Goal: Transaction & Acquisition: Book appointment/travel/reservation

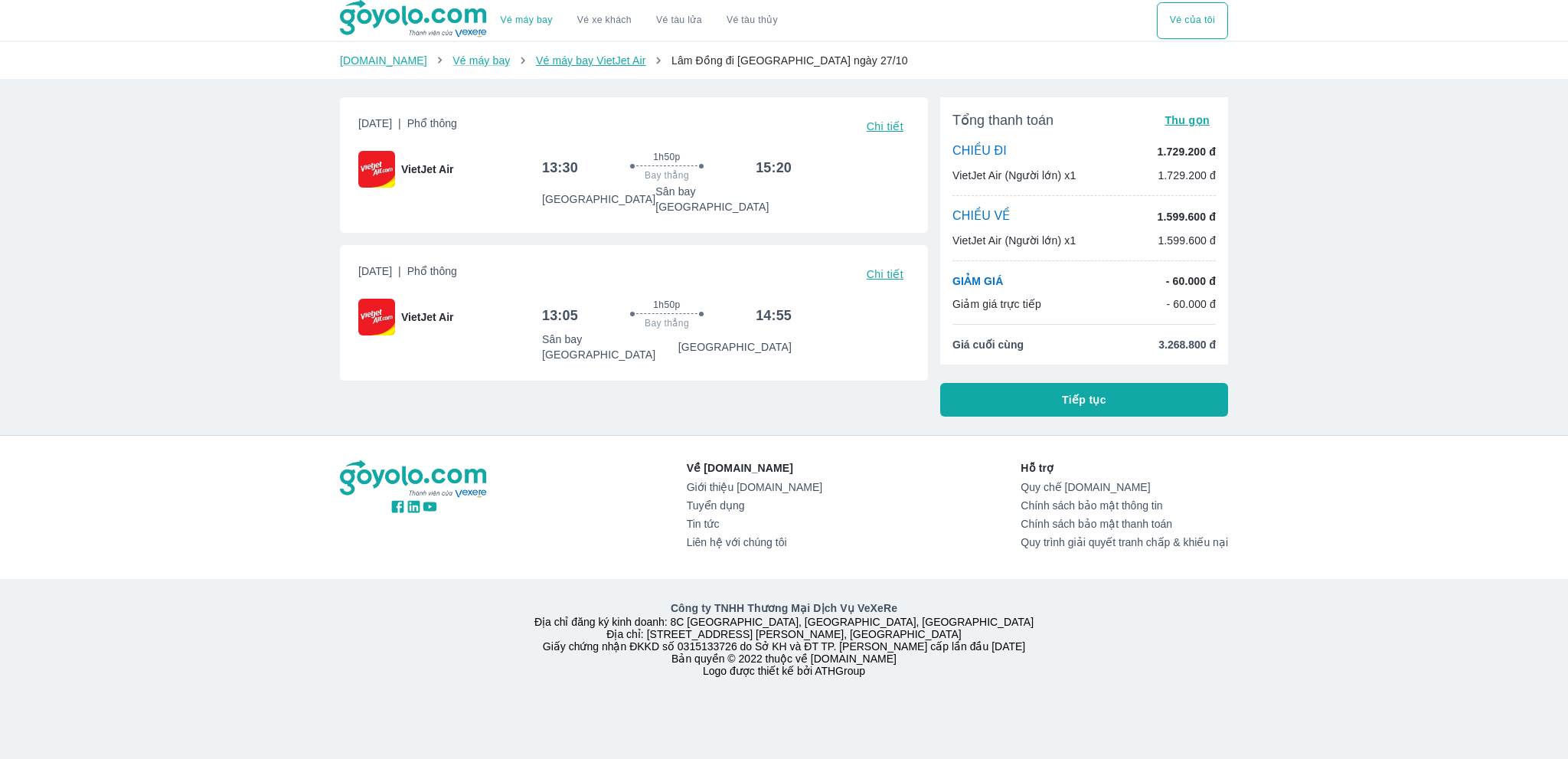
click at [589, 57] on link "Vé máy bay VietJet Air" at bounding box center [591, 61] width 110 height 12
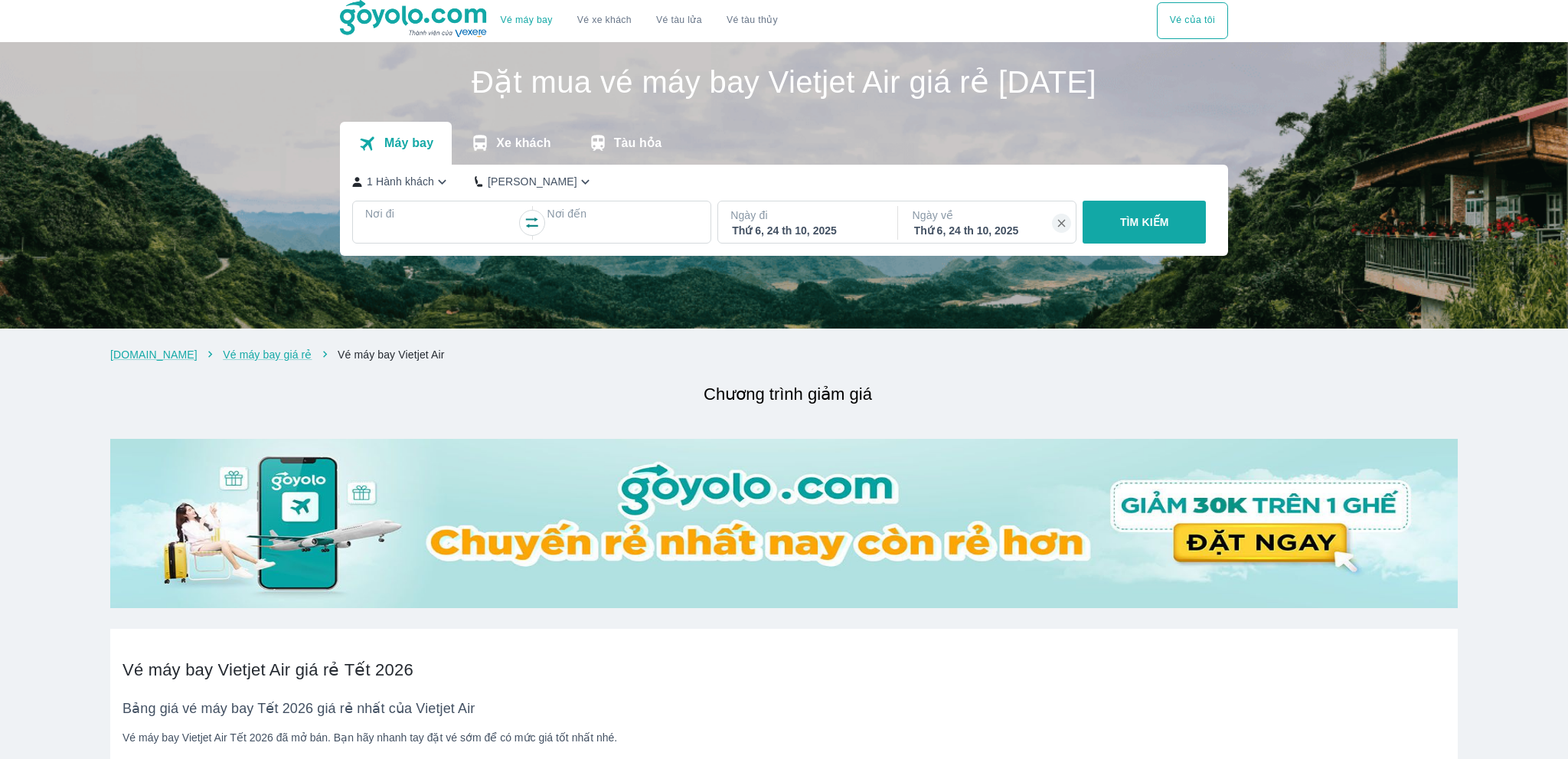
click at [1142, 220] on div "TÌM KIẾM" at bounding box center [1141, 222] width 129 height 43
click at [396, 189] on p "1 Hành khách" at bounding box center [401, 182] width 67 height 15
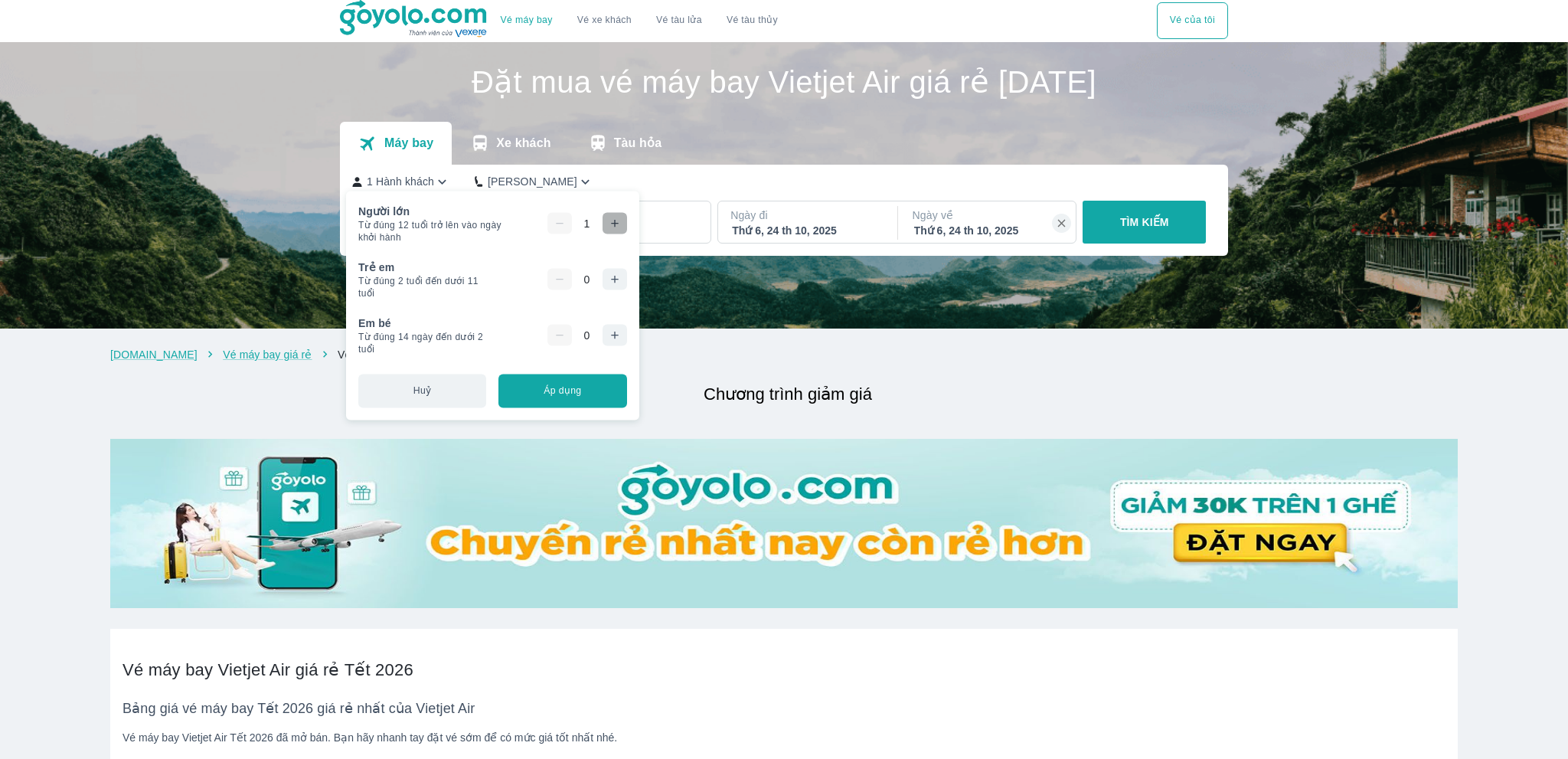
click at [614, 226] on icon "button" at bounding box center [615, 224] width 12 height 12
click at [614, 226] on icon "button" at bounding box center [614, 223] width 7 height 7
click at [762, 131] on div "Máy bay Xe khách Tàu hỏa" at bounding box center [784, 143] width 889 height 43
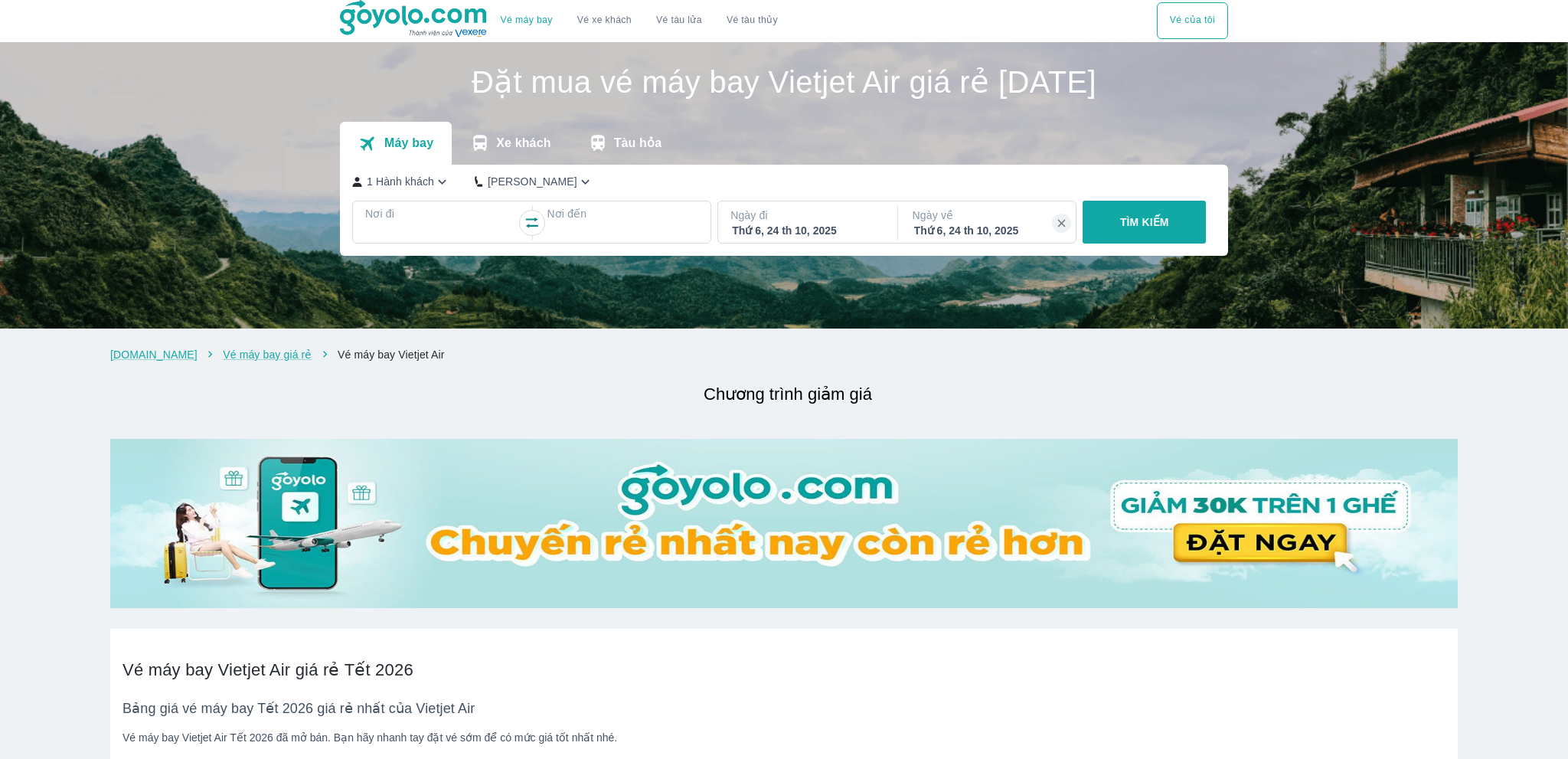
click at [412, 220] on p "Nơi đi" at bounding box center [441, 214] width 152 height 15
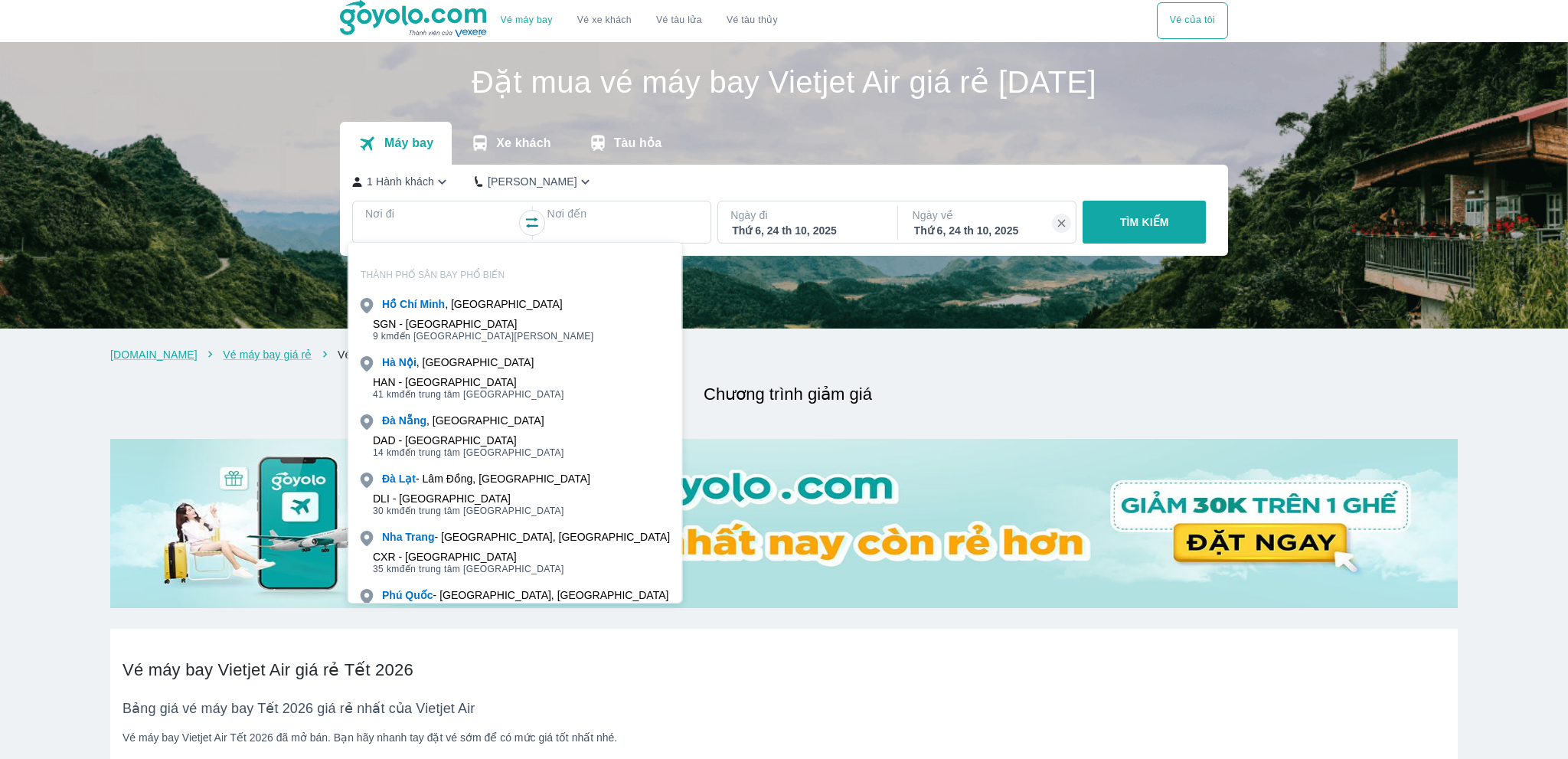
click at [427, 373] on div "HAN - Sân bay Nội Bài 41 km đến trung tâm Hà Nội" at bounding box center [516, 388] width 334 height 31
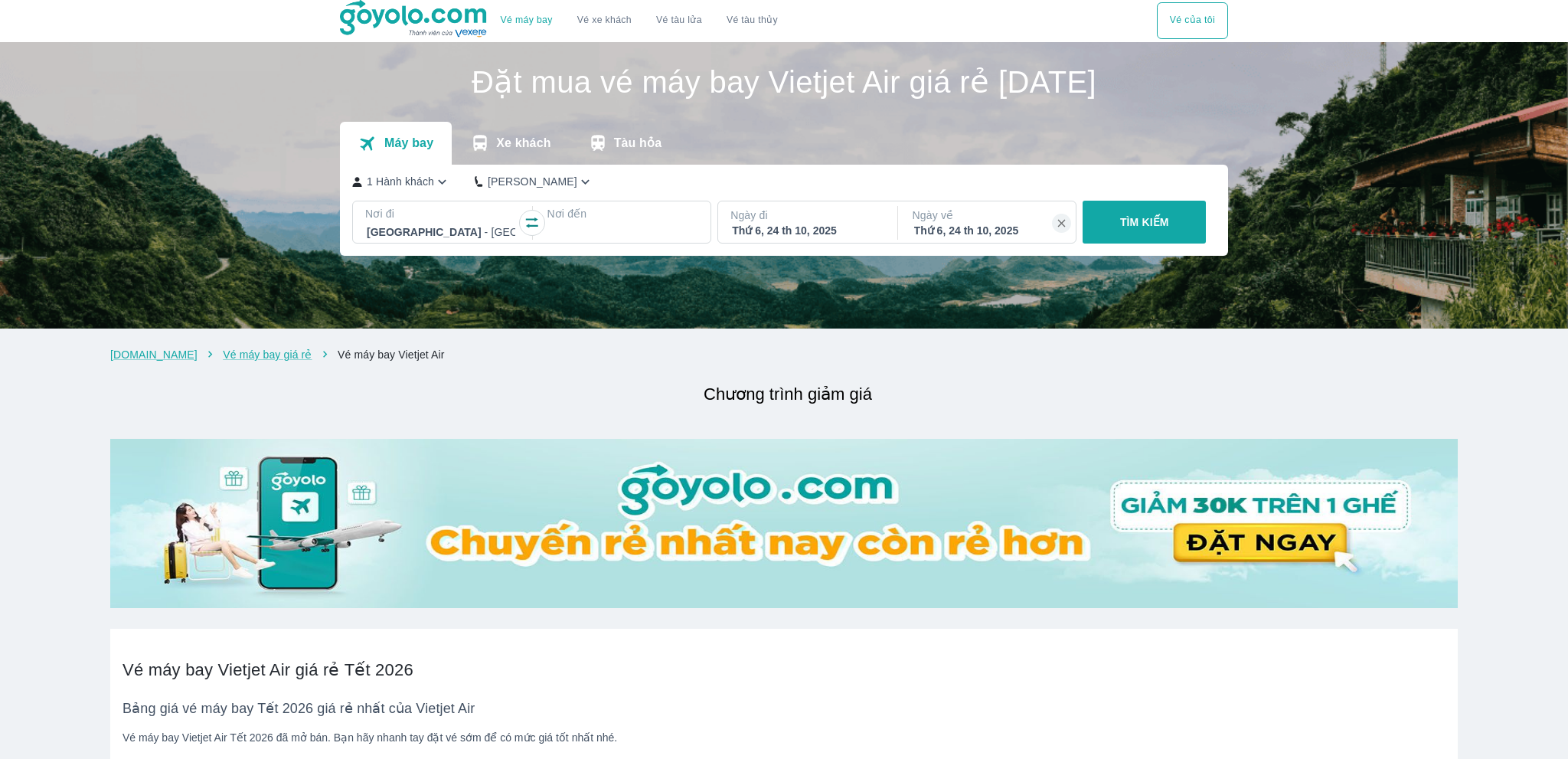
click at [590, 219] on p "Nơi đến" at bounding box center [623, 214] width 152 height 15
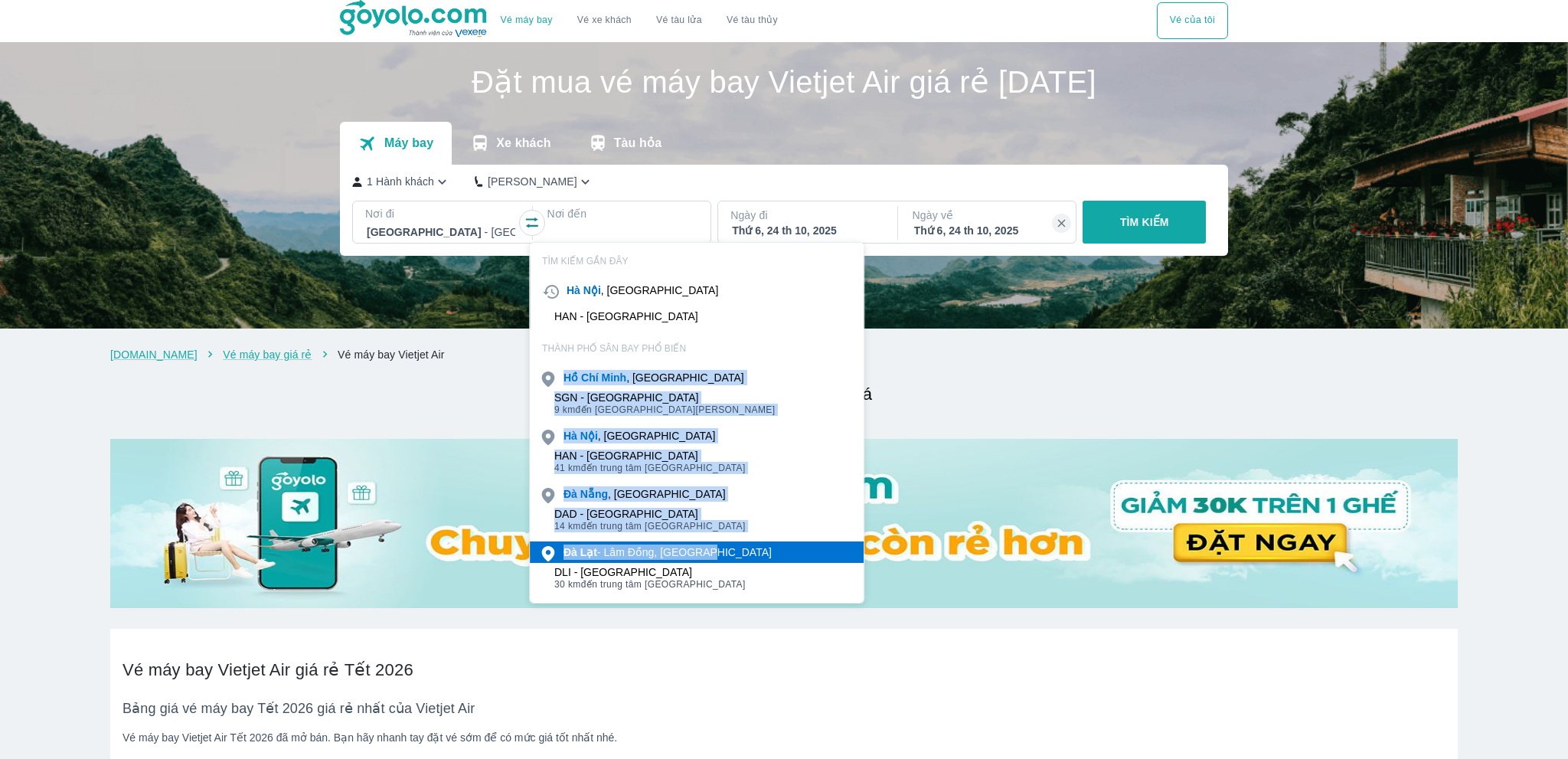
click at [686, 550] on div "Đà Lạt - Lâm Đồng, Việt nam" at bounding box center [668, 552] width 208 height 15
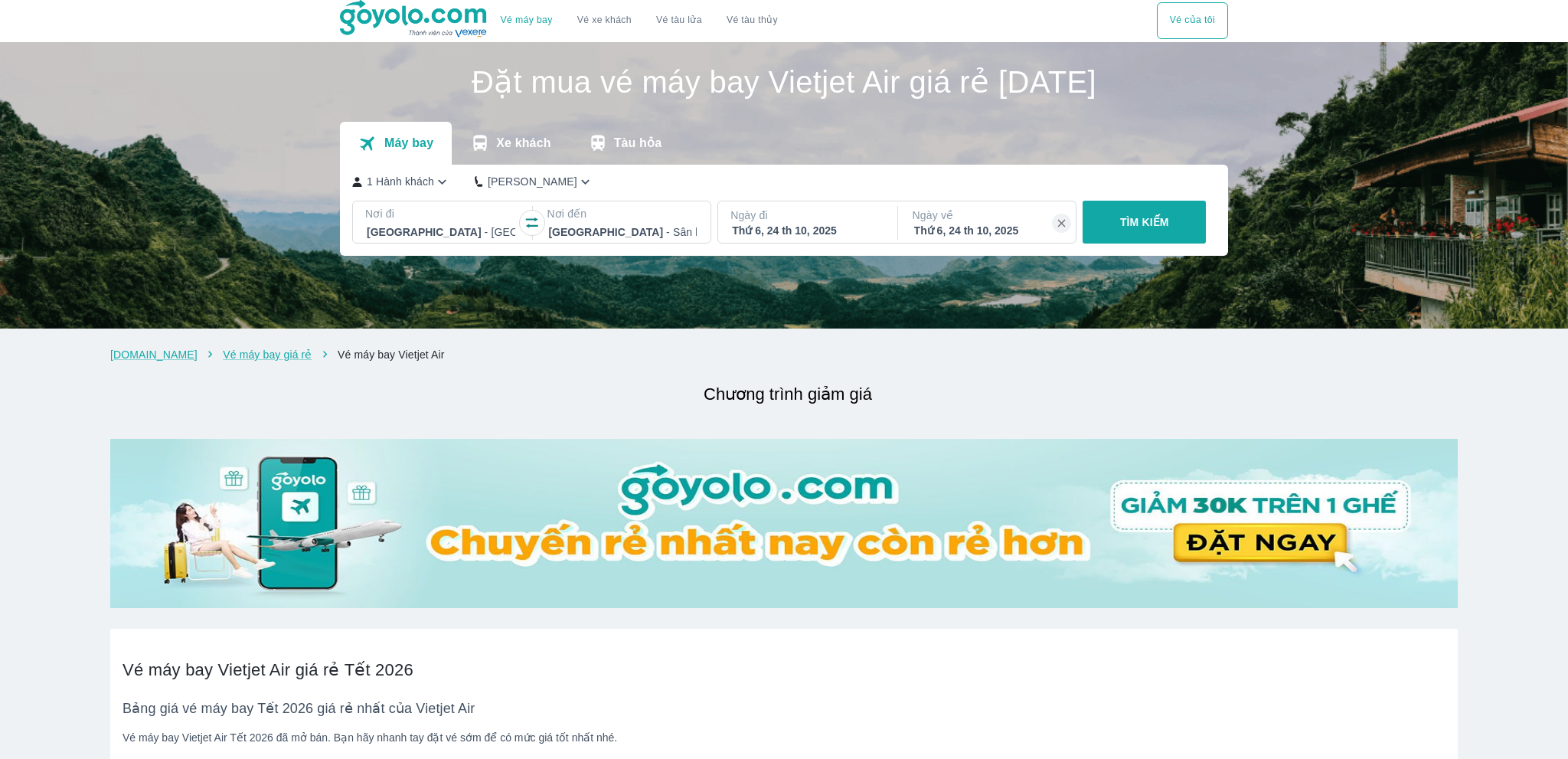
click at [622, 293] on img at bounding box center [784, 185] width 1568 height 286
click at [981, 218] on p "Ngày về" at bounding box center [989, 215] width 152 height 15
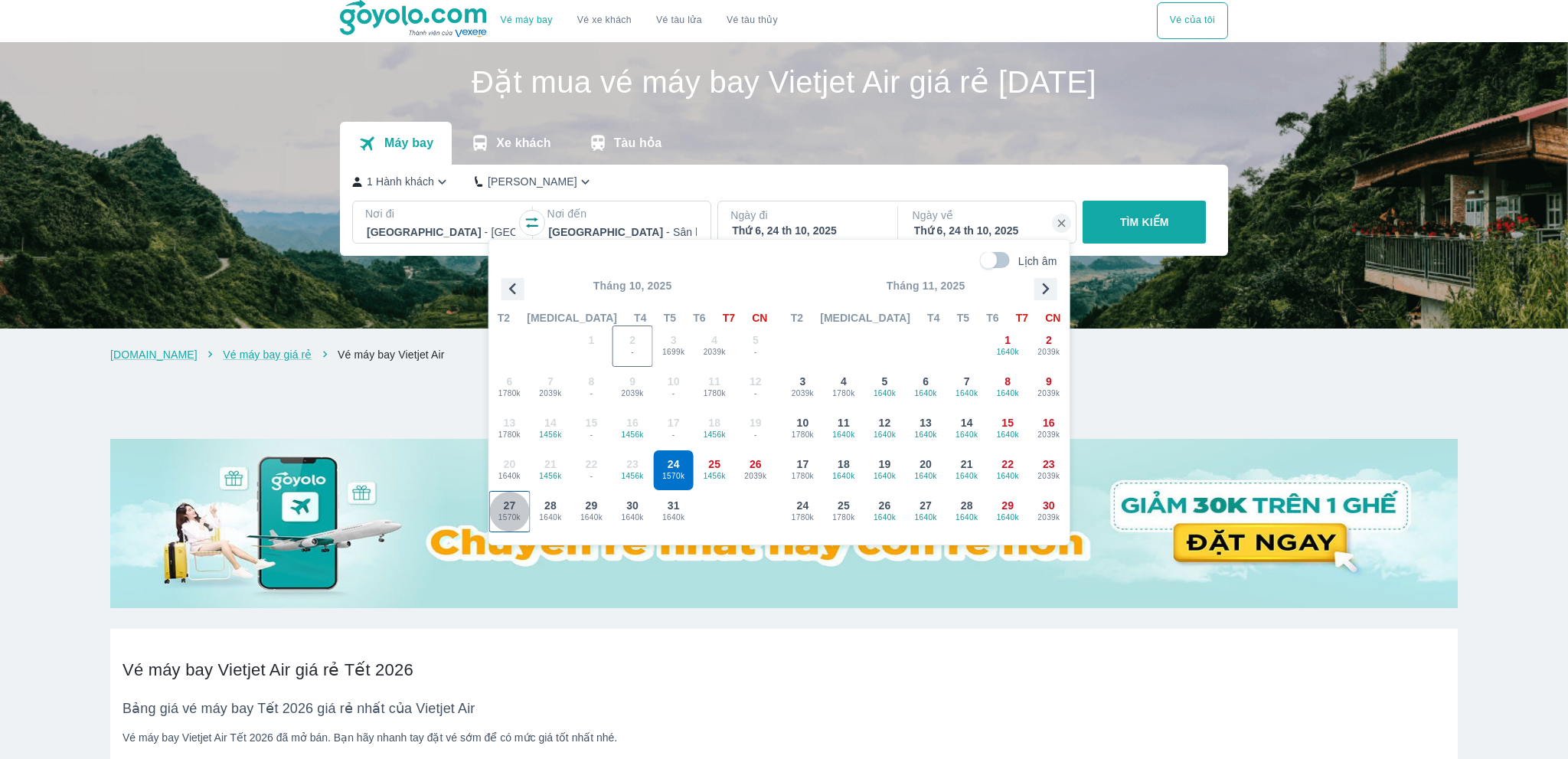
click at [512, 520] on span "1570k" at bounding box center [510, 518] width 40 height 12
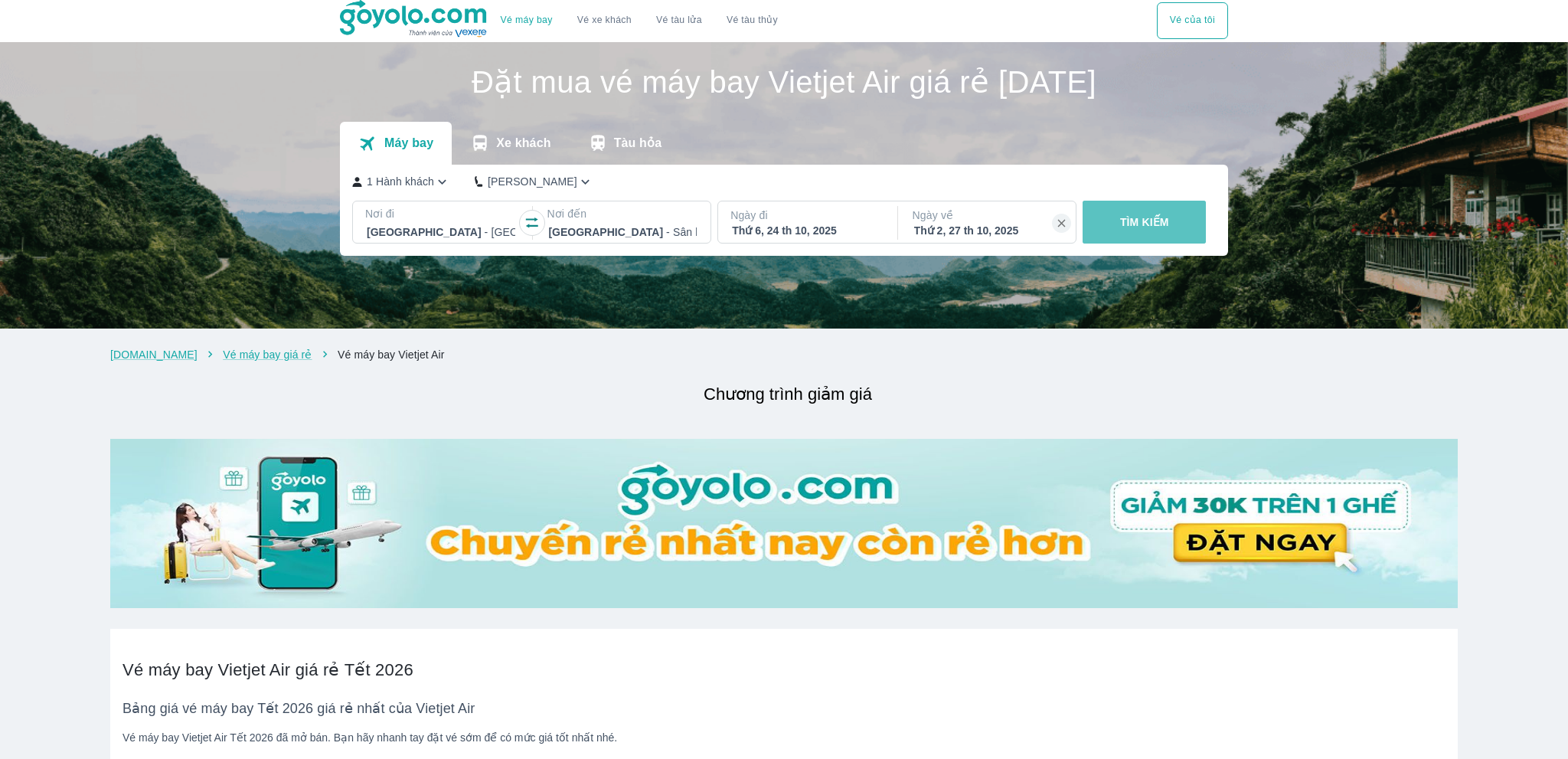
click at [1134, 223] on p "TÌM KIẾM" at bounding box center [1145, 222] width 49 height 15
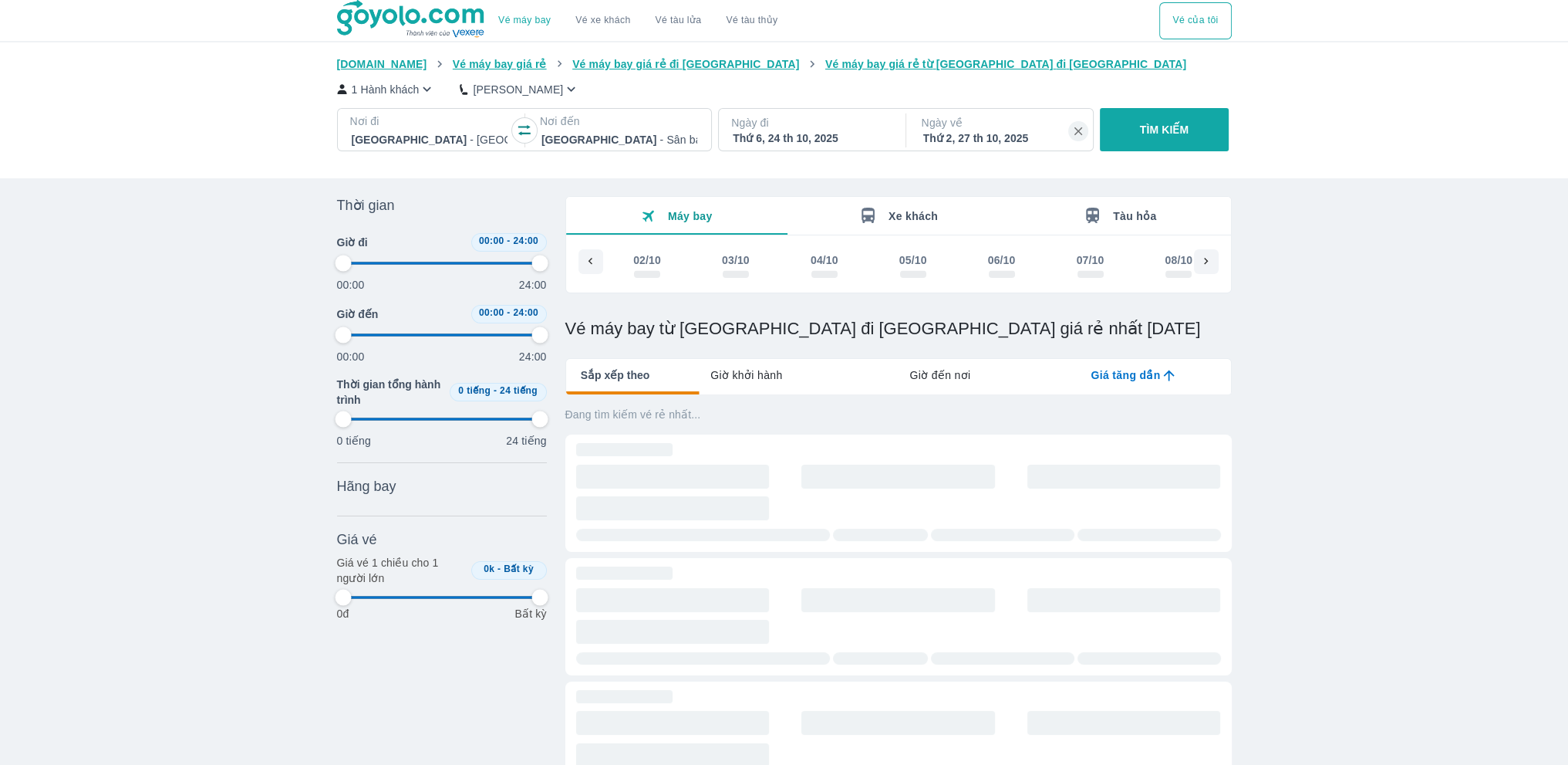
scroll to position [0, 1569]
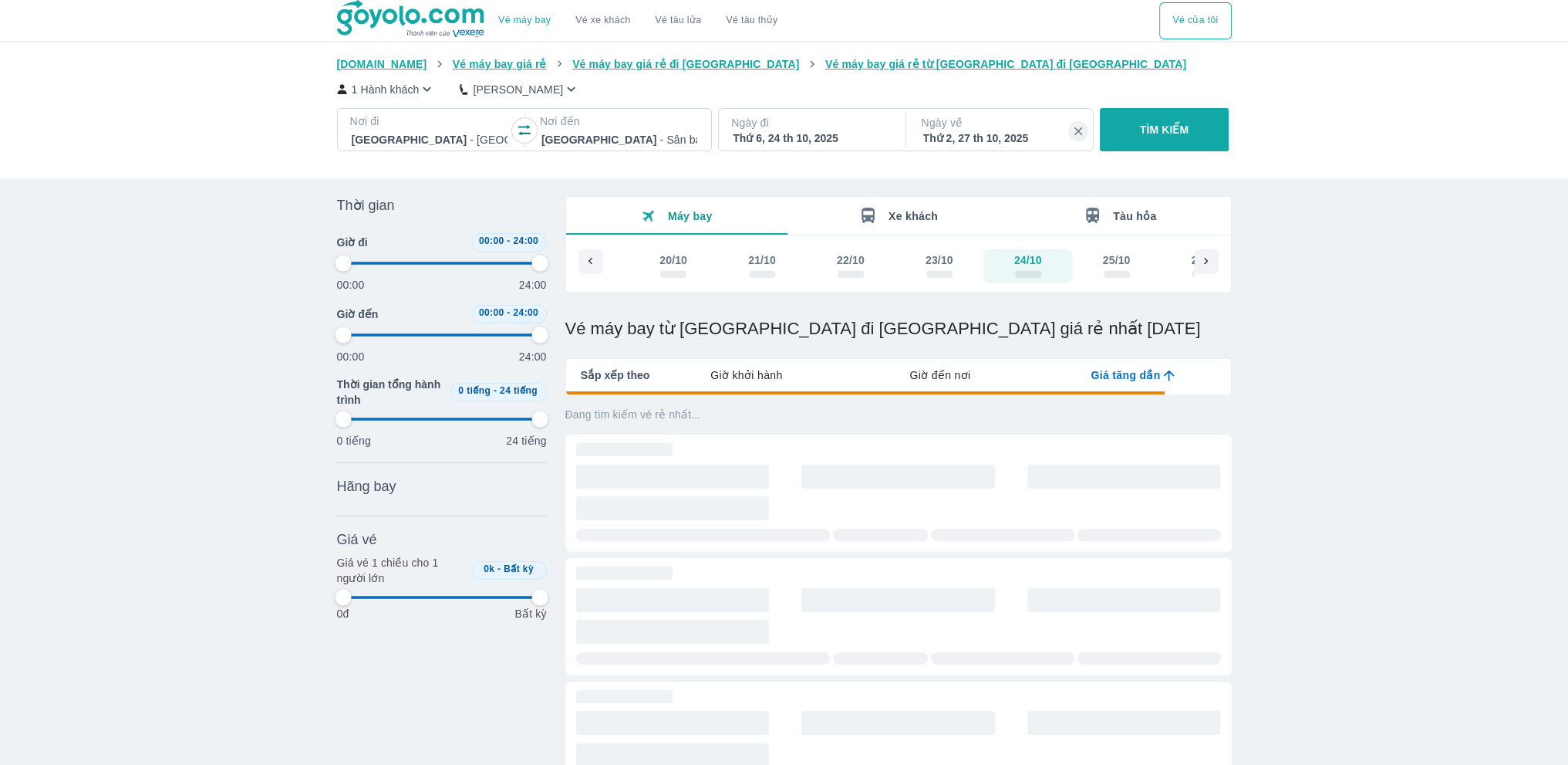
type input "97.9166666666667"
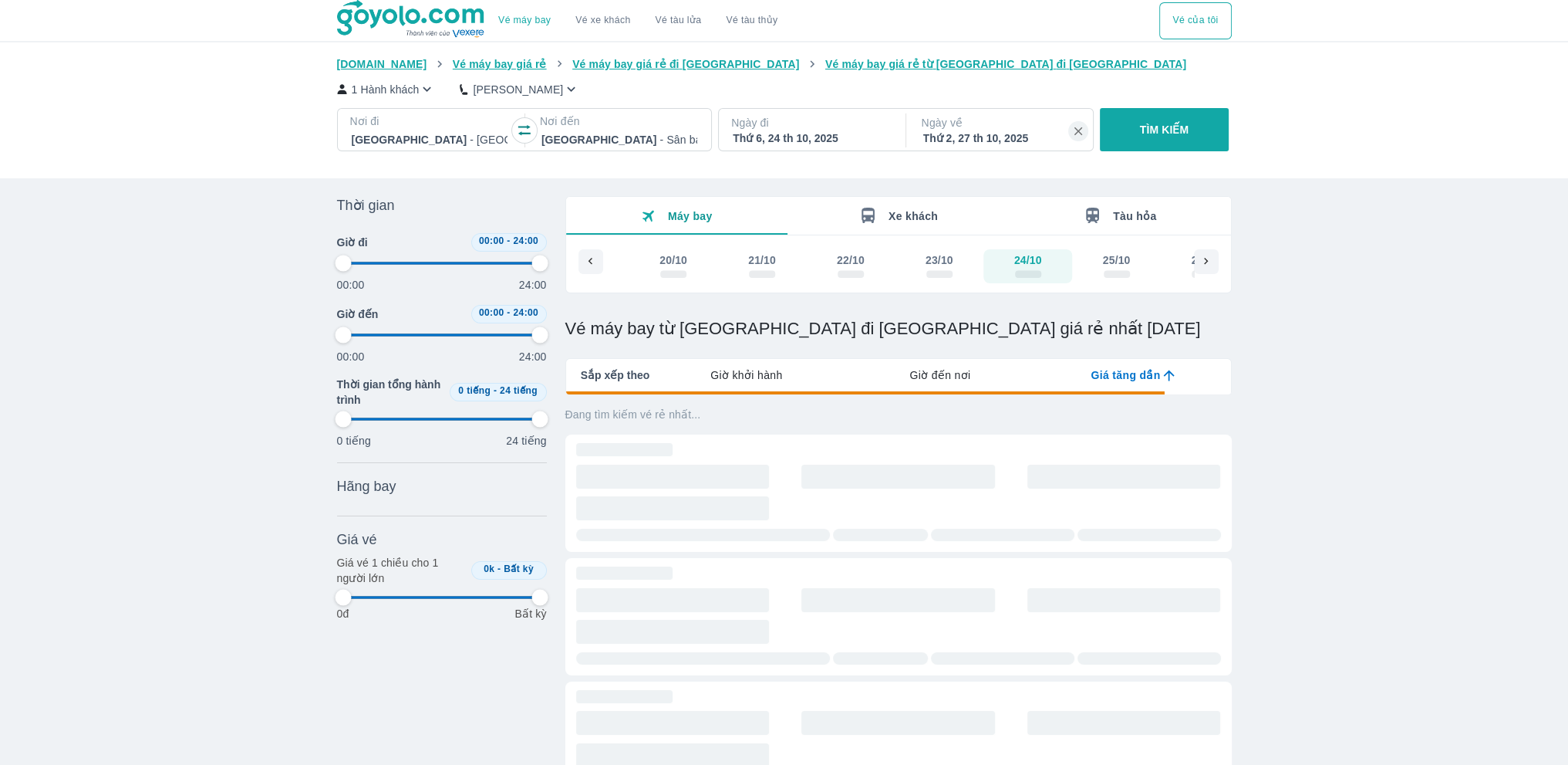
type input "97.9166666666667"
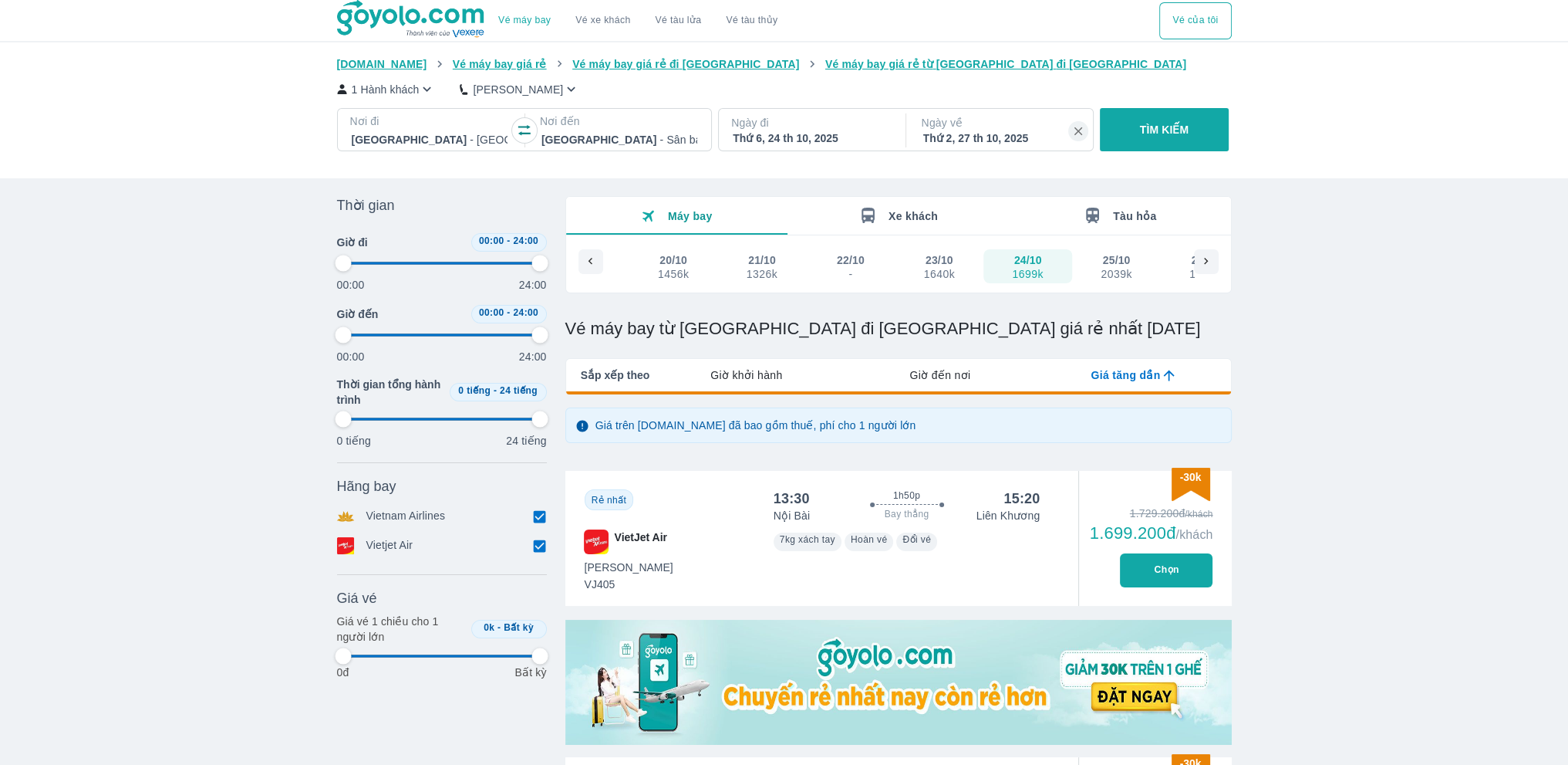
type input "97.9166666666667"
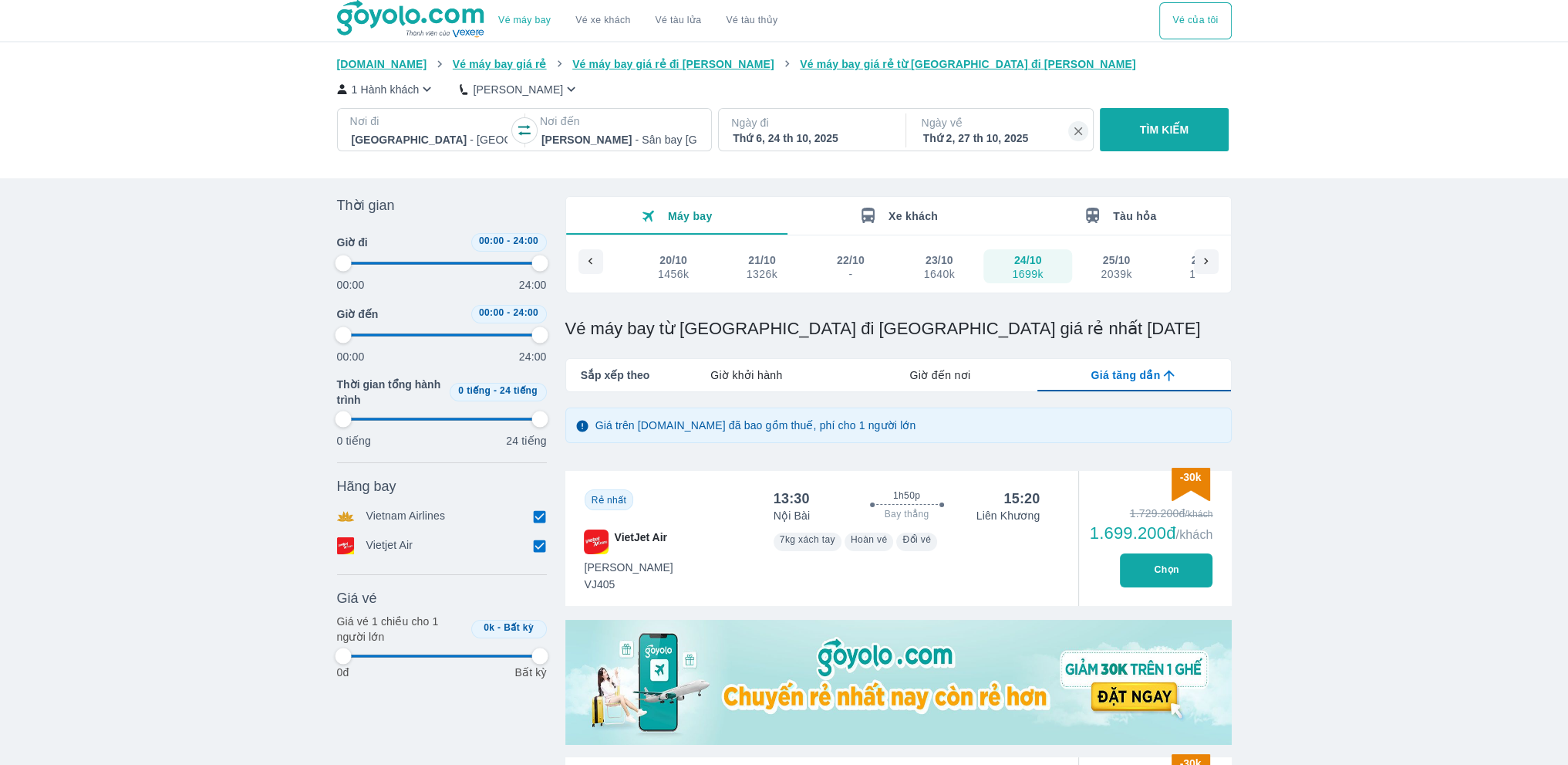
type input "97.9166666666667"
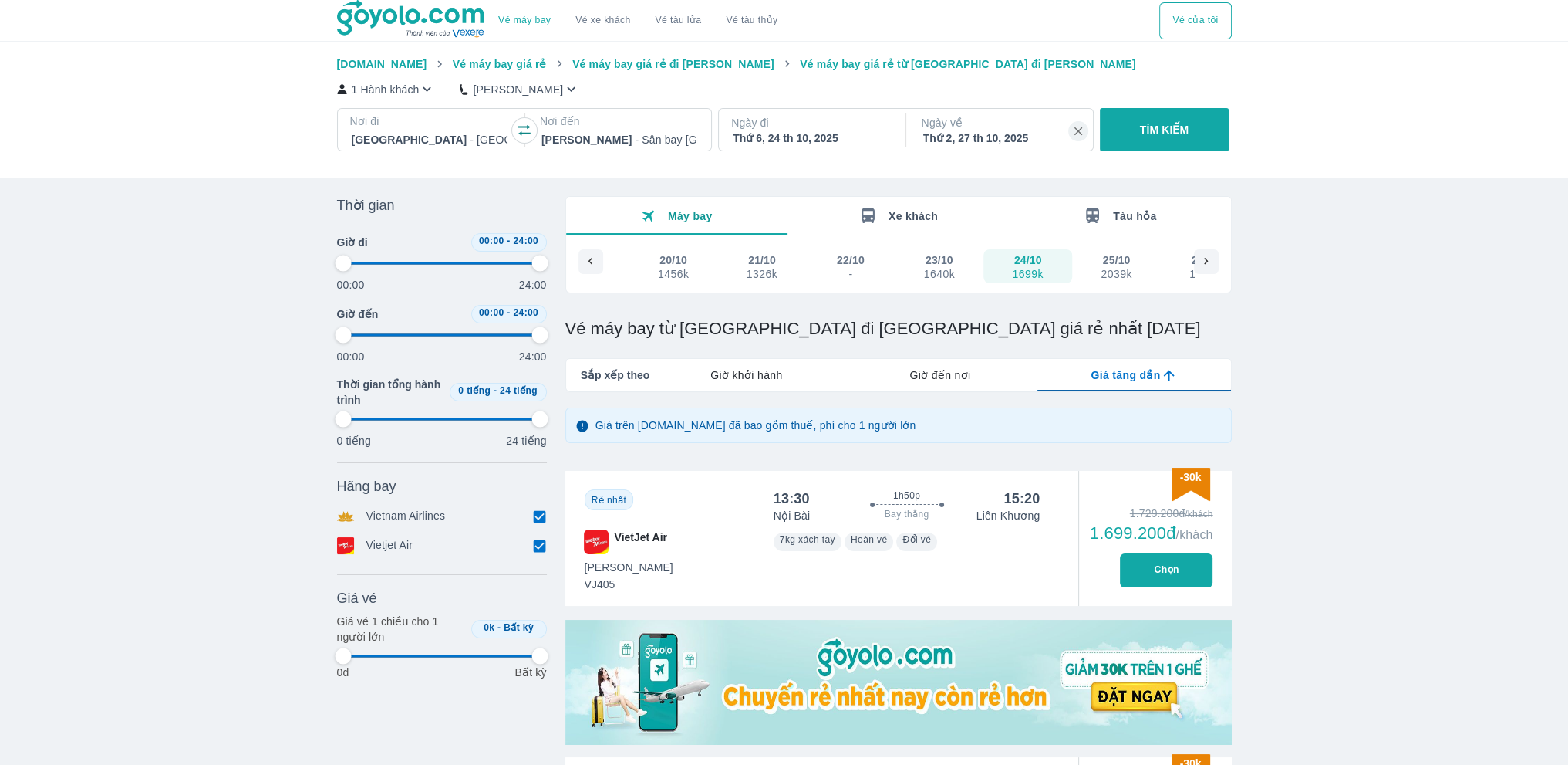
type input "97.9166666666667"
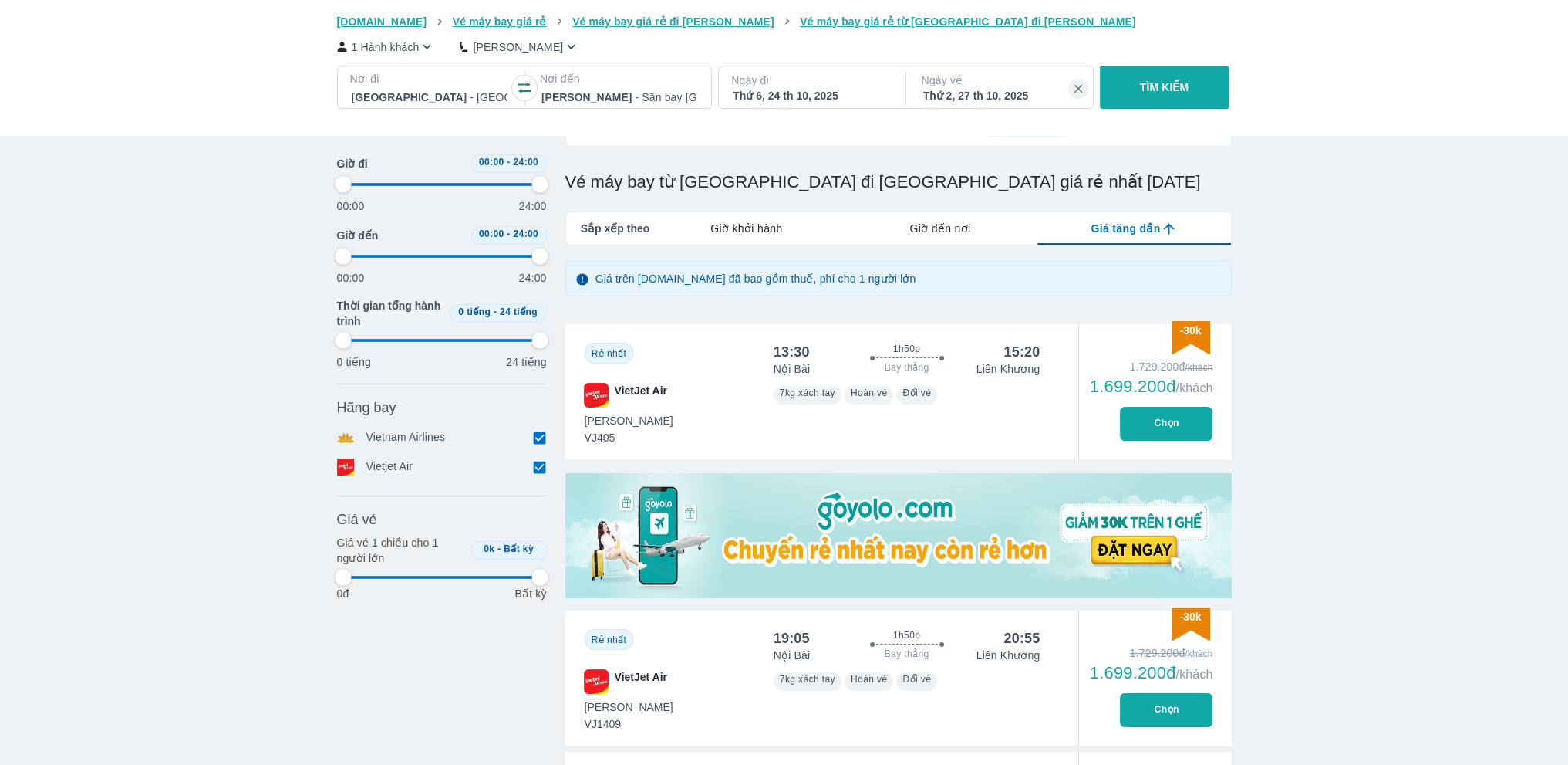
scroll to position [180, 0]
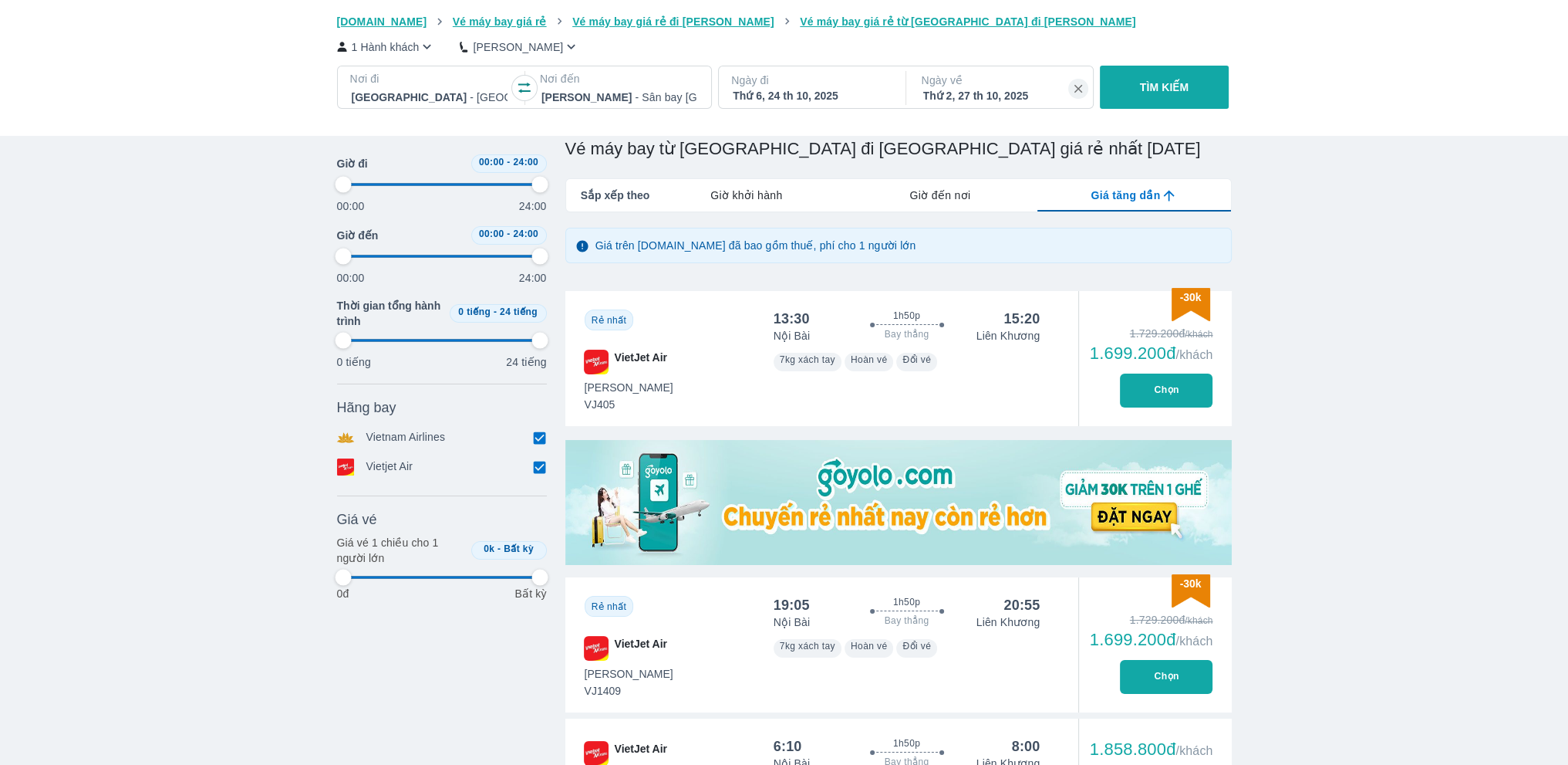
type input "97.9166666666667"
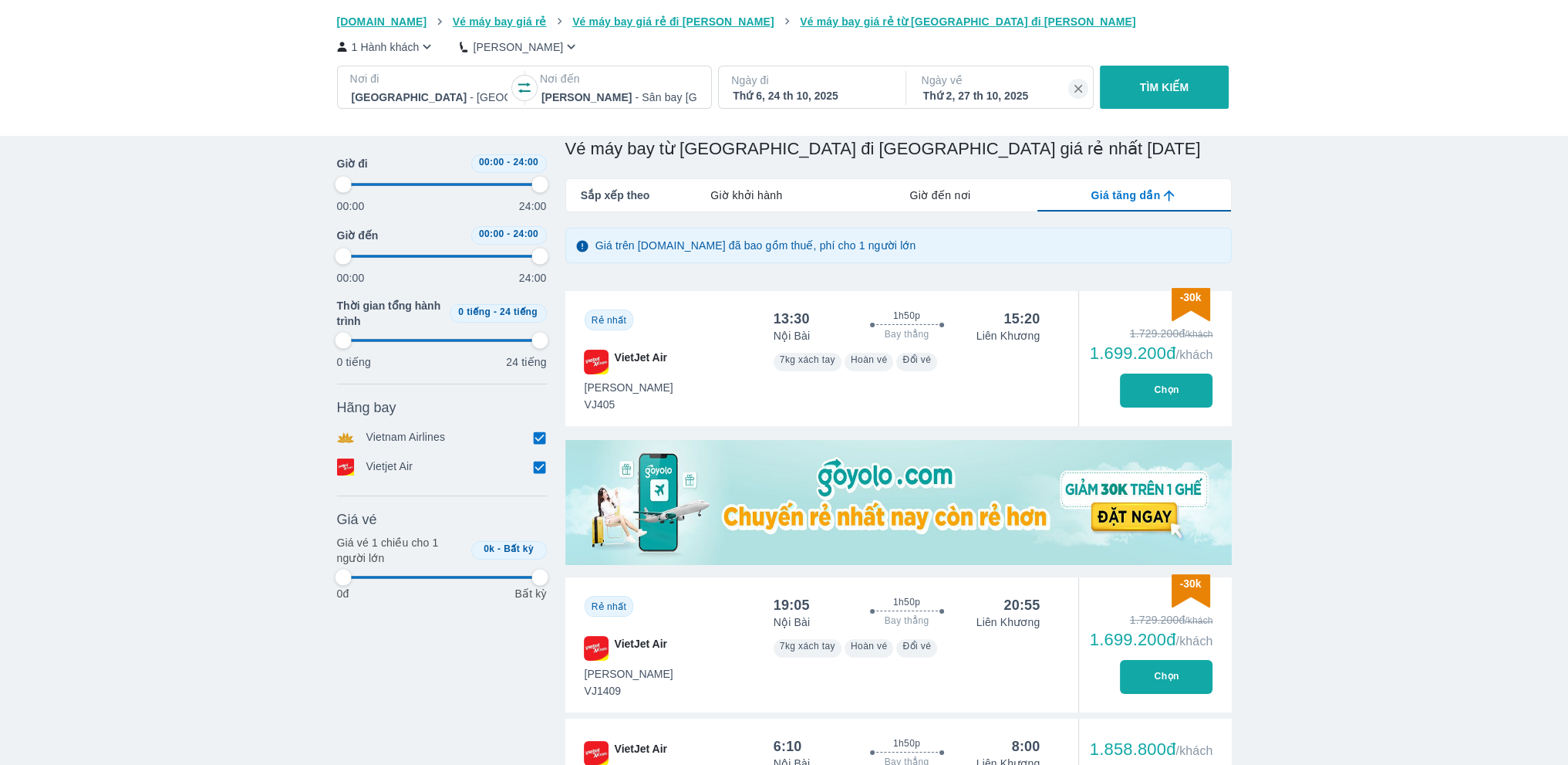
type input "97.9166666666667"
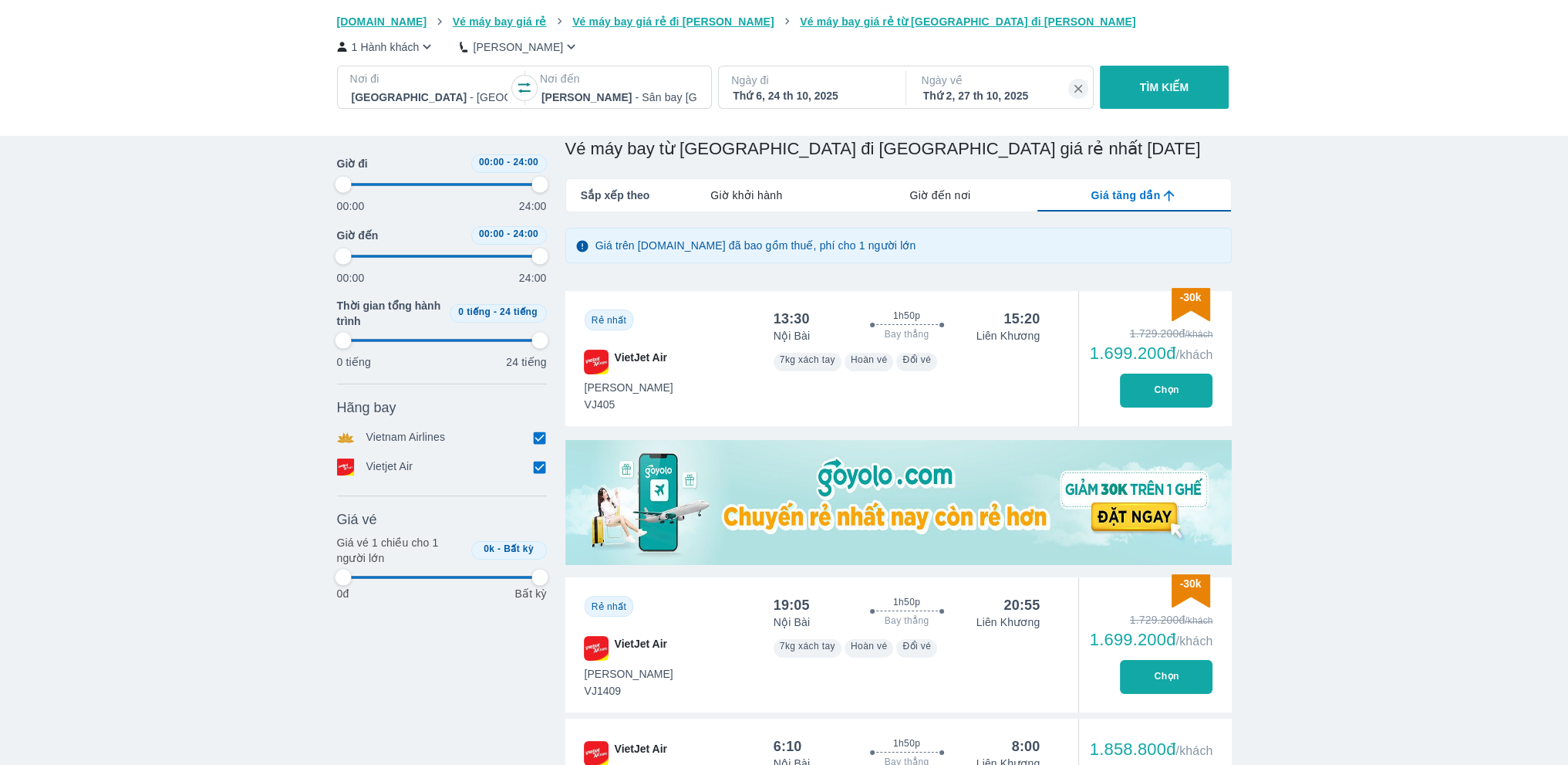
type input "97.9166666666667"
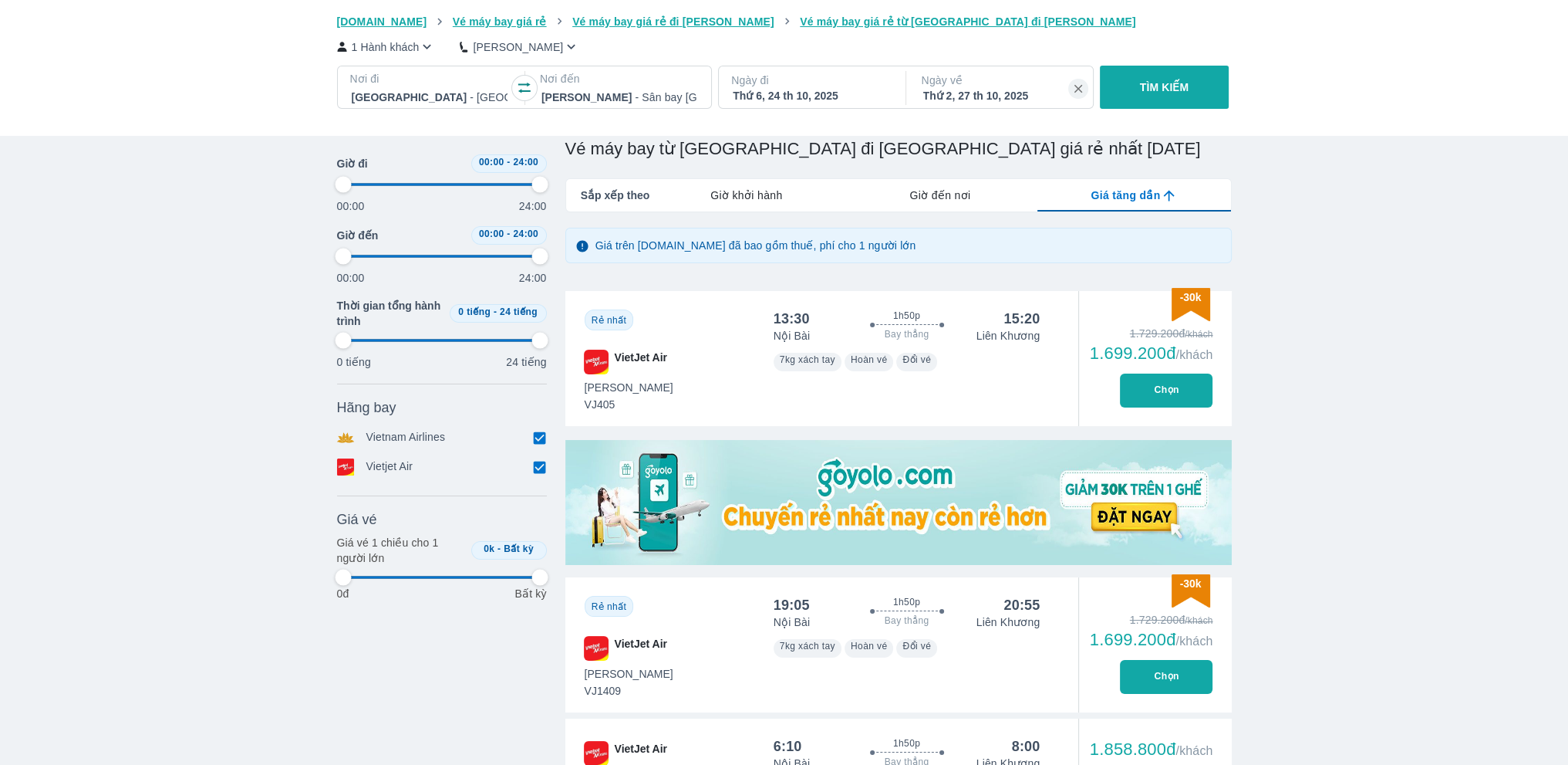
type input "97.9166666666667"
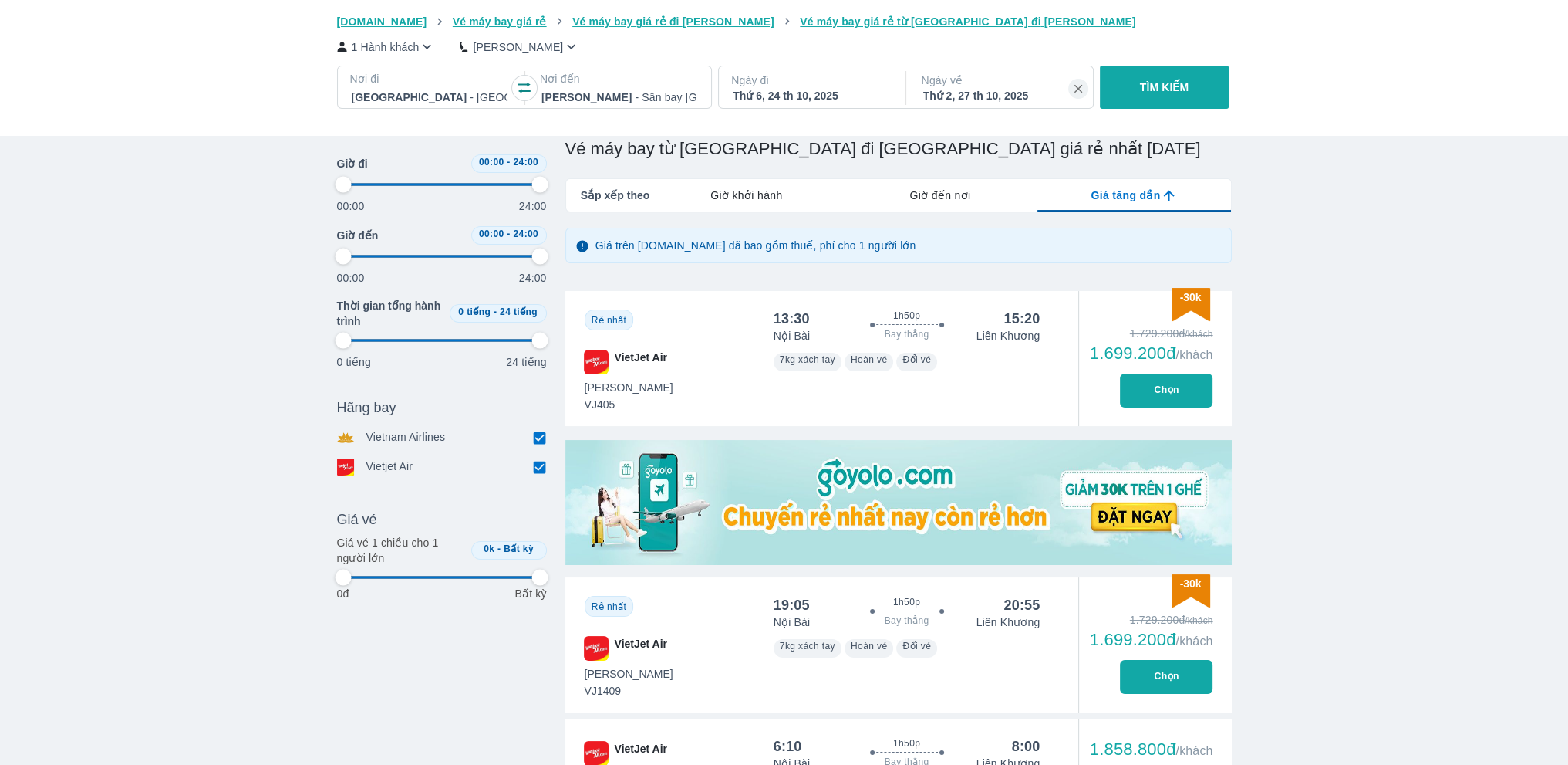
type input "97.9166666666667"
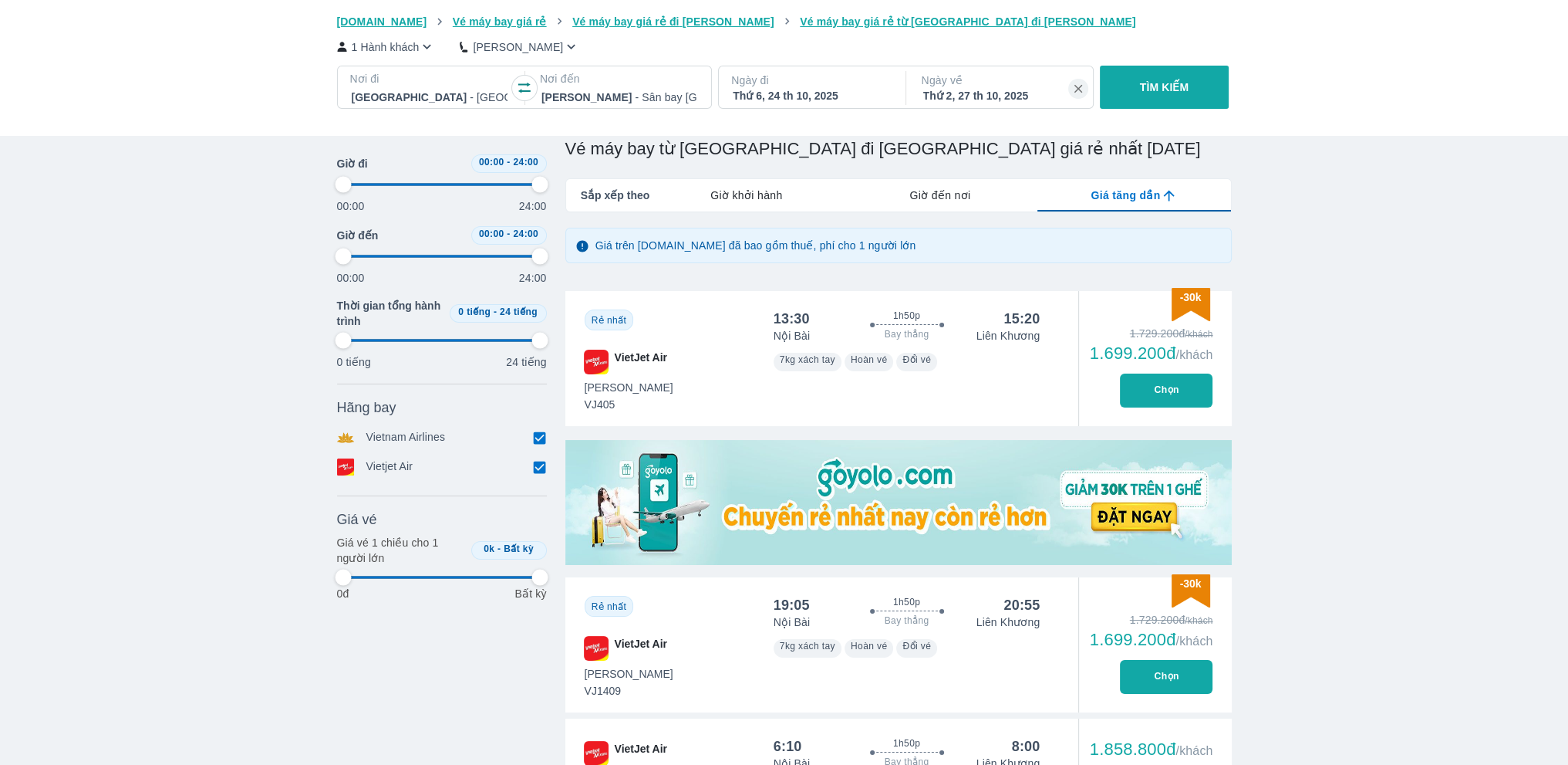
type input "97.9166666666667"
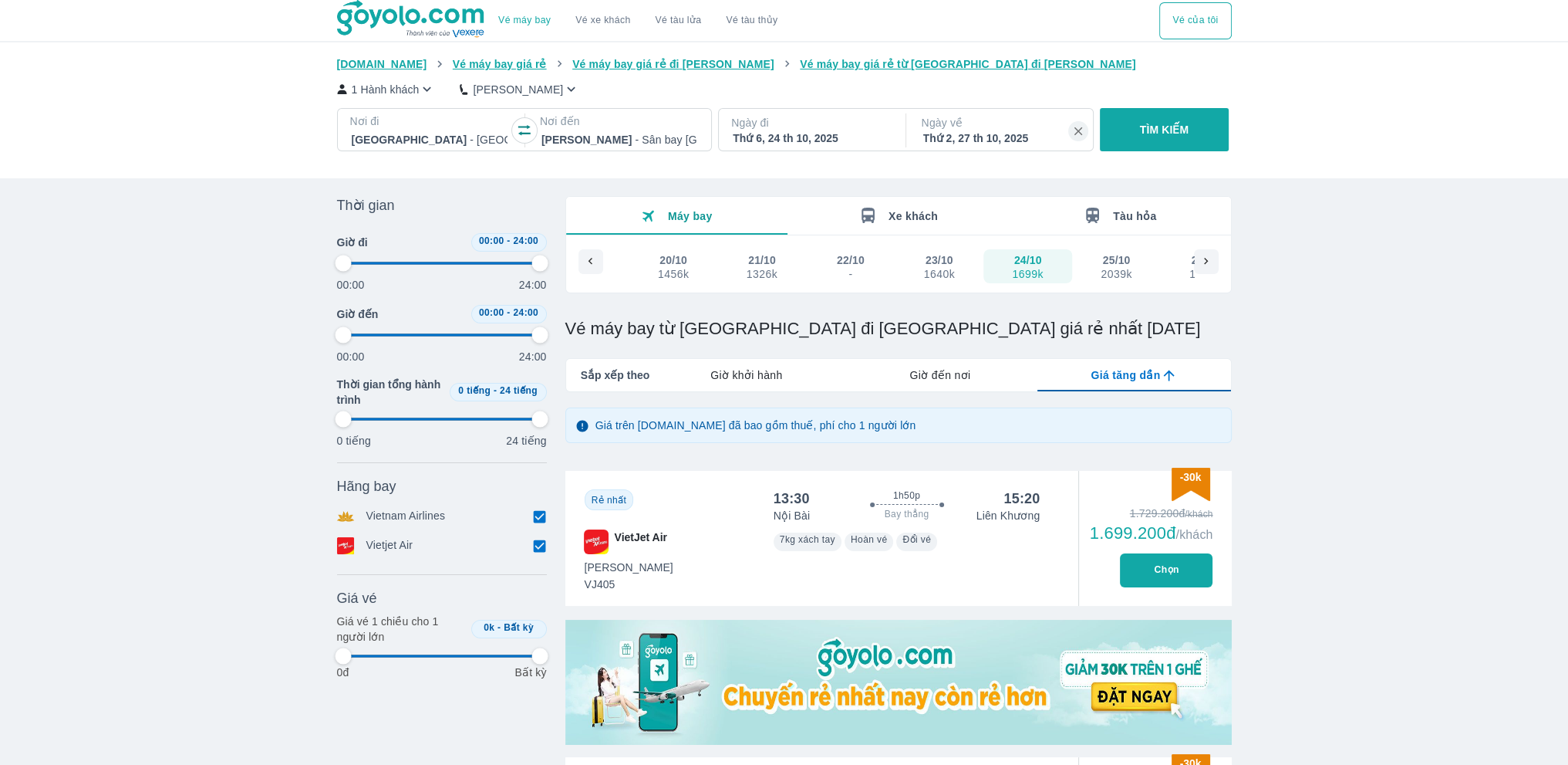
type input "97.9166666666667"
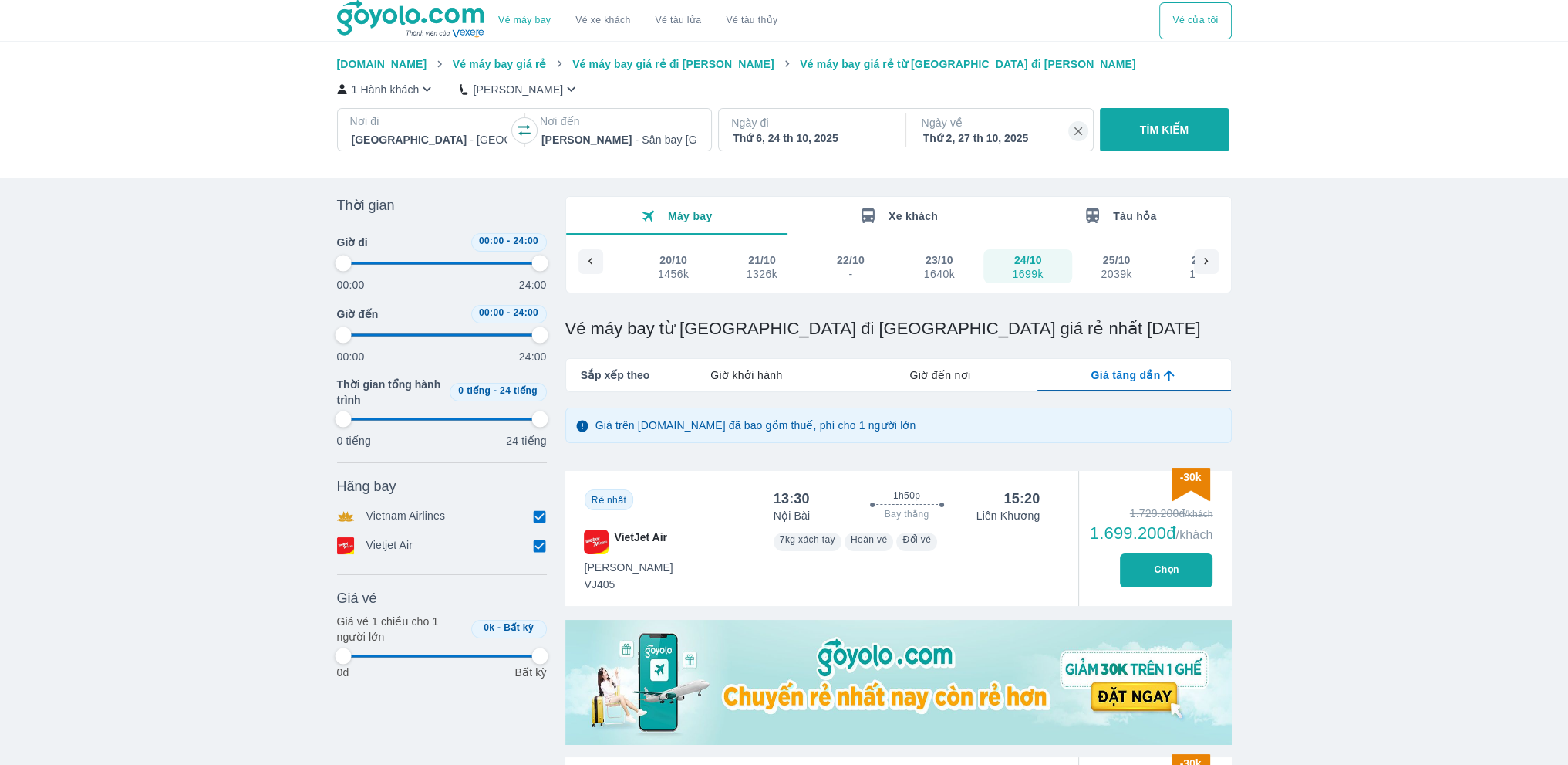
type input "97.9166666666667"
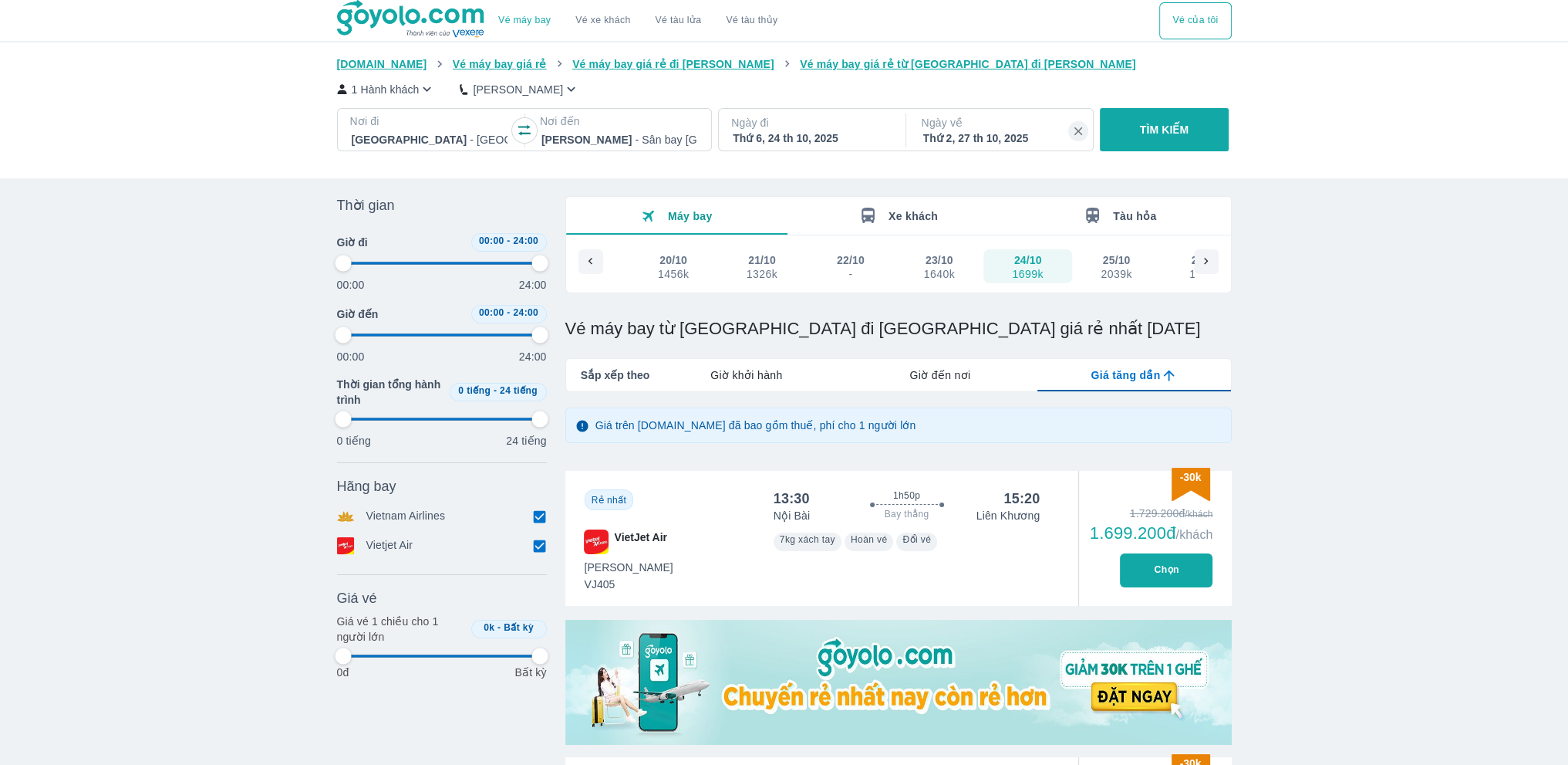
type input "97.9166666666667"
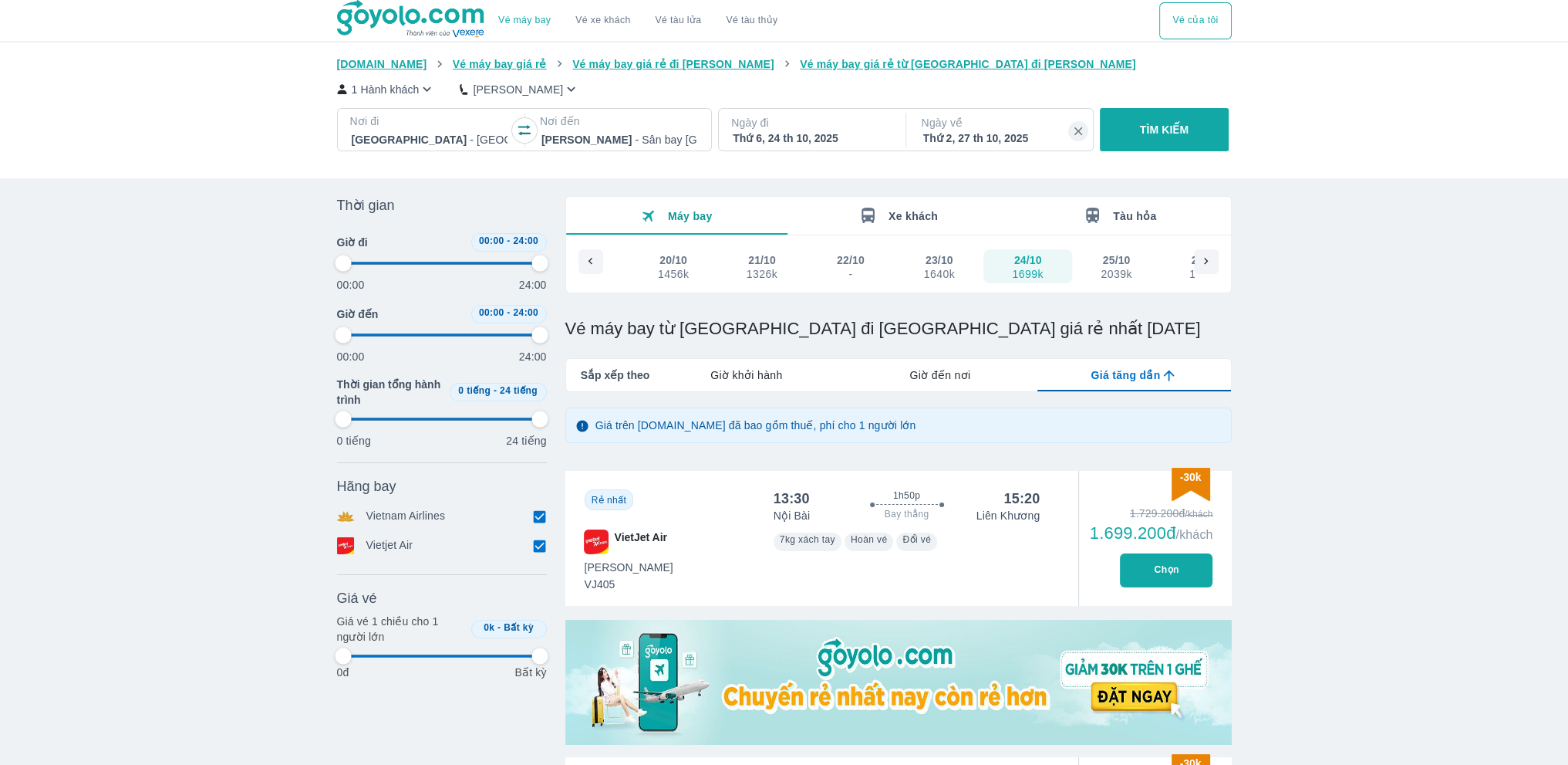
type input "97.9166666666667"
click at [417, 85] on p "1 Hành khách" at bounding box center [386, 90] width 68 height 15
type input "97.9166666666667"
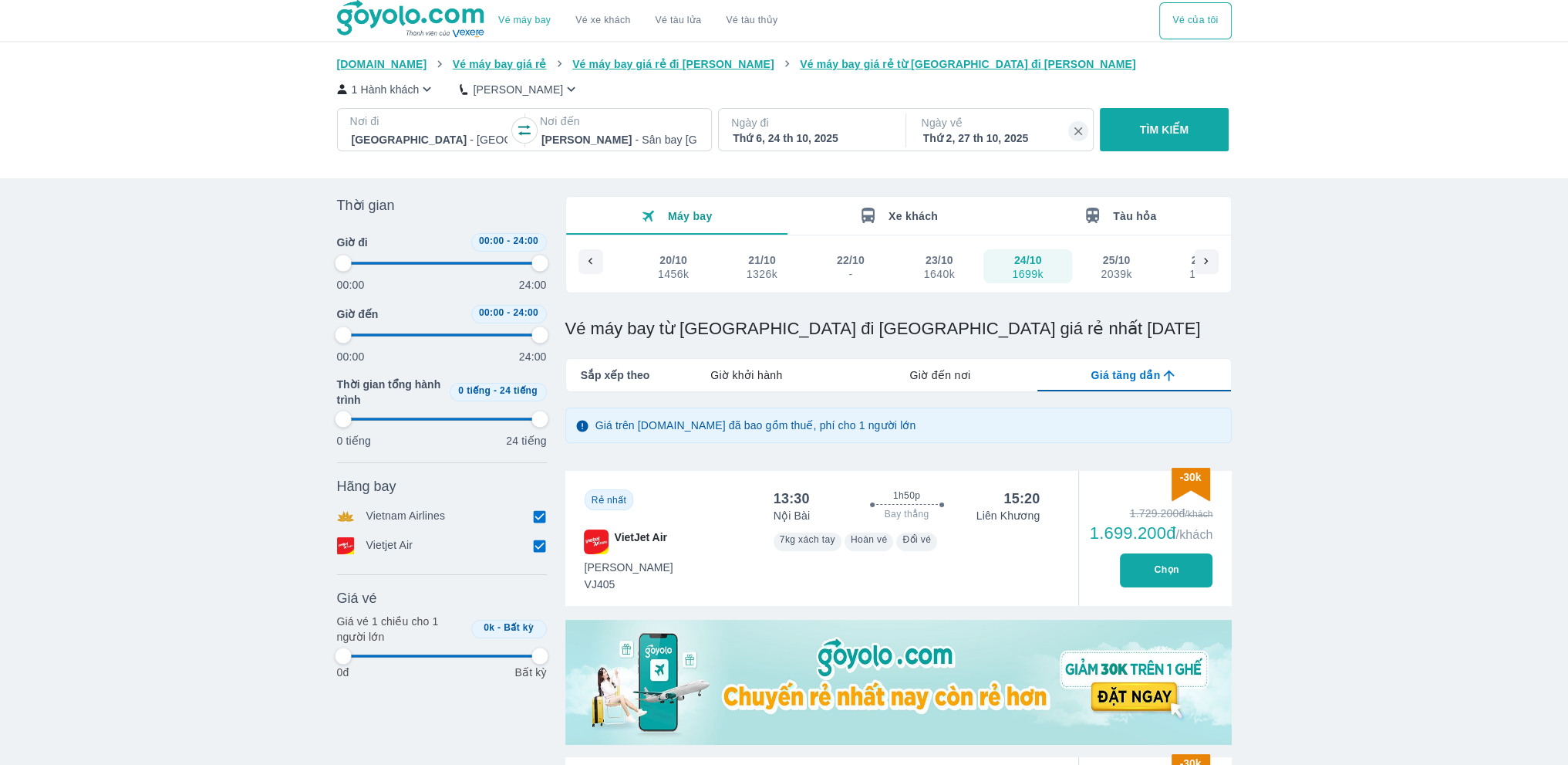
type input "97.9166666666667"
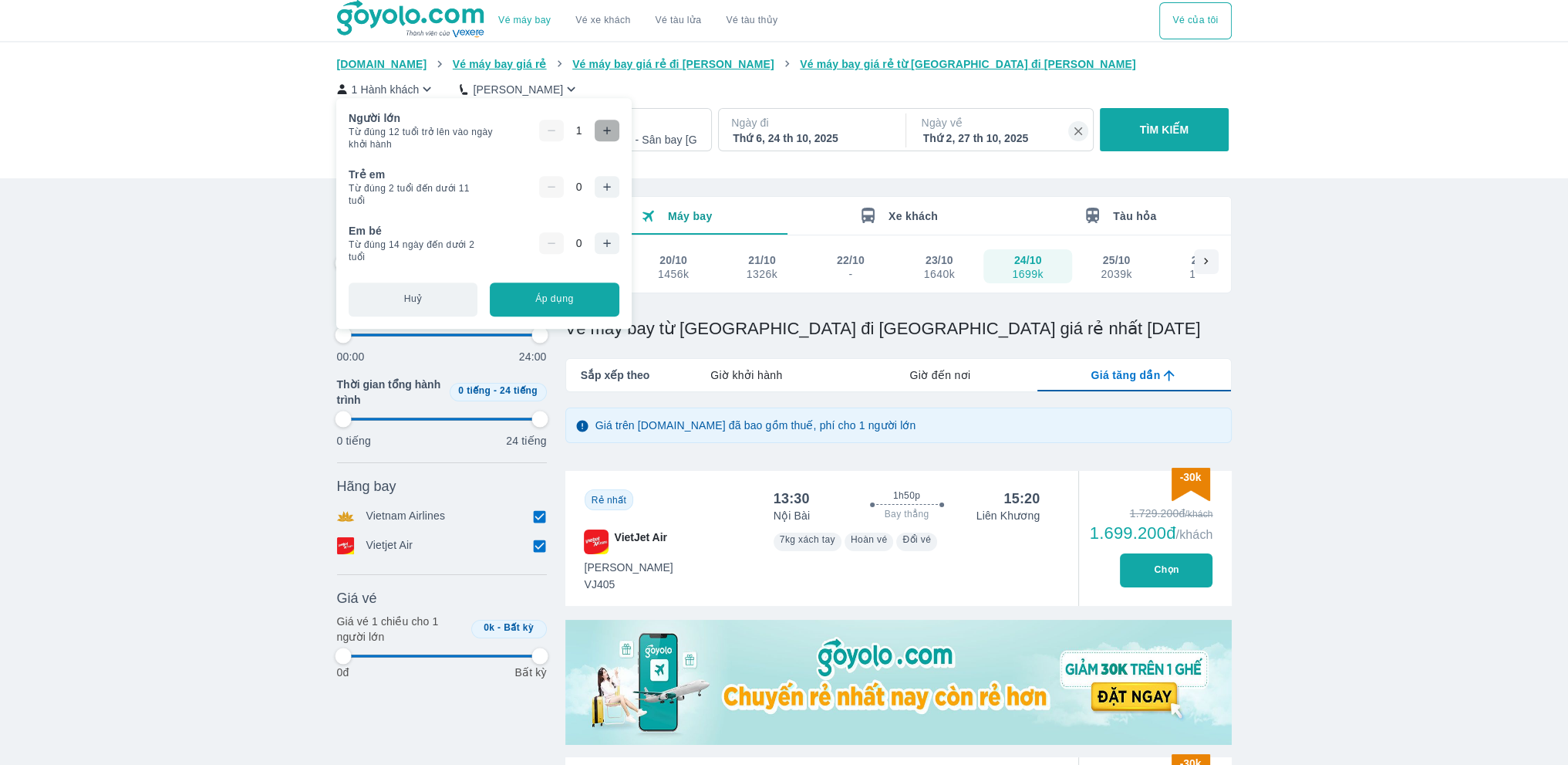
click at [610, 132] on icon "button" at bounding box center [607, 130] width 12 height 12
click at [1189, 127] on p "TÌM KIẾM" at bounding box center [1165, 130] width 49 height 15
type input "97.9166666666667"
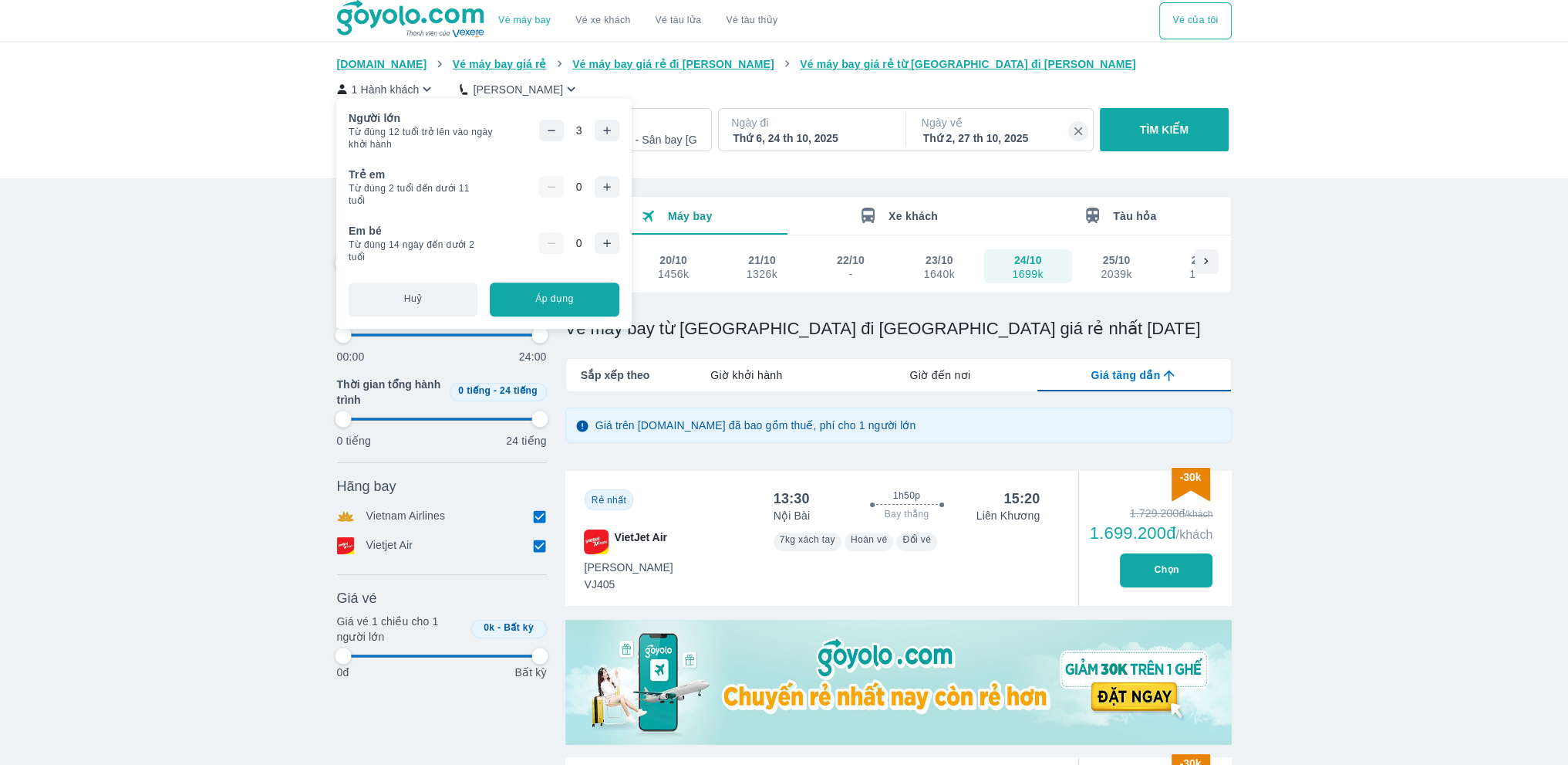
type input "97.9166666666667"
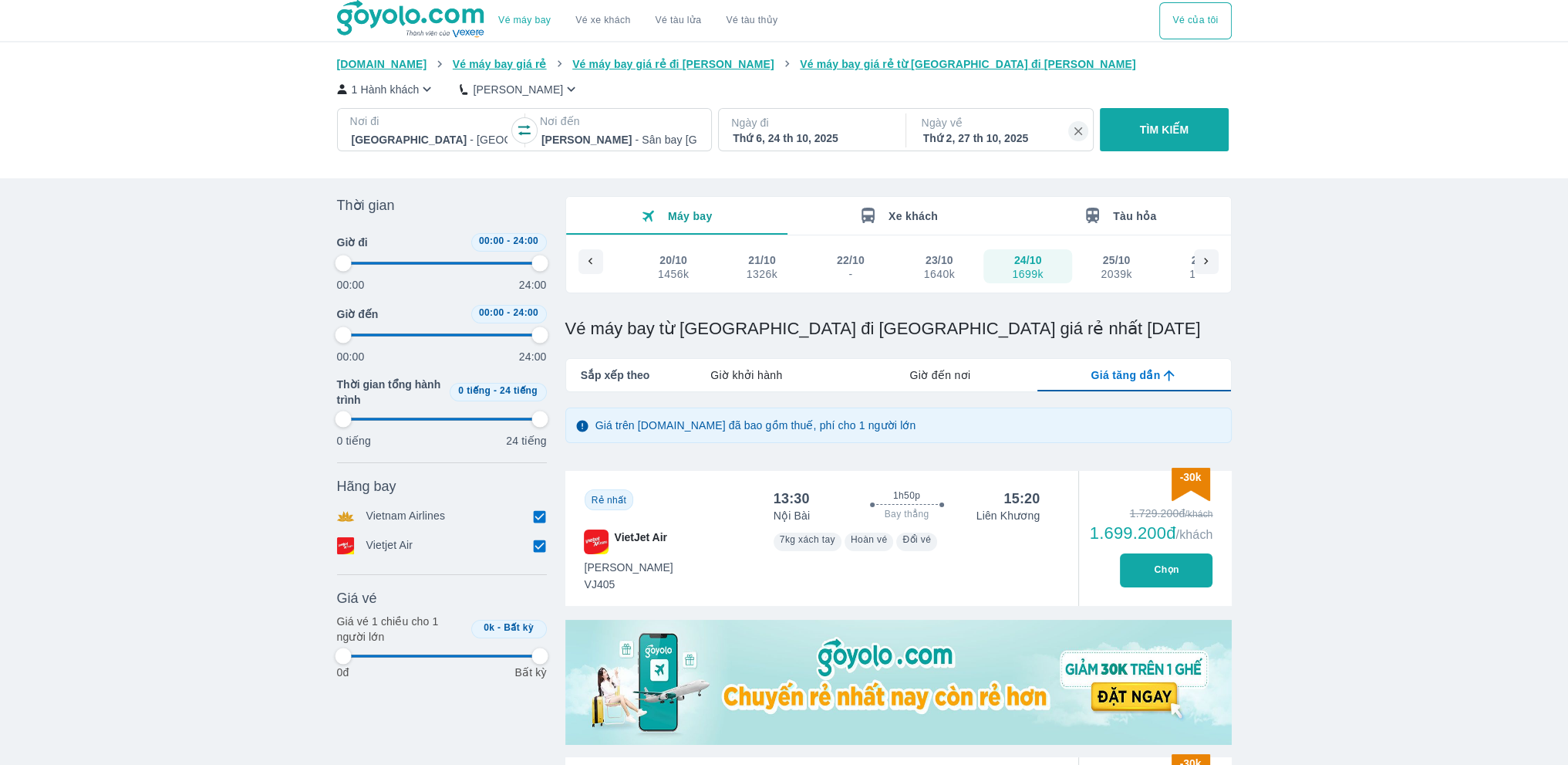
type input "97.9166666666667"
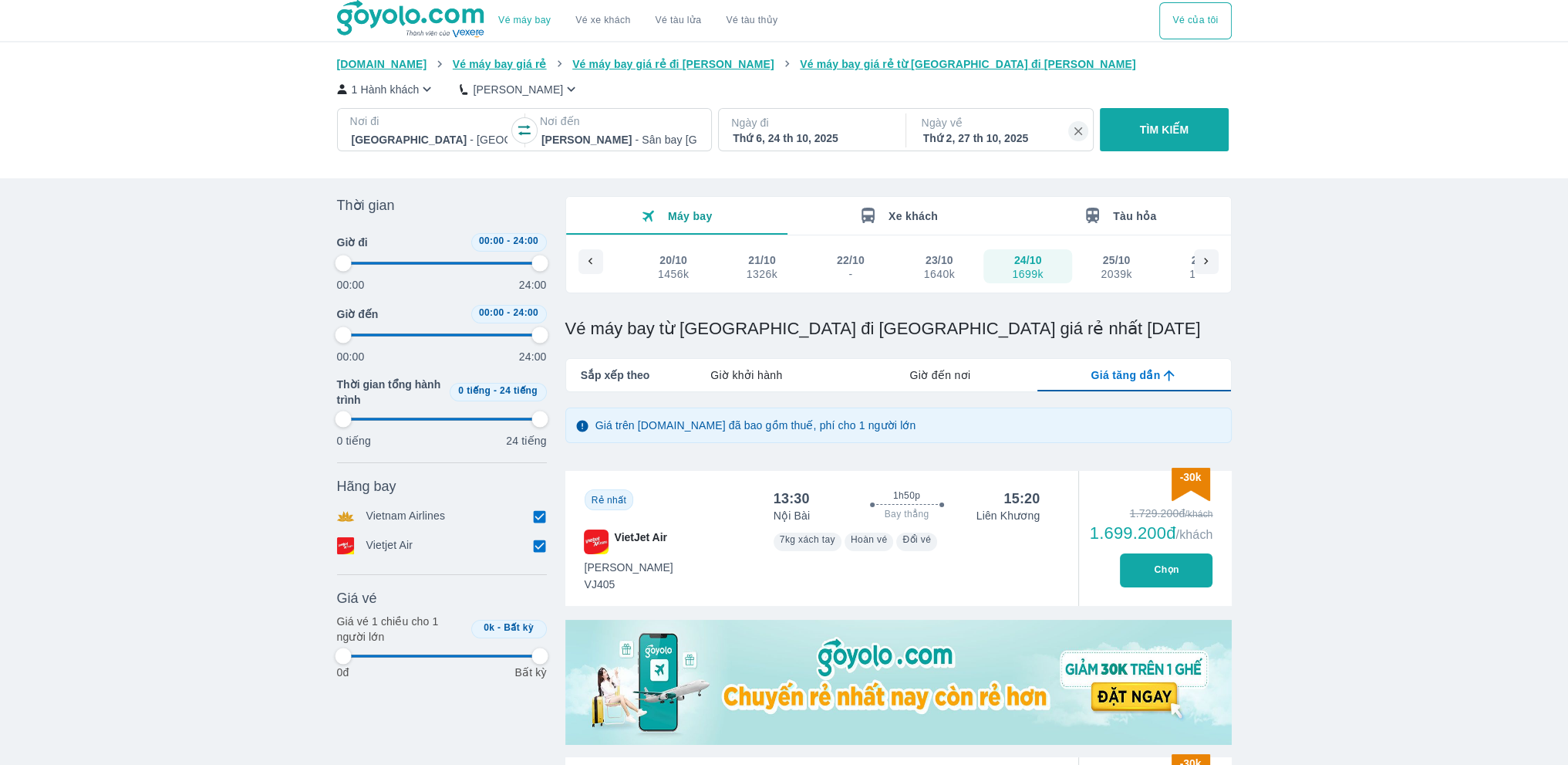
type input "97.9166666666667"
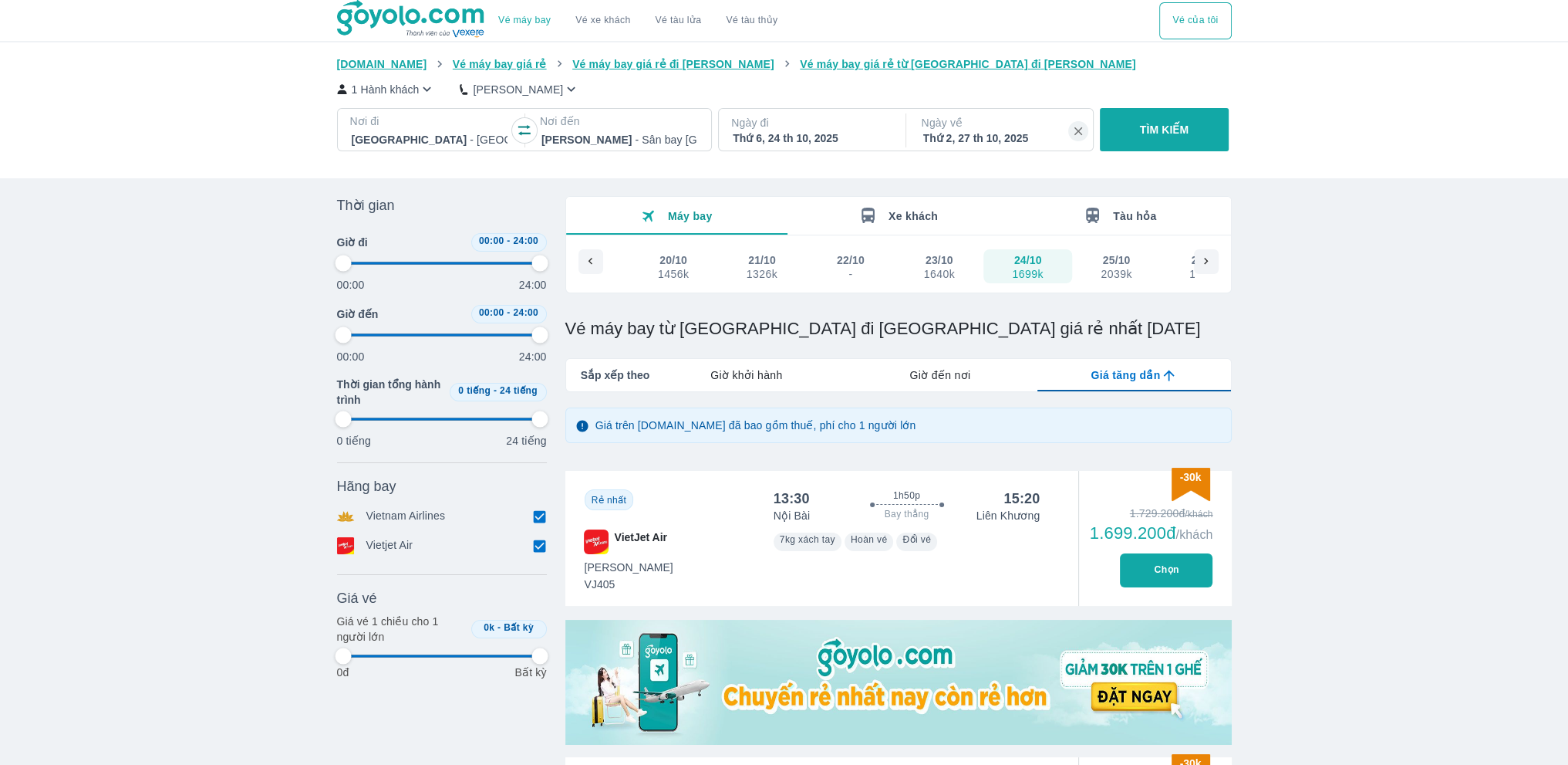
type input "97.9166666666667"
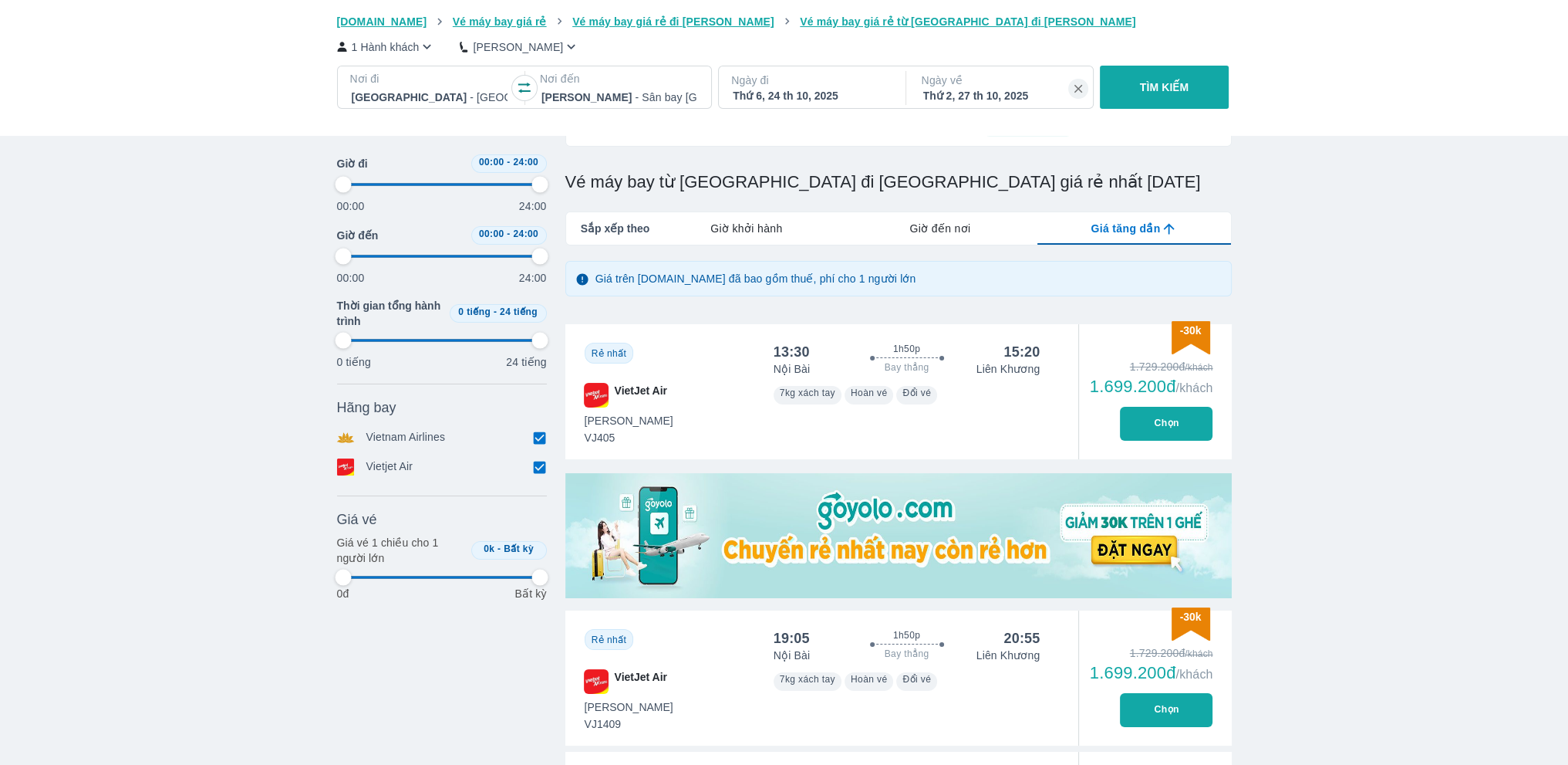
scroll to position [180, 0]
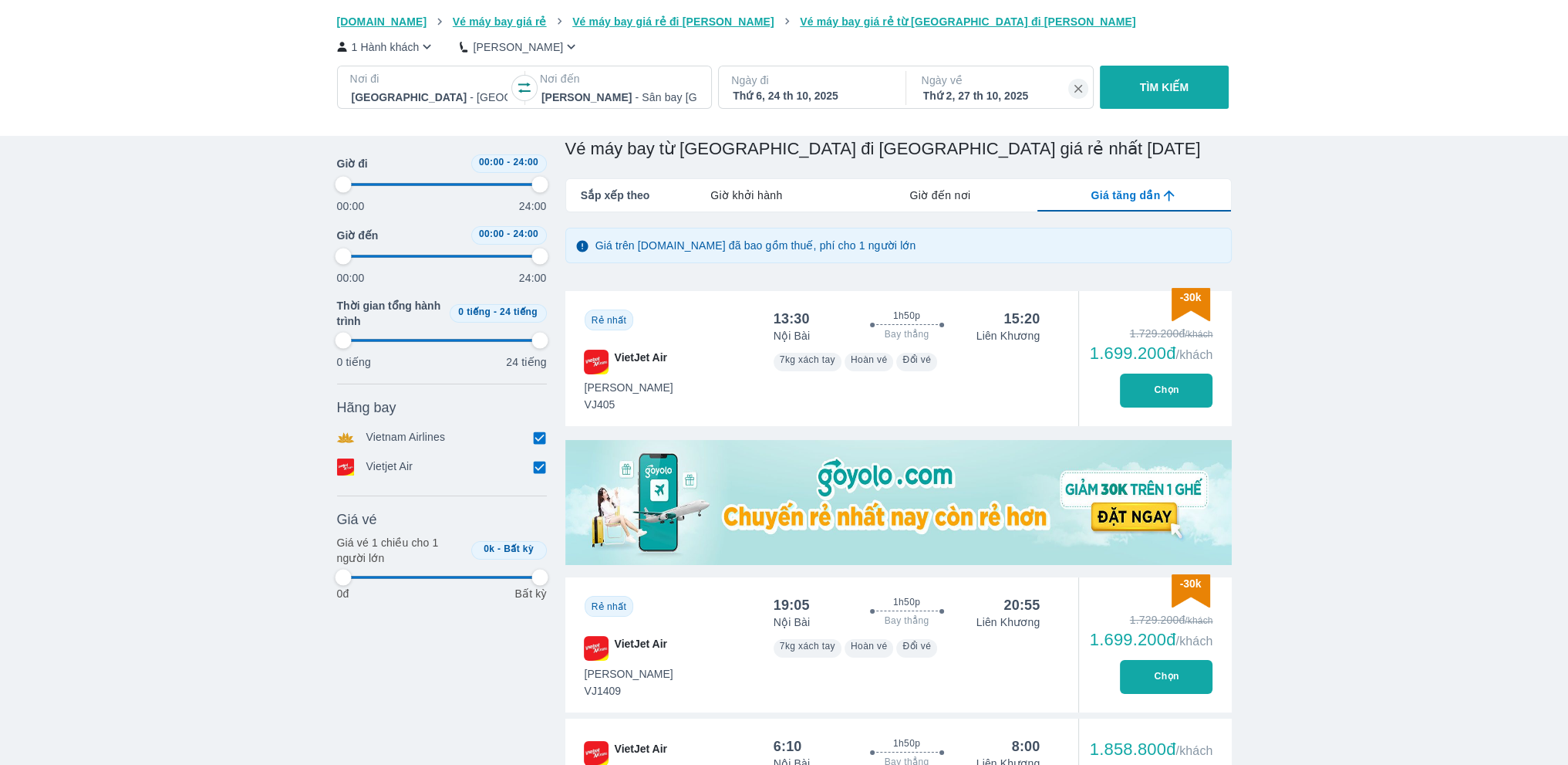
type input "97.9166666666667"
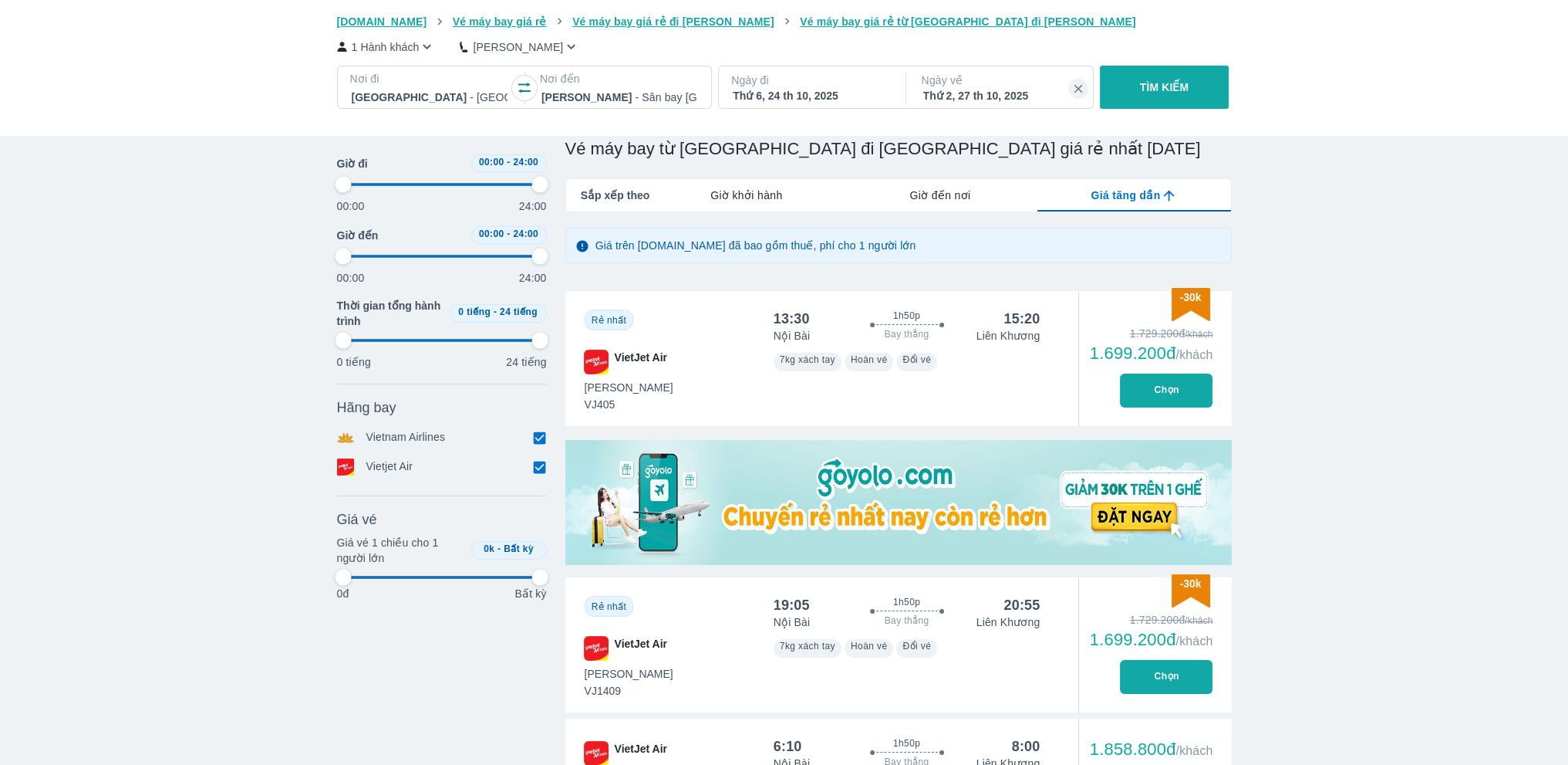
type input "97.9166666666667"
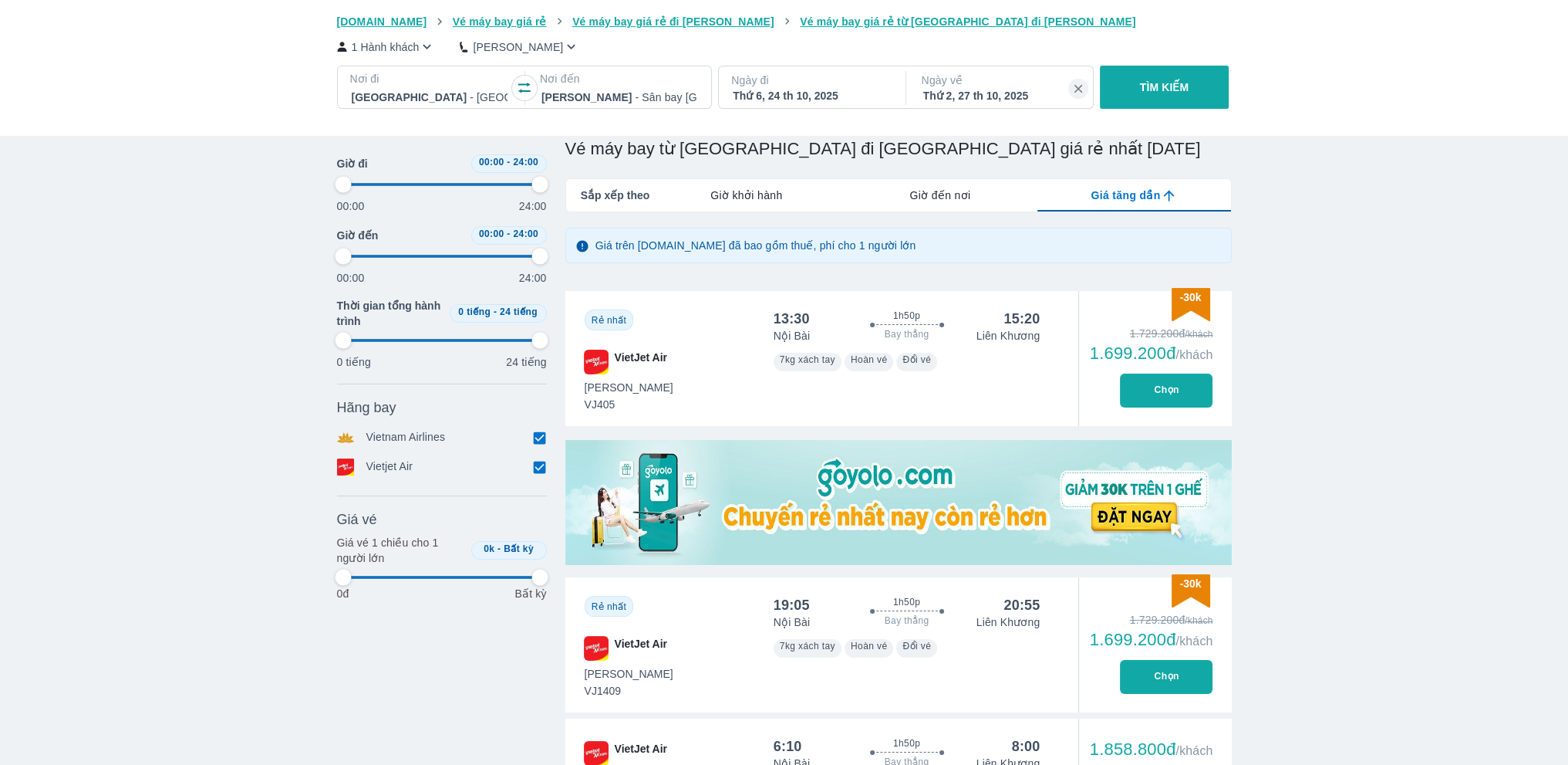
type input "97.9166666666667"
click at [1161, 387] on button "Chọn" at bounding box center [1167, 391] width 93 height 34
type input "97.9166666666667"
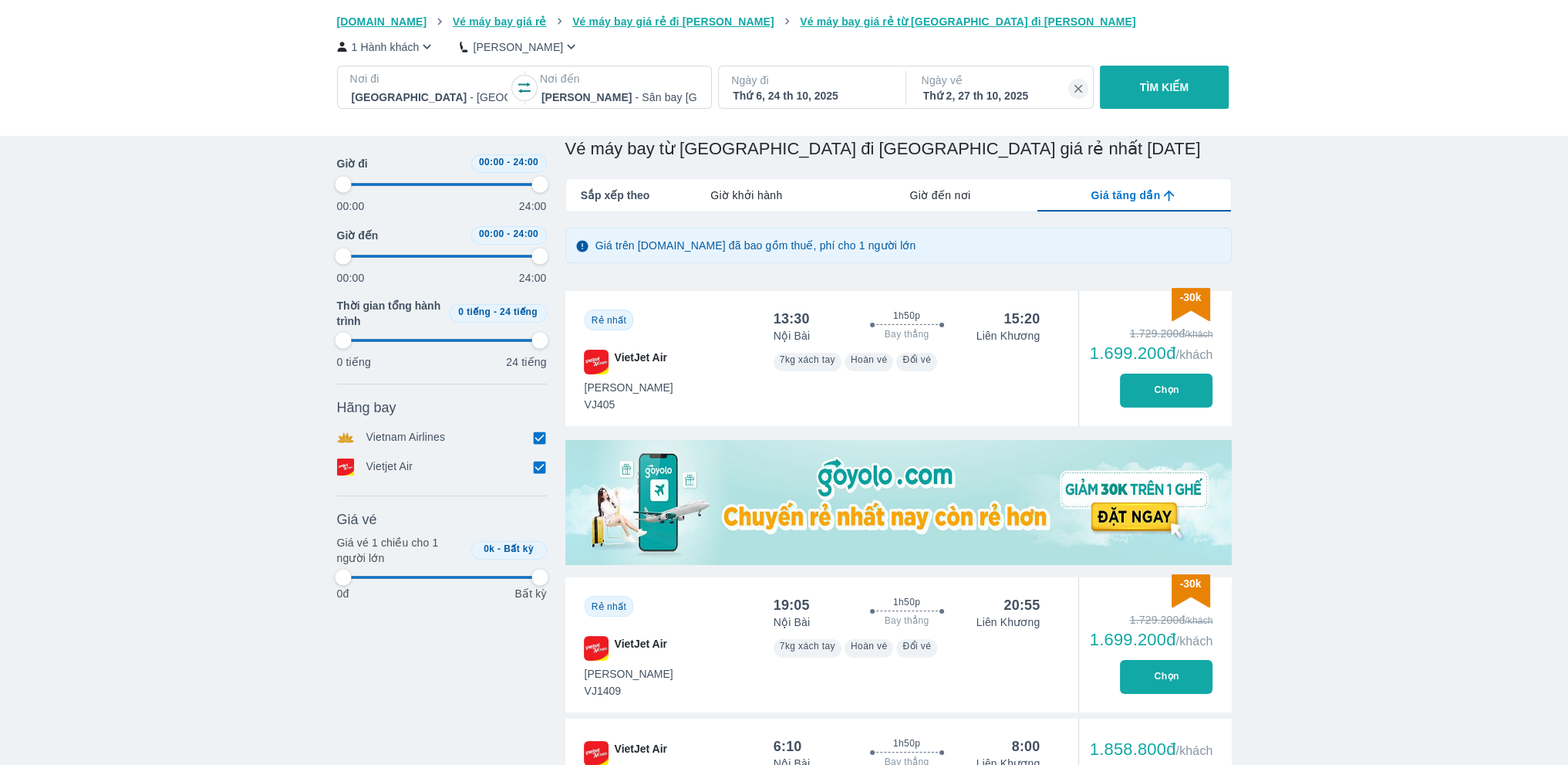
type input "97.9166666666667"
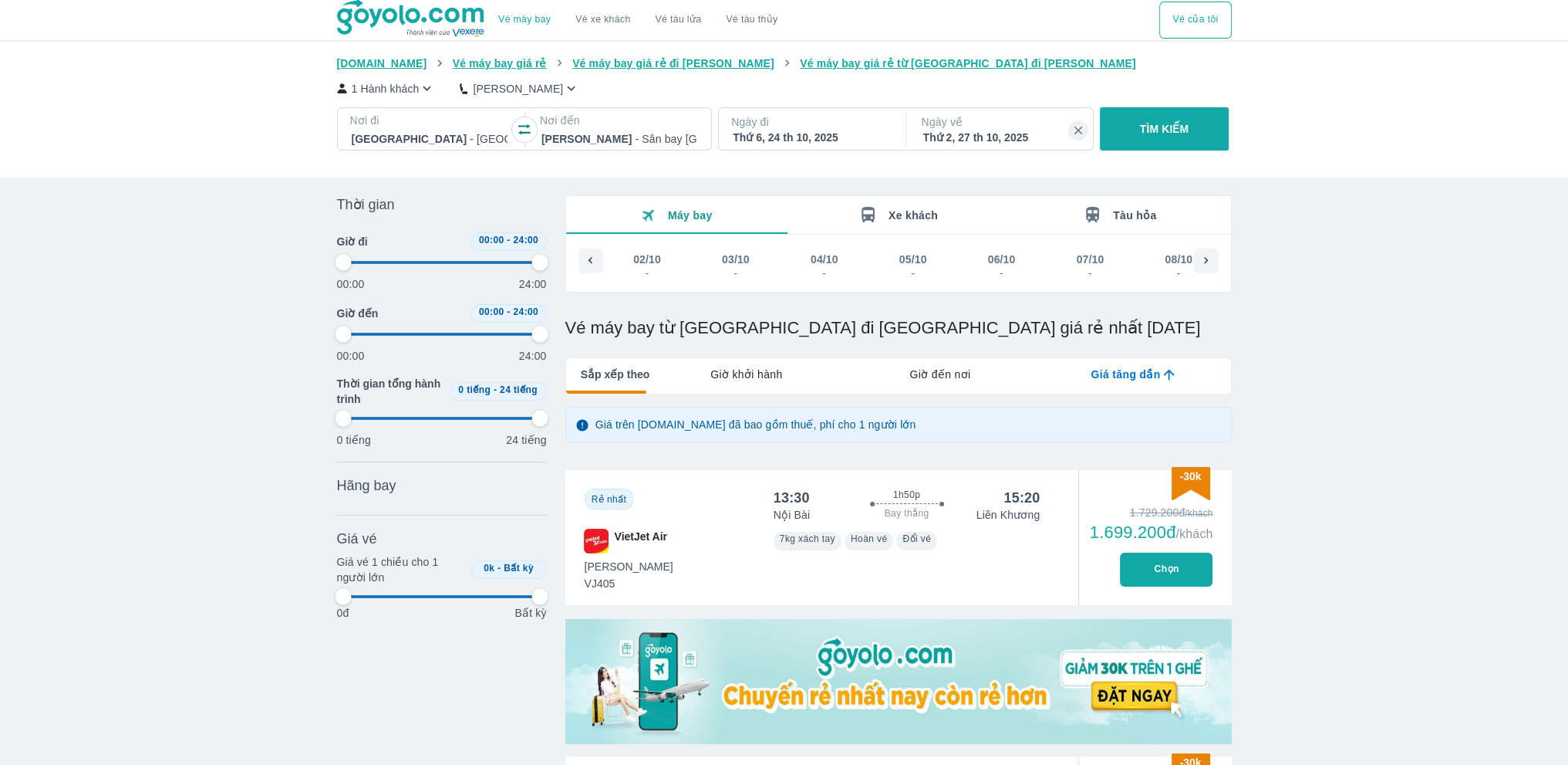
scroll to position [0, 1569]
type input "97.9166666666667"
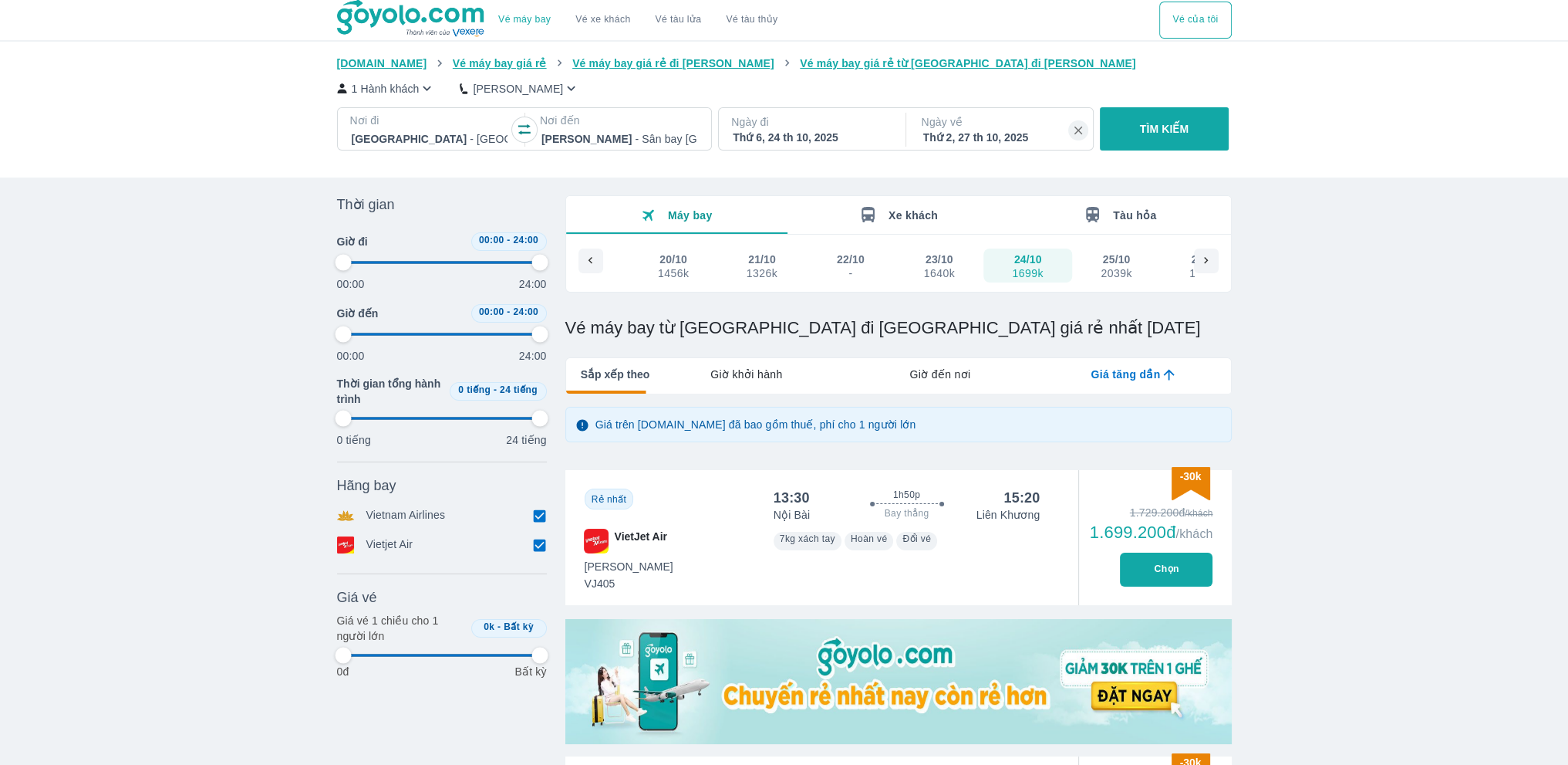
type input "97.9166666666667"
click at [995, 140] on div "Ngày về Thứ 2, 27 th 10, 2025" at bounding box center [1002, 130] width 184 height 43
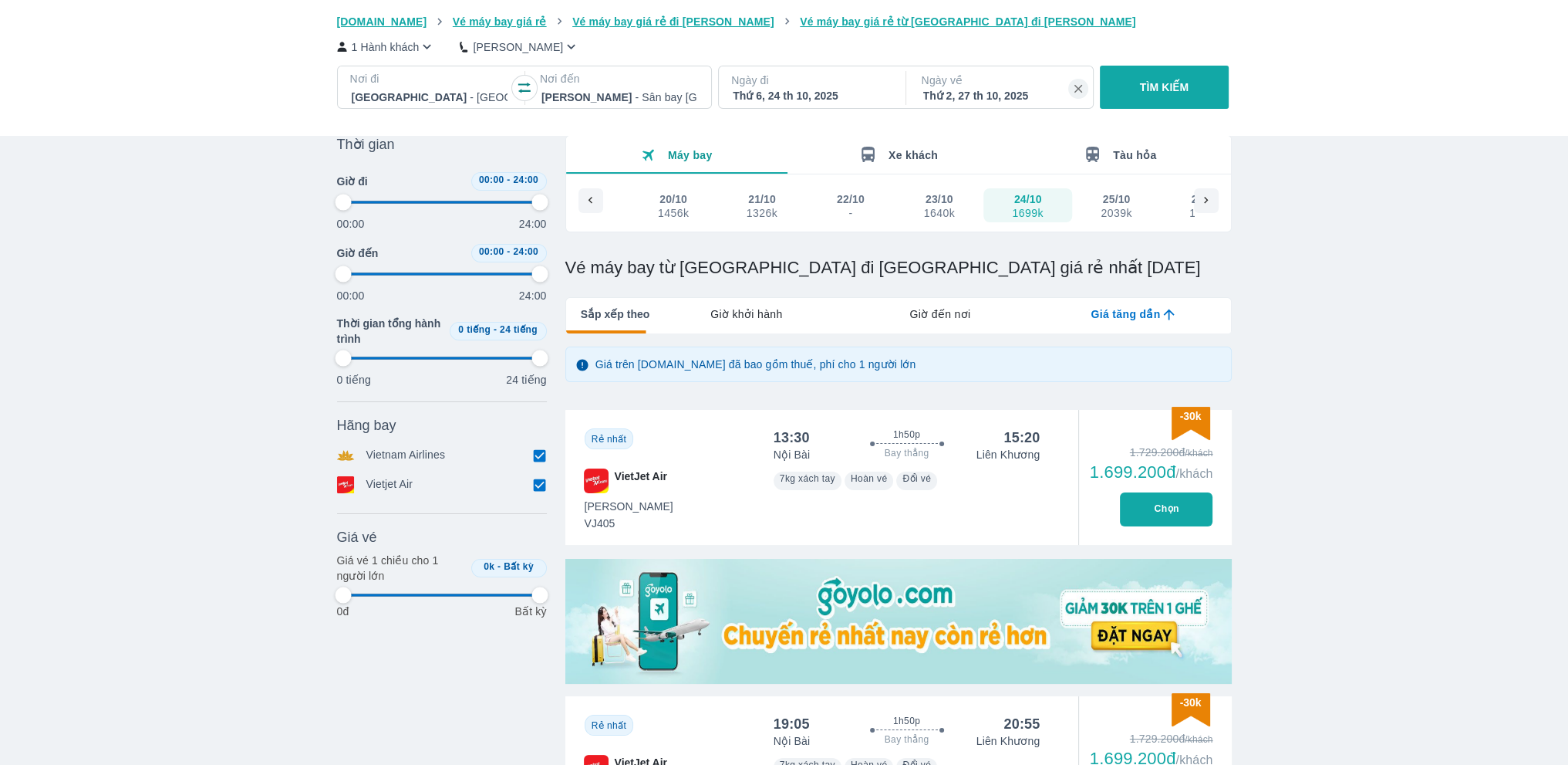
type input "97.9166666666667"
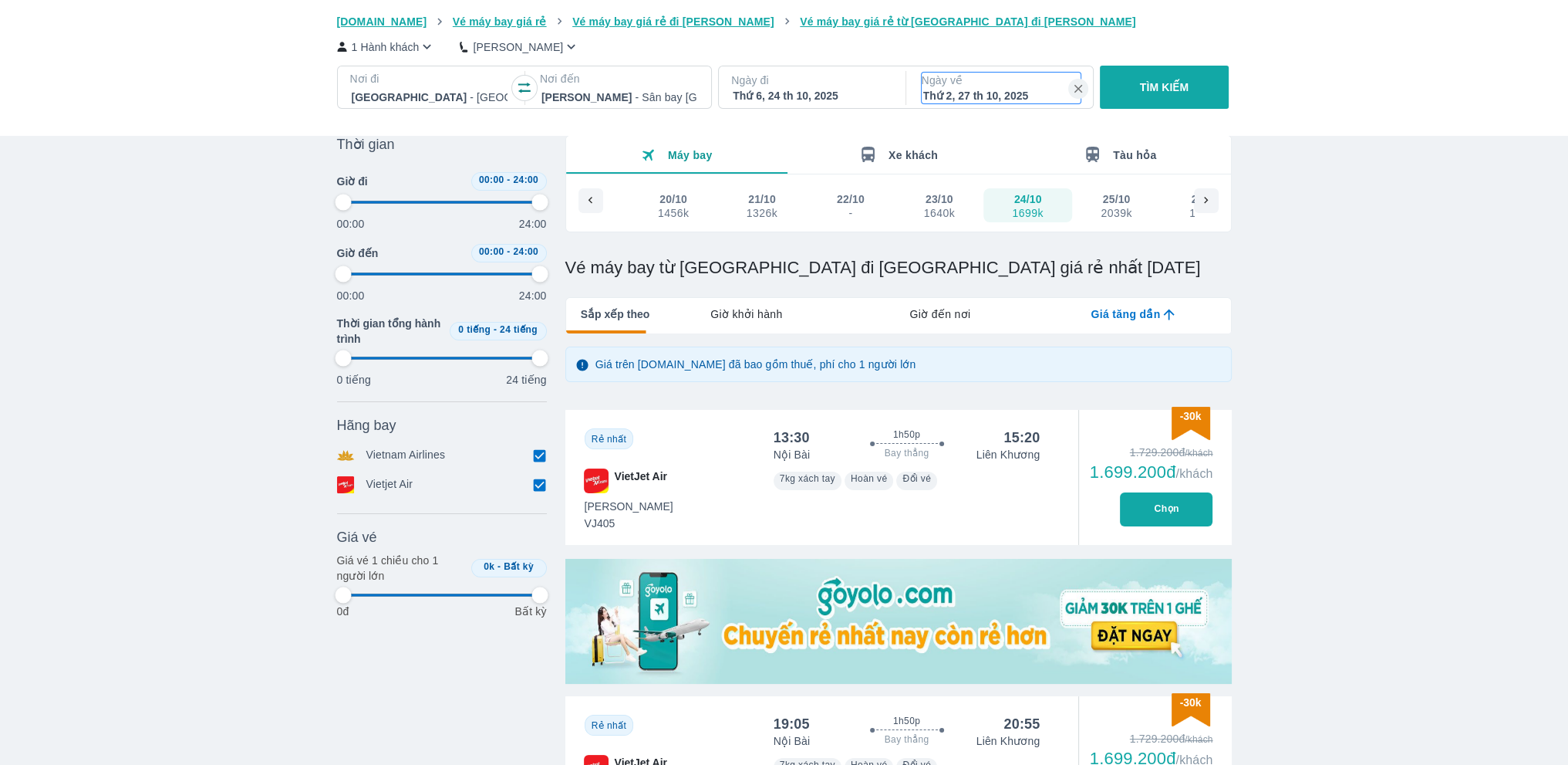
type input "97.9166666666667"
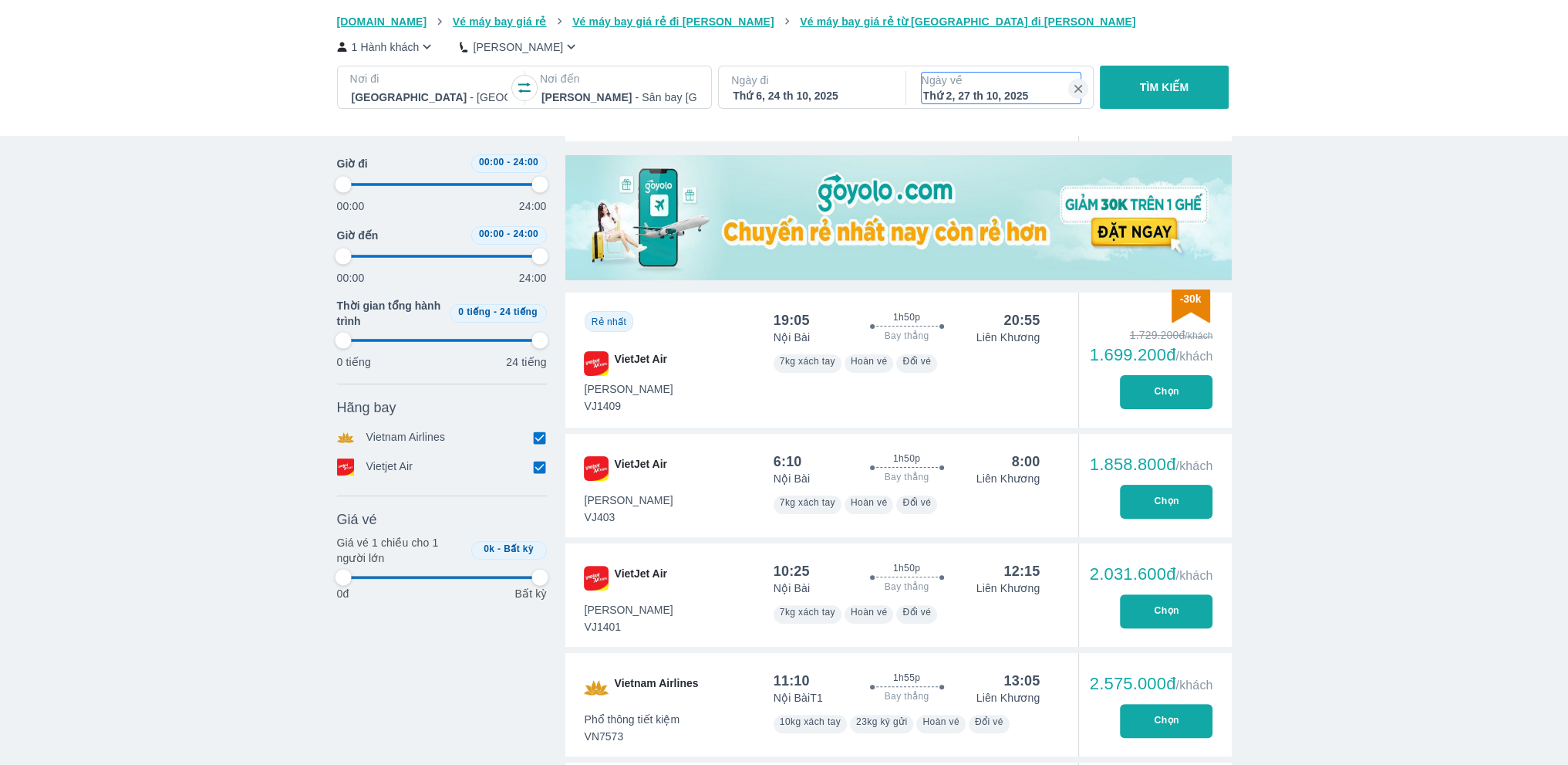
scroll to position [471, 0]
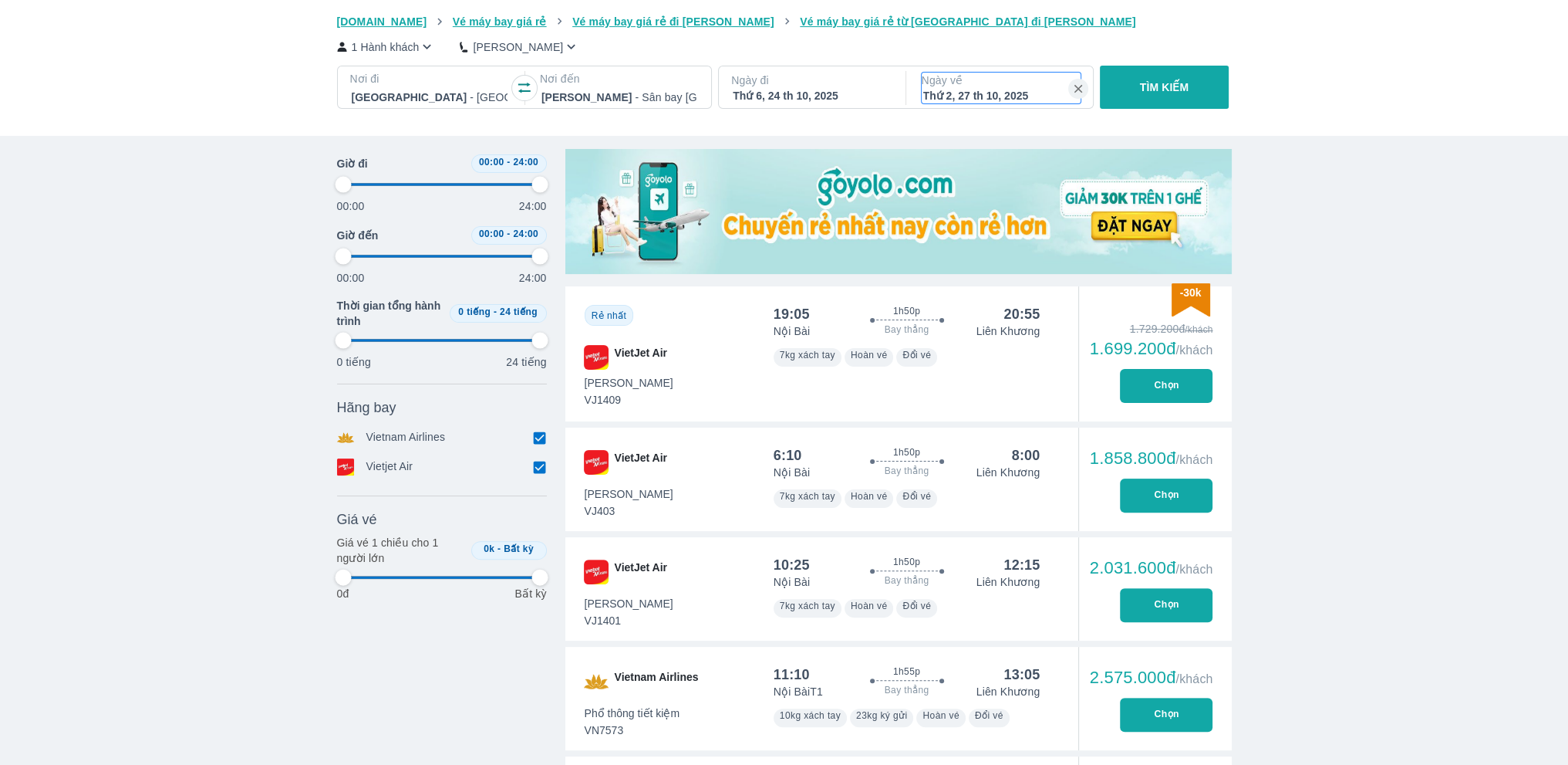
type input "97.9166666666667"
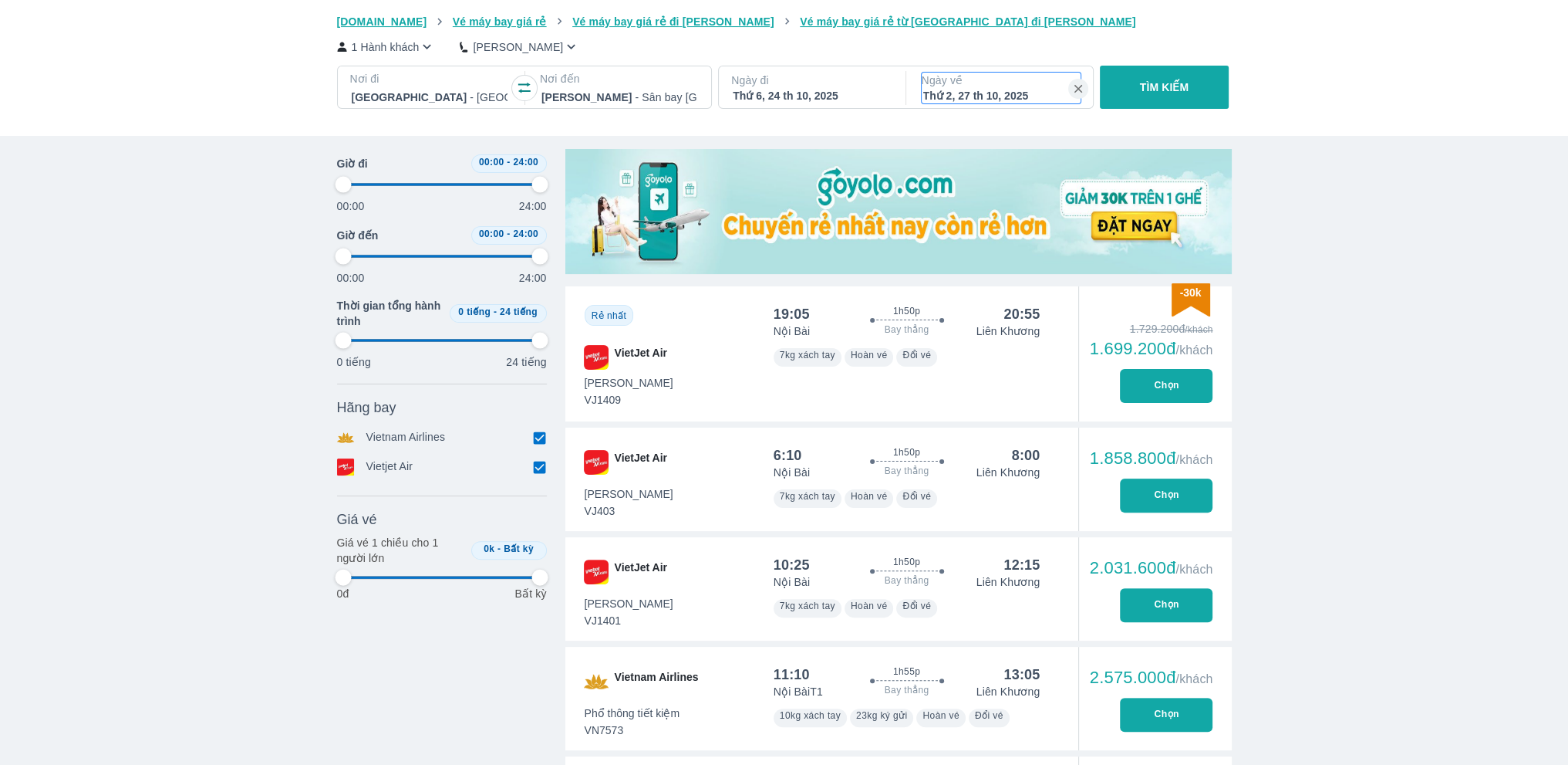
type input "97.9166666666667"
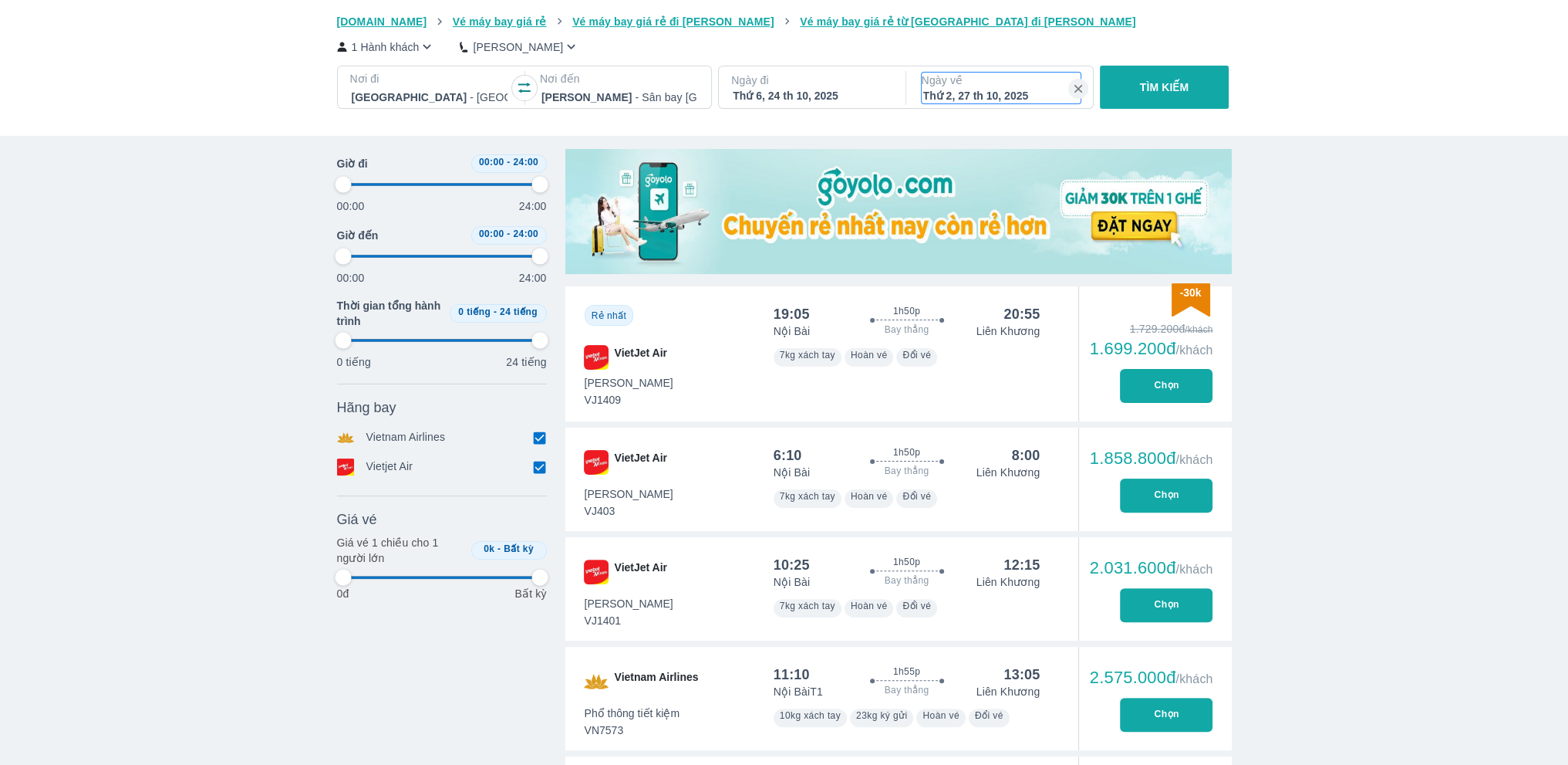
type input "97.9166666666667"
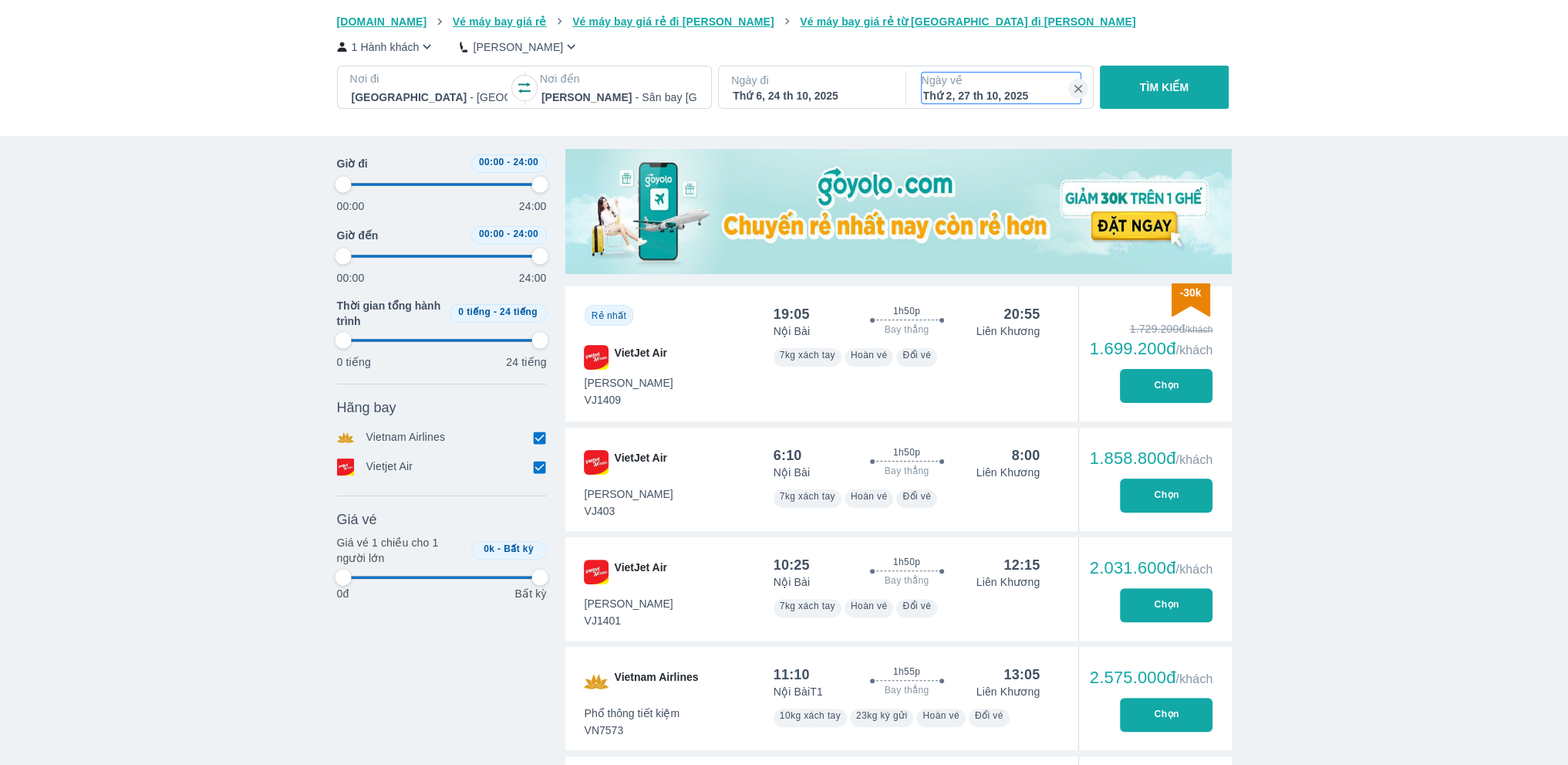
type input "97.9166666666667"
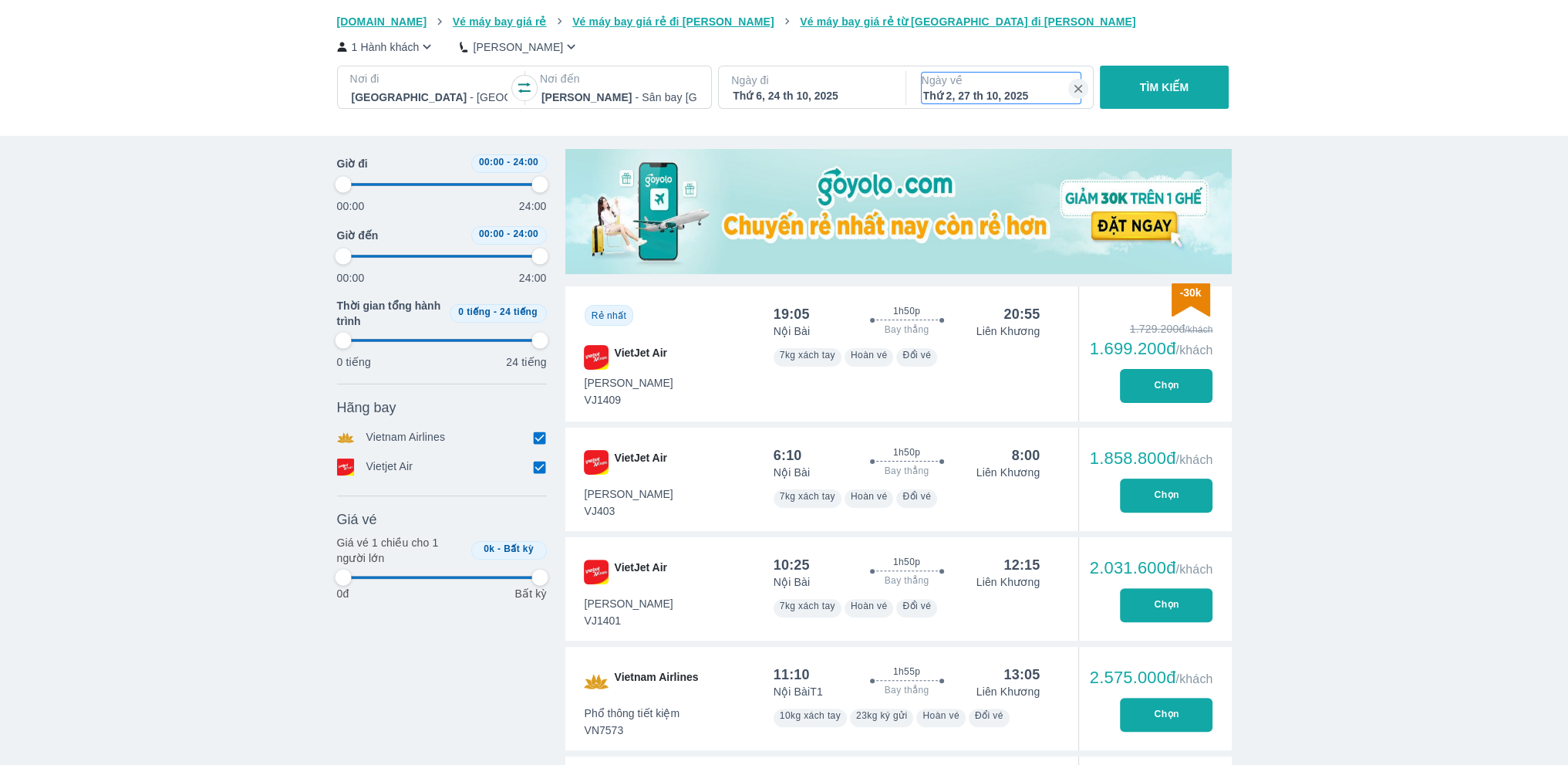
type input "97.9166666666667"
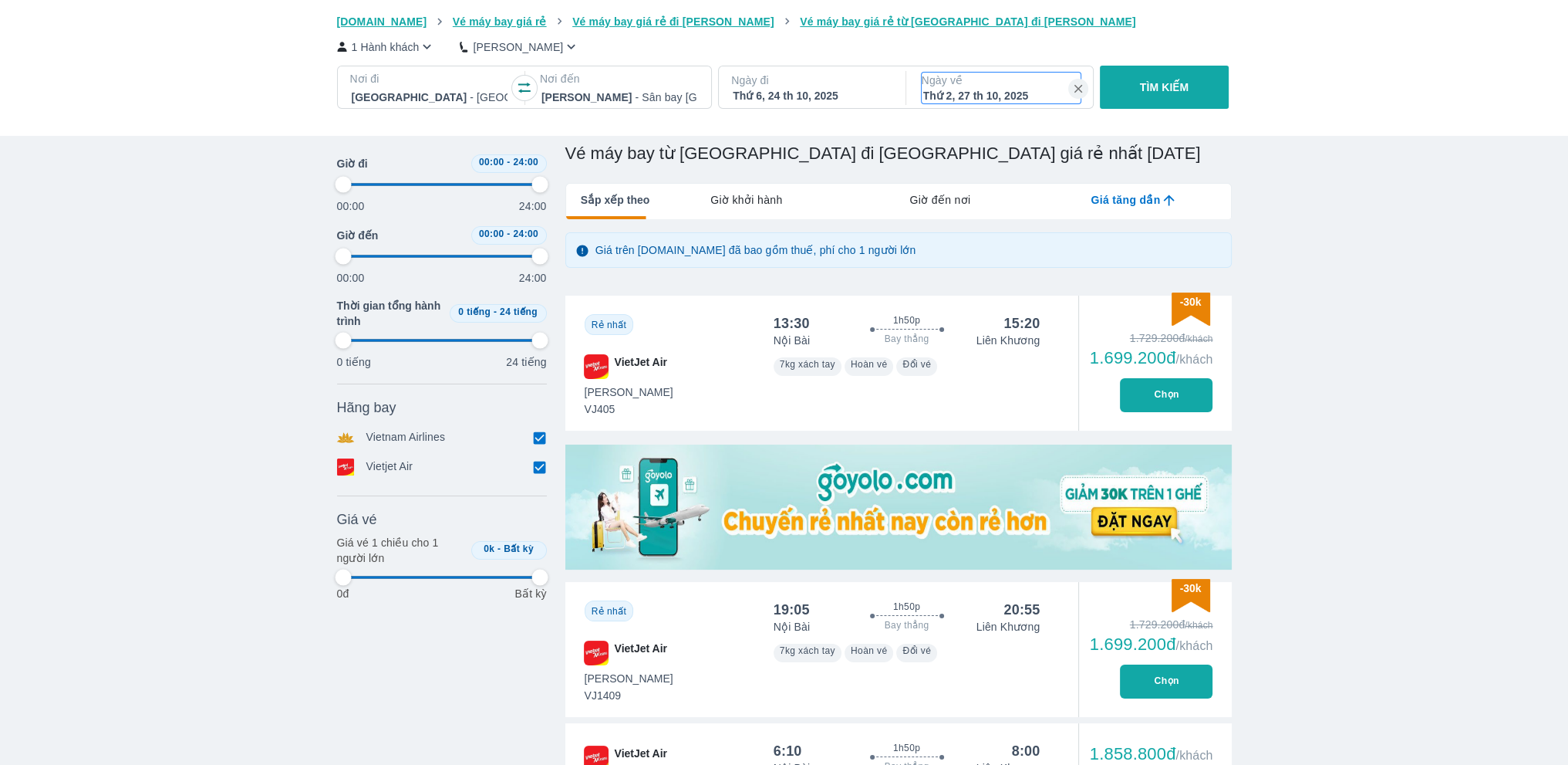
scroll to position [111, 0]
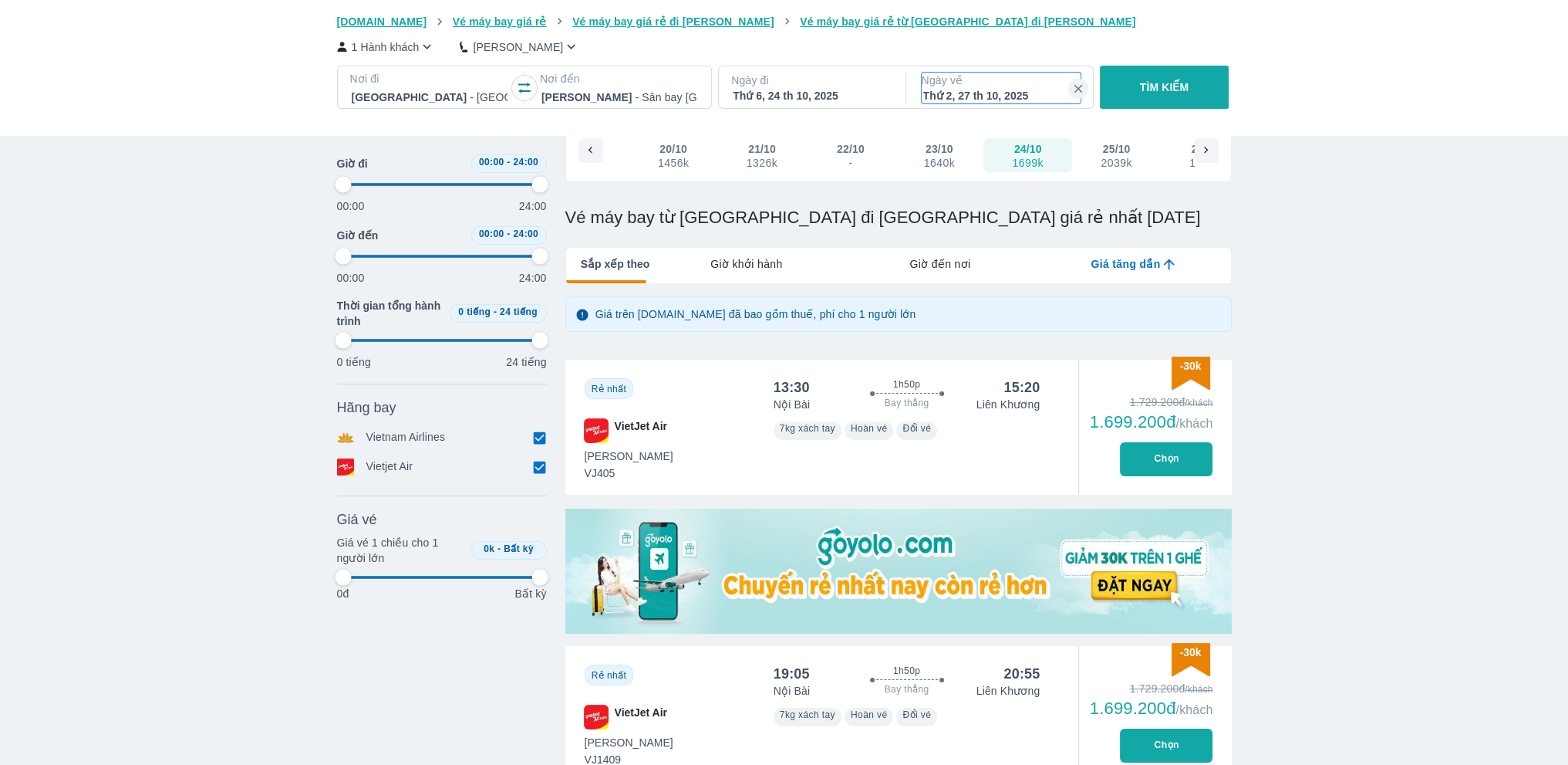
type input "97.9166666666667"
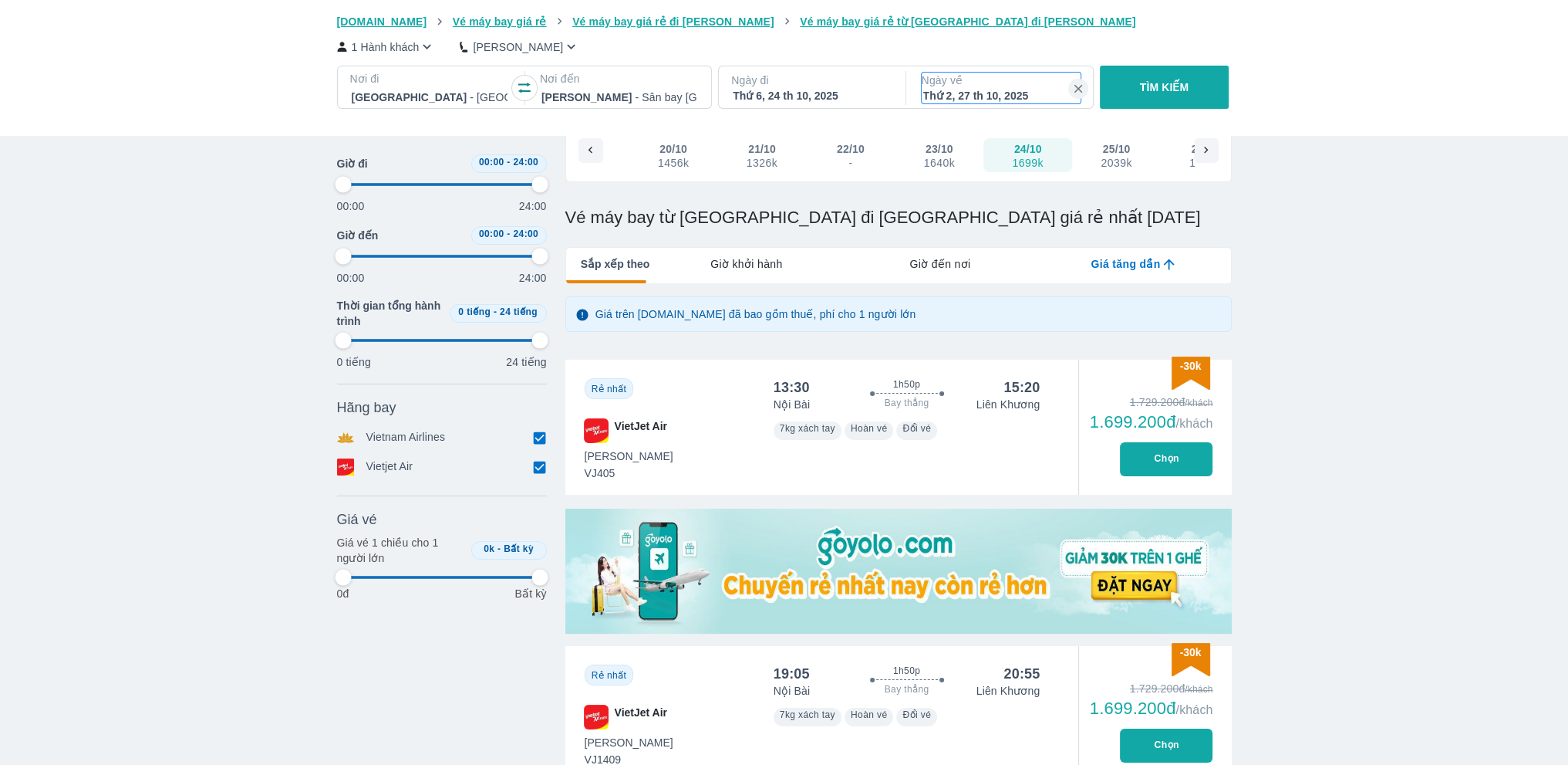
type input "97.9166666666667"
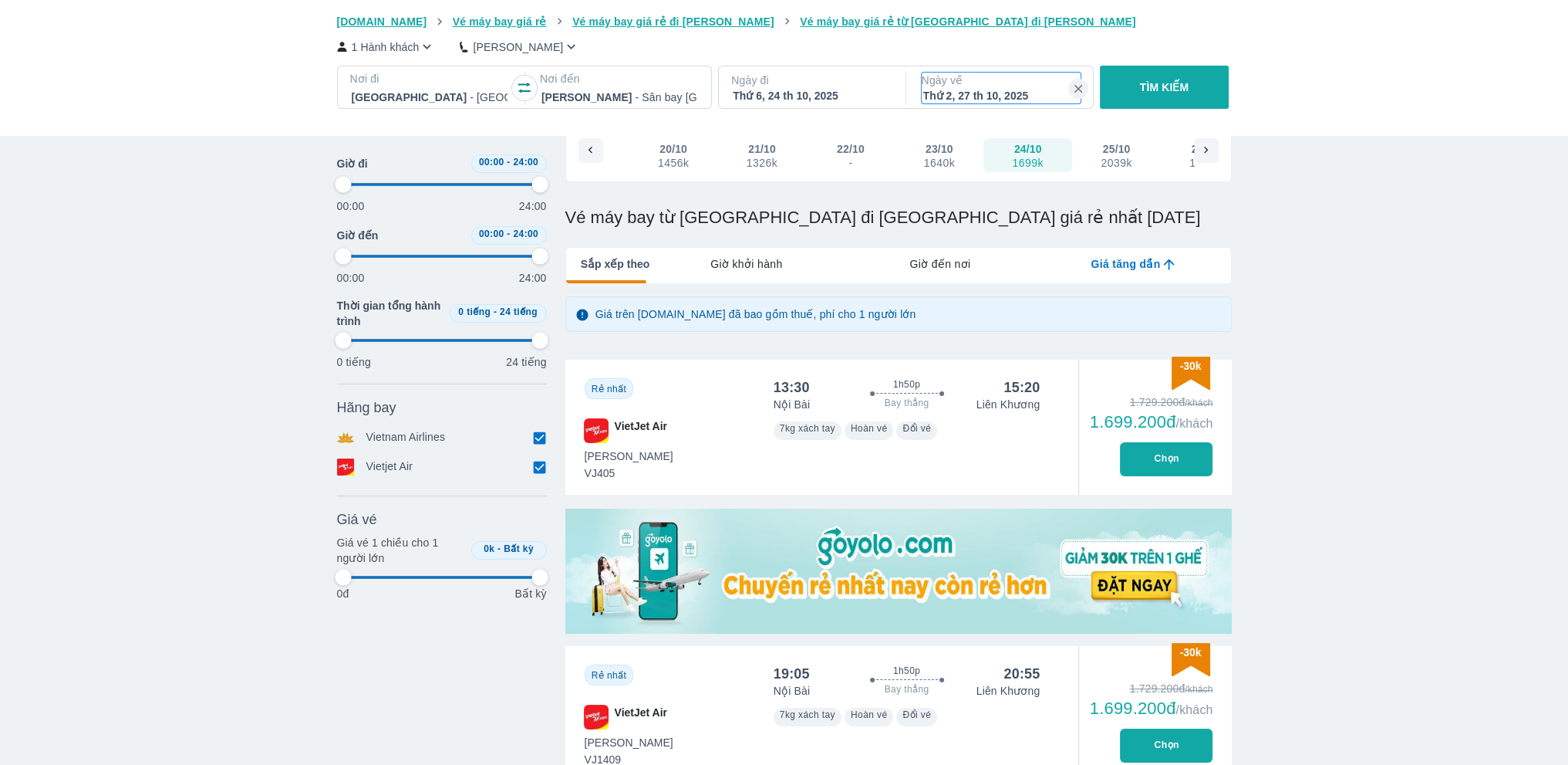
type input "97.9166666666667"
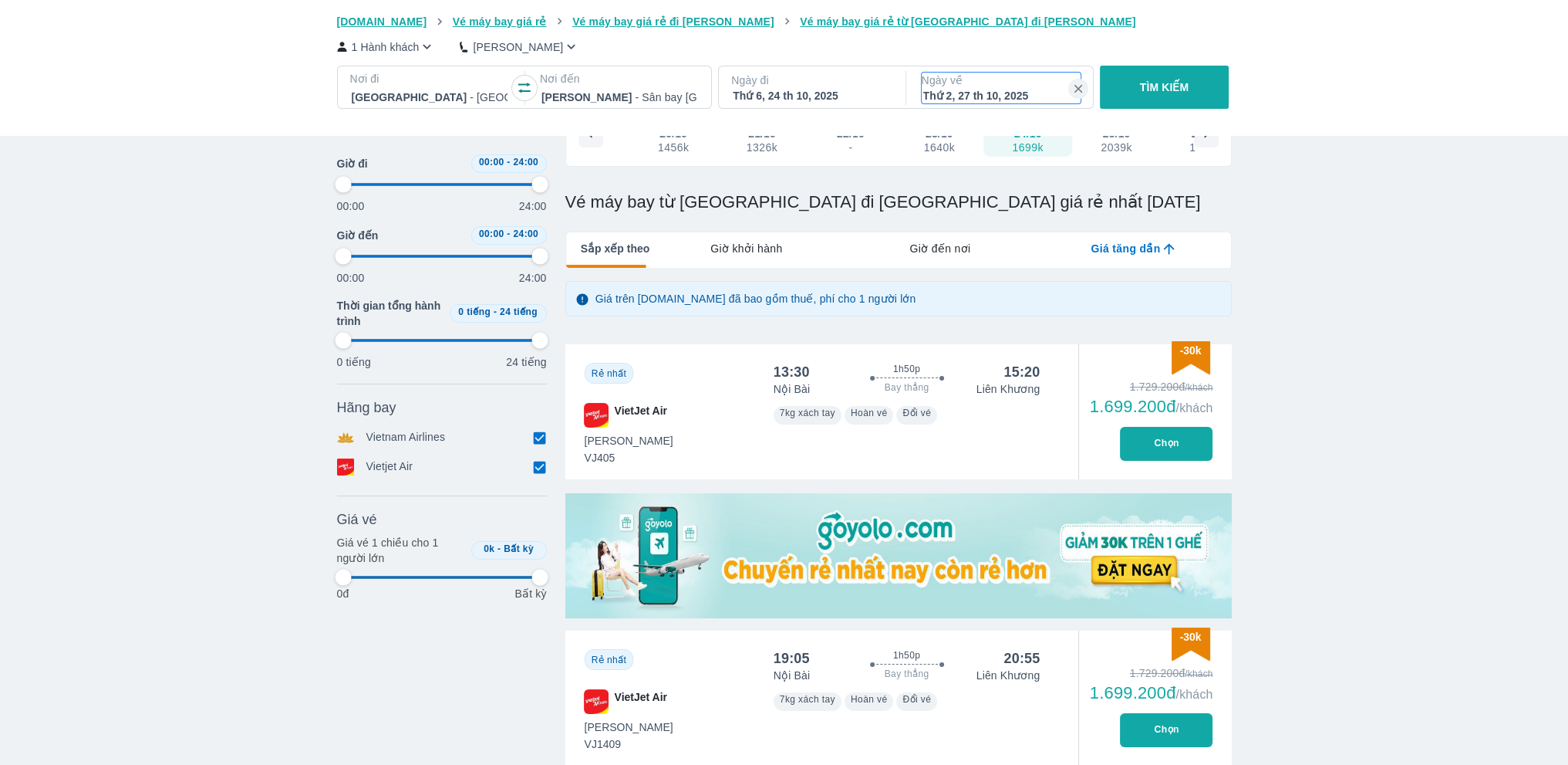
scroll to position [180, 0]
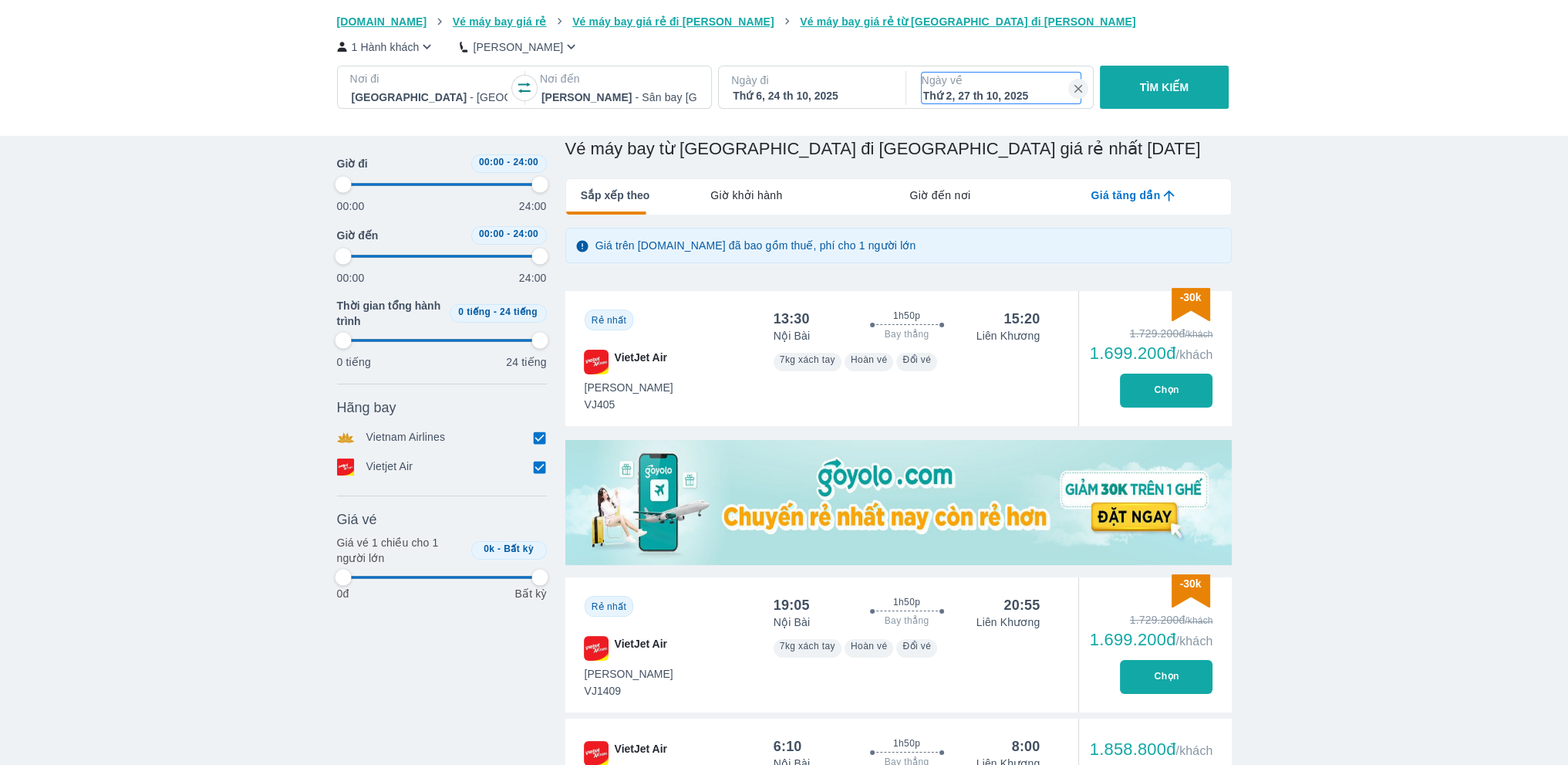
type input "97.9166666666667"
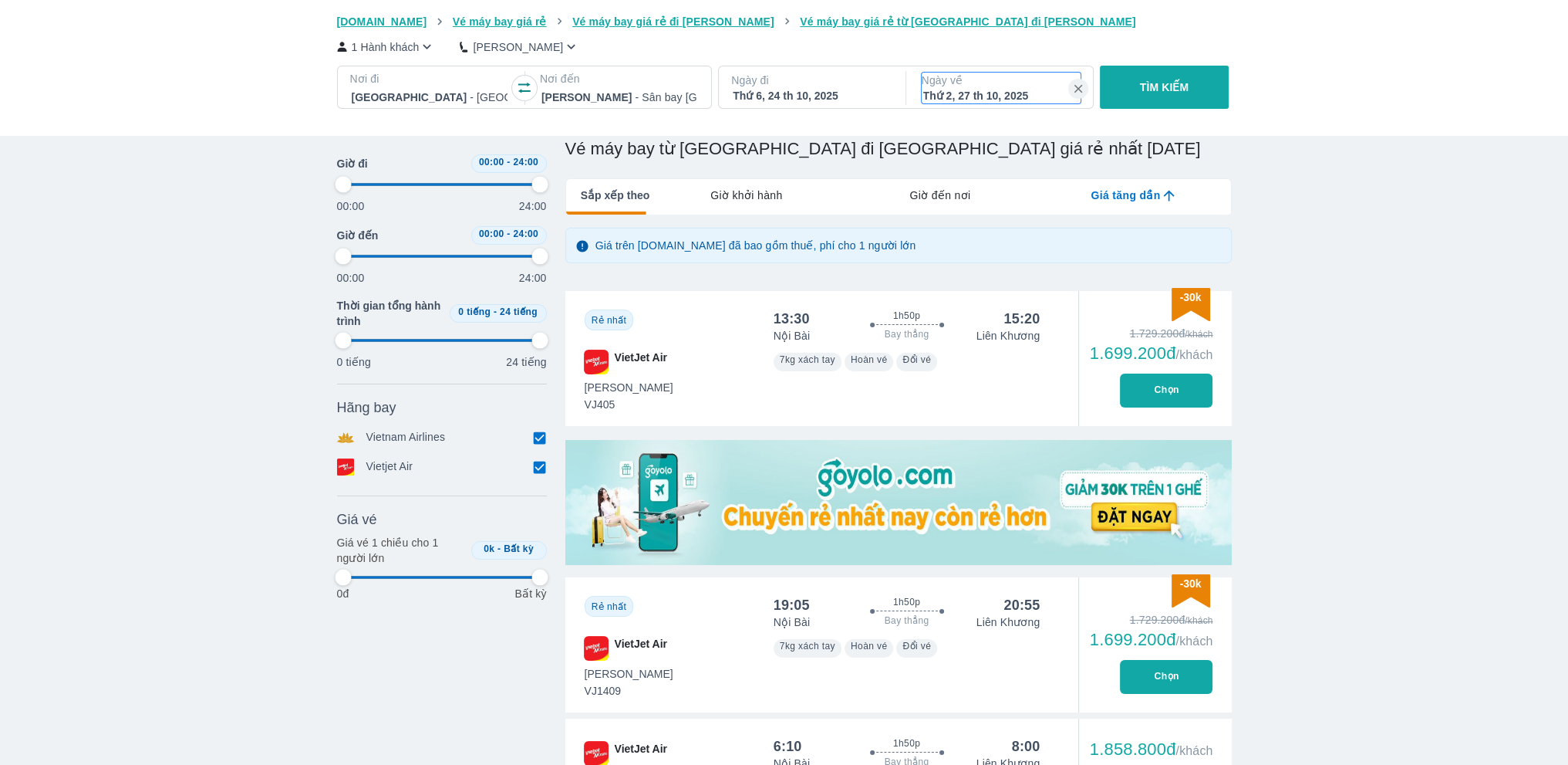
type input "97.9166666666667"
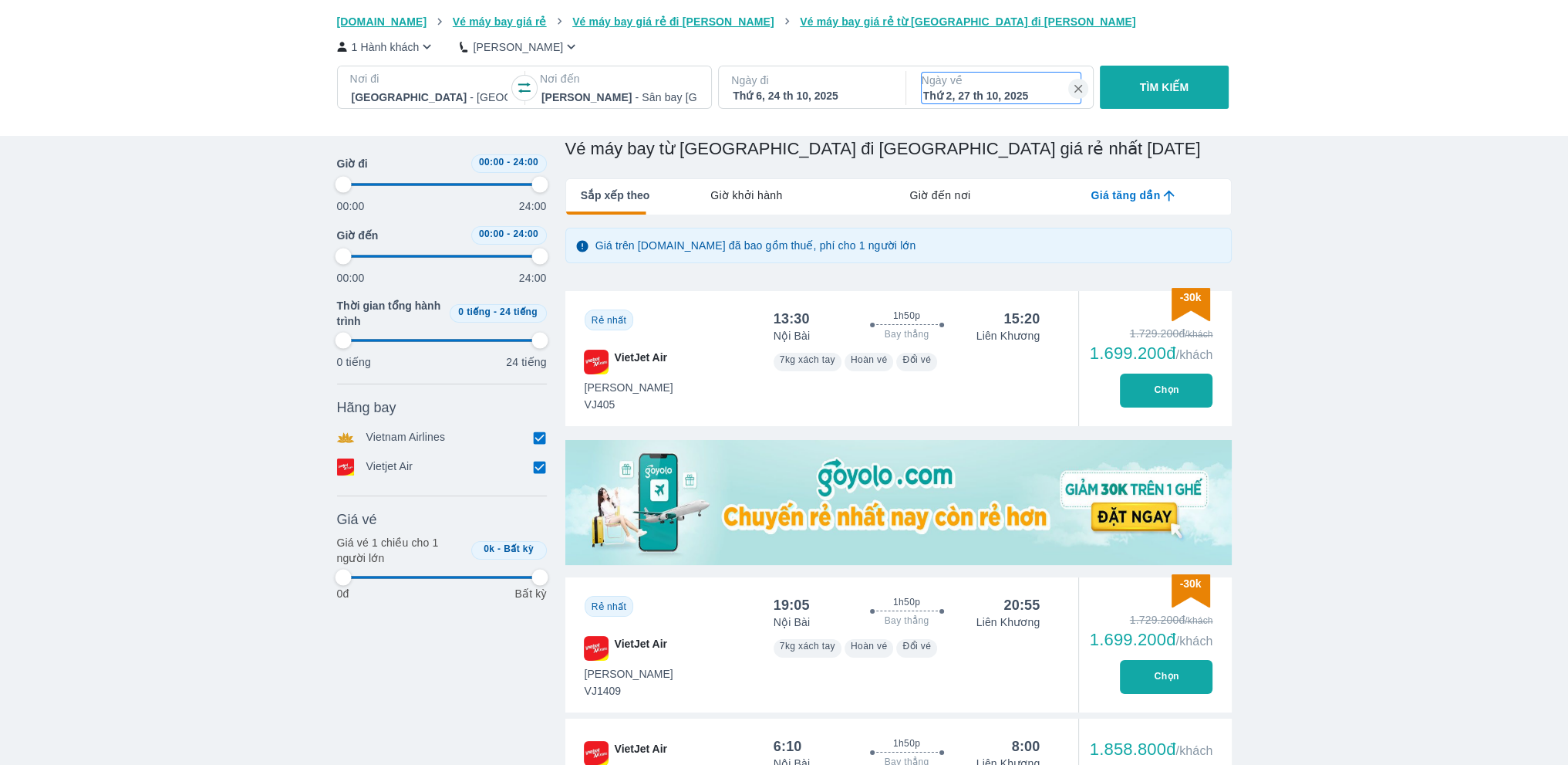
type input "97.9166666666667"
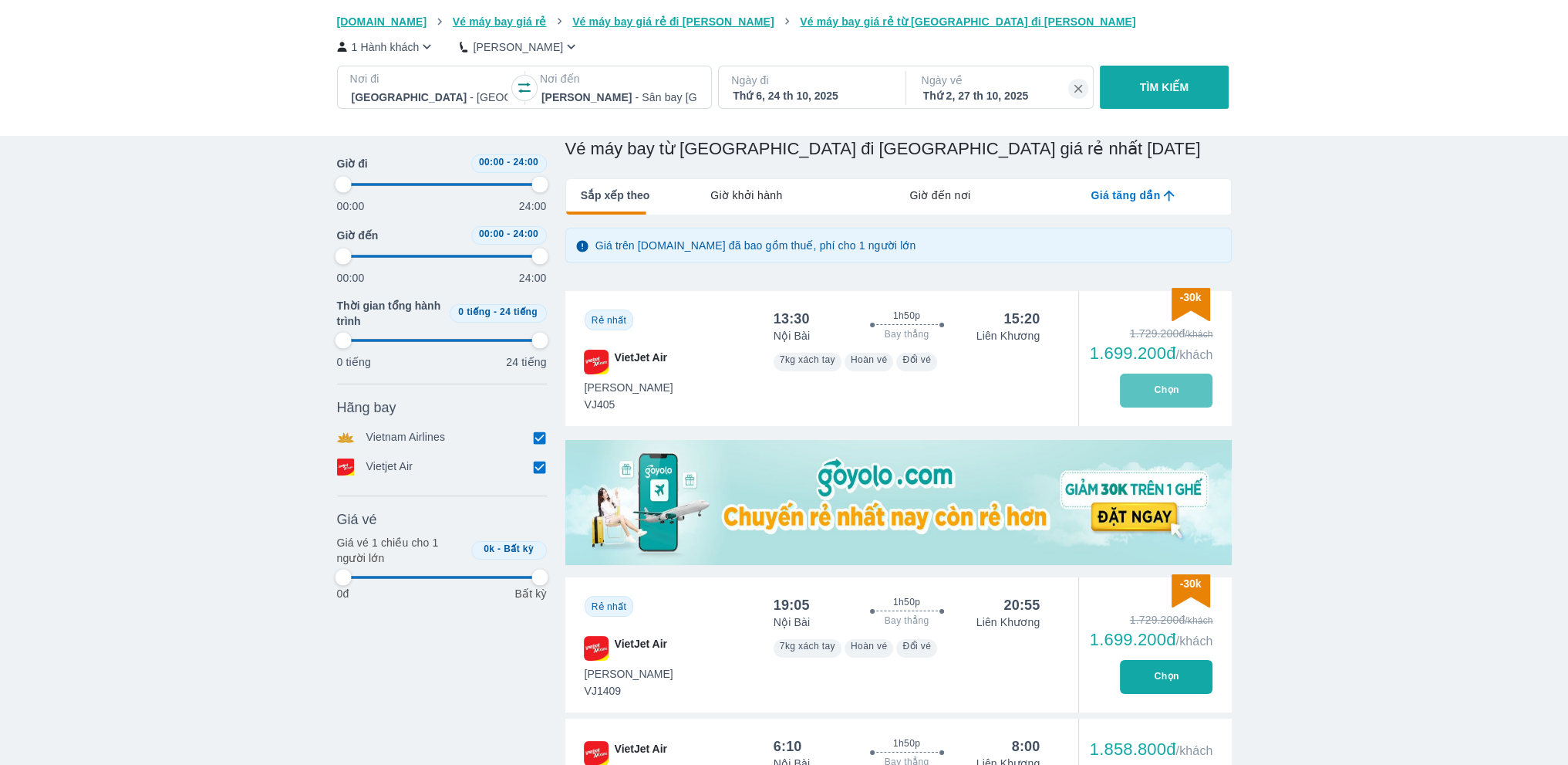
click at [1168, 391] on button "Chọn" at bounding box center [1167, 391] width 93 height 34
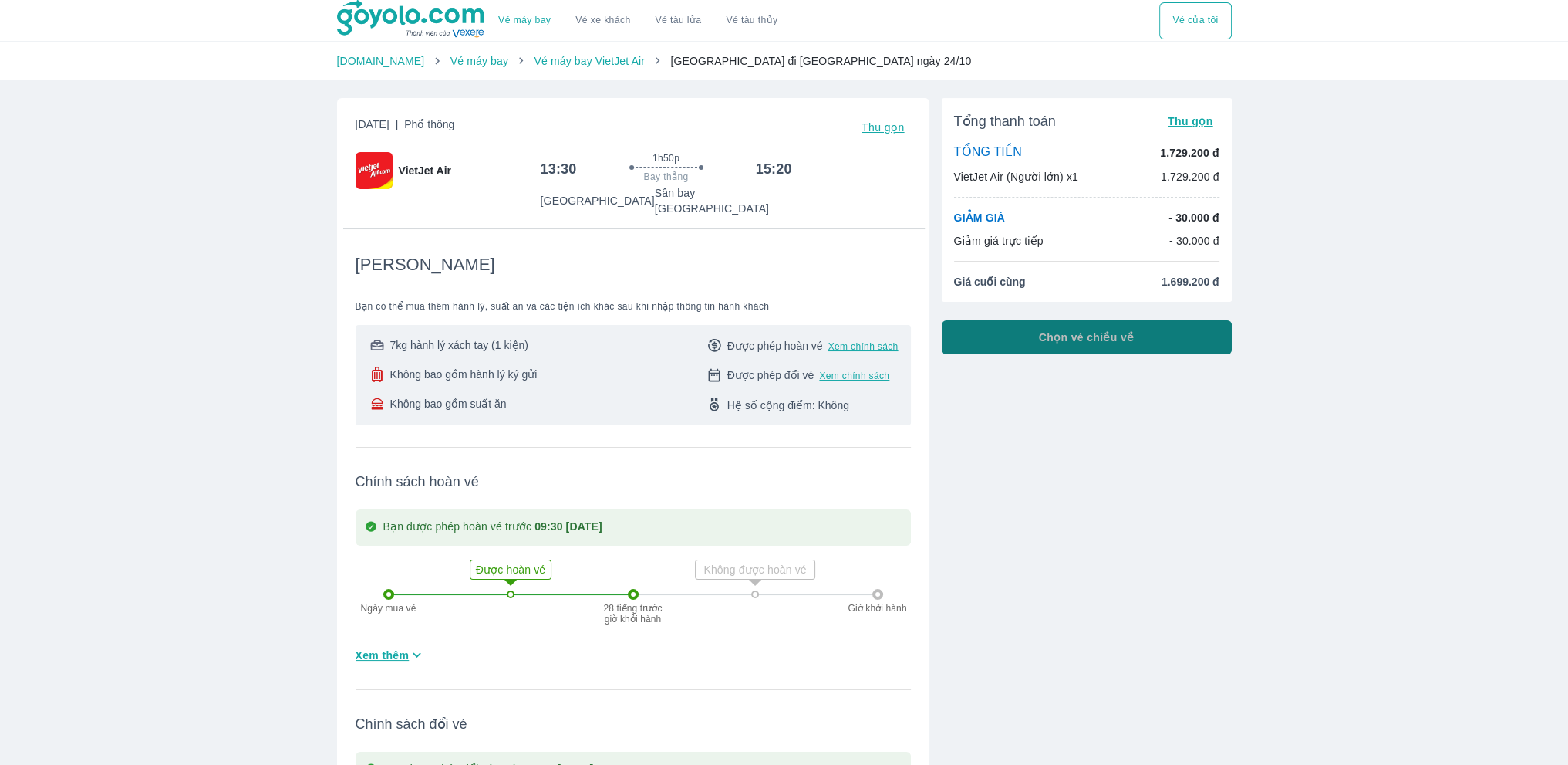
click at [1119, 354] on button "Chọn vé chiều về" at bounding box center [1087, 337] width 290 height 34
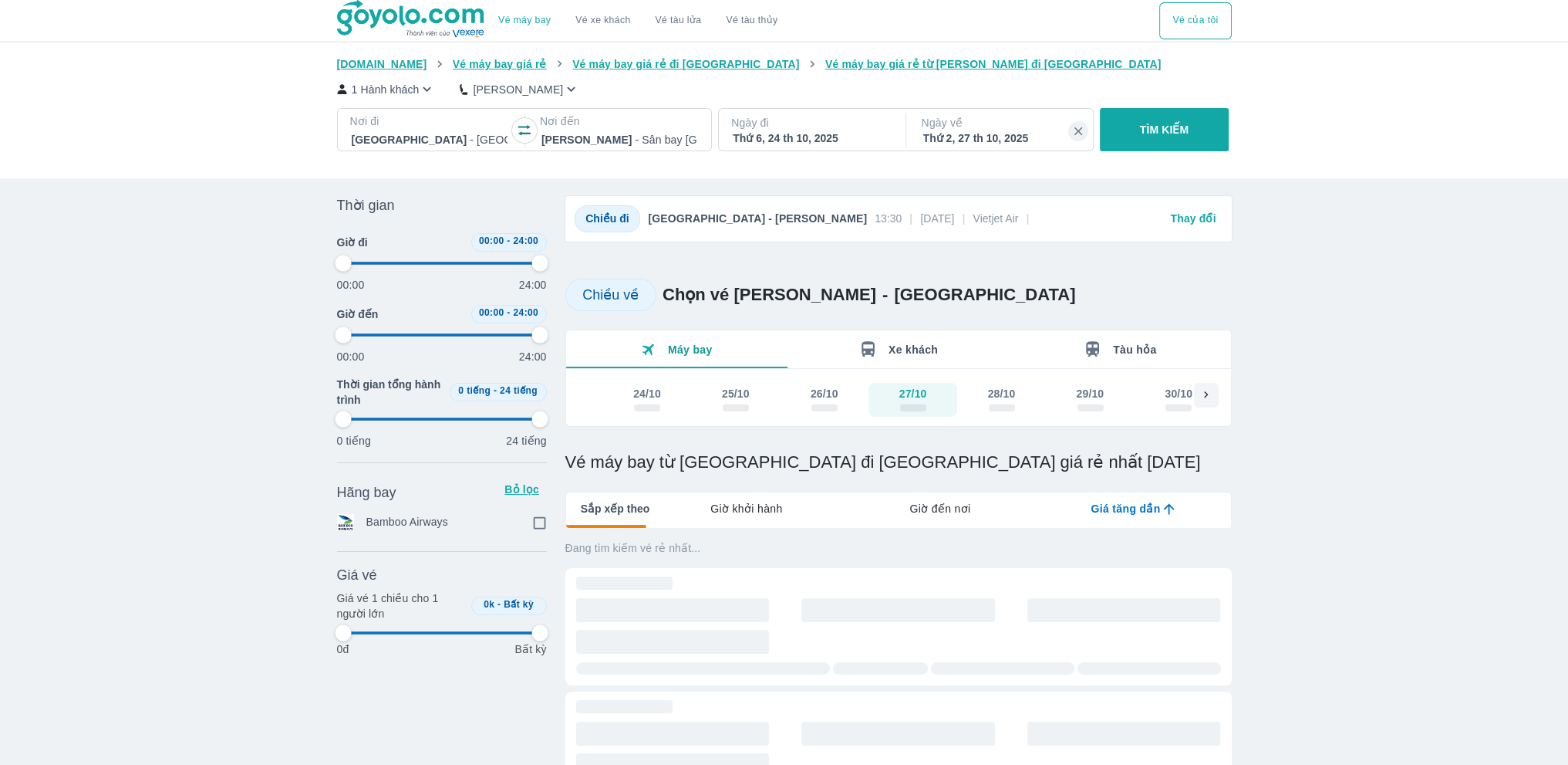
type input "97.9166666666667"
checkbox input "true"
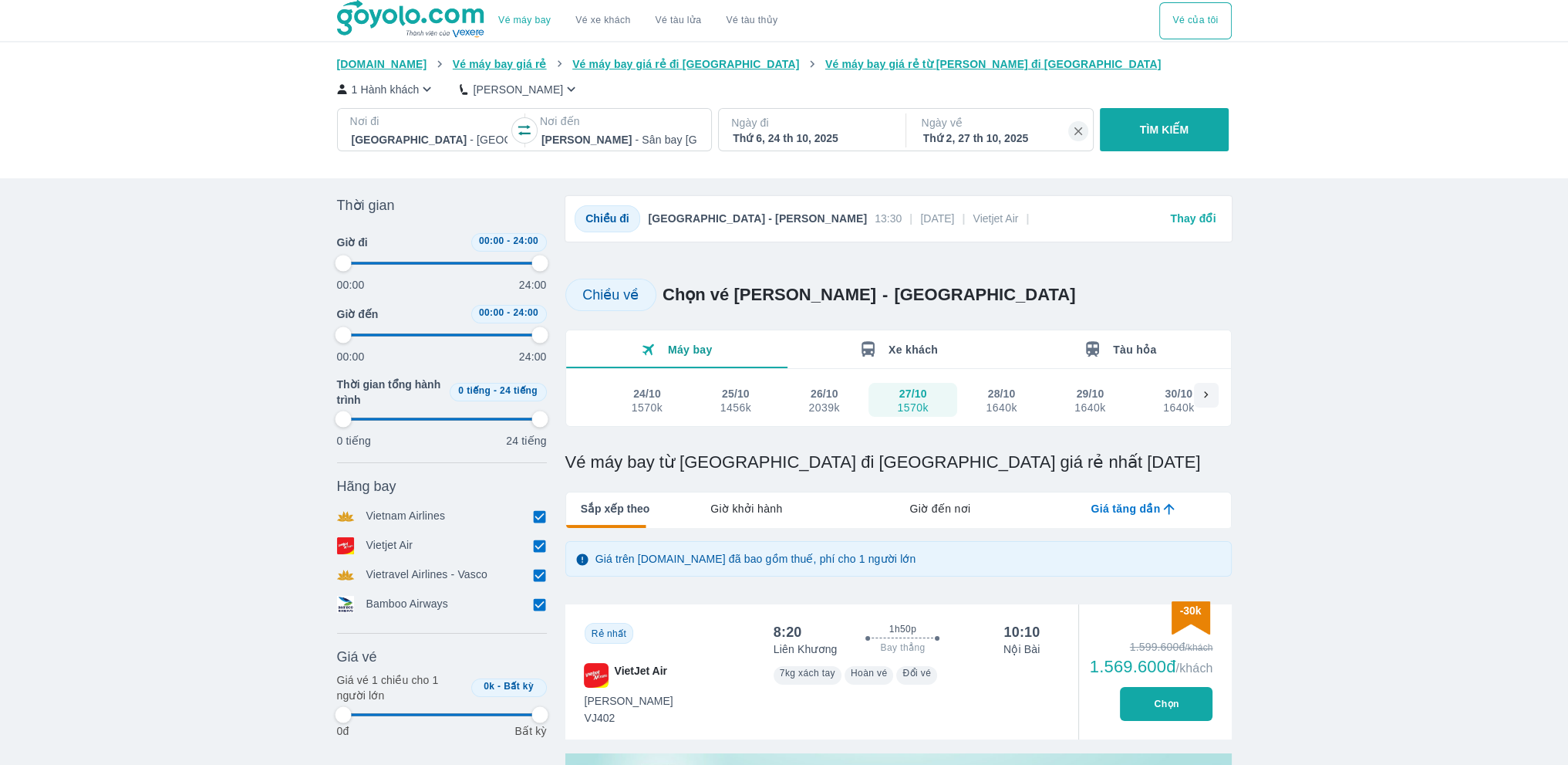
type input "97.9166666666667"
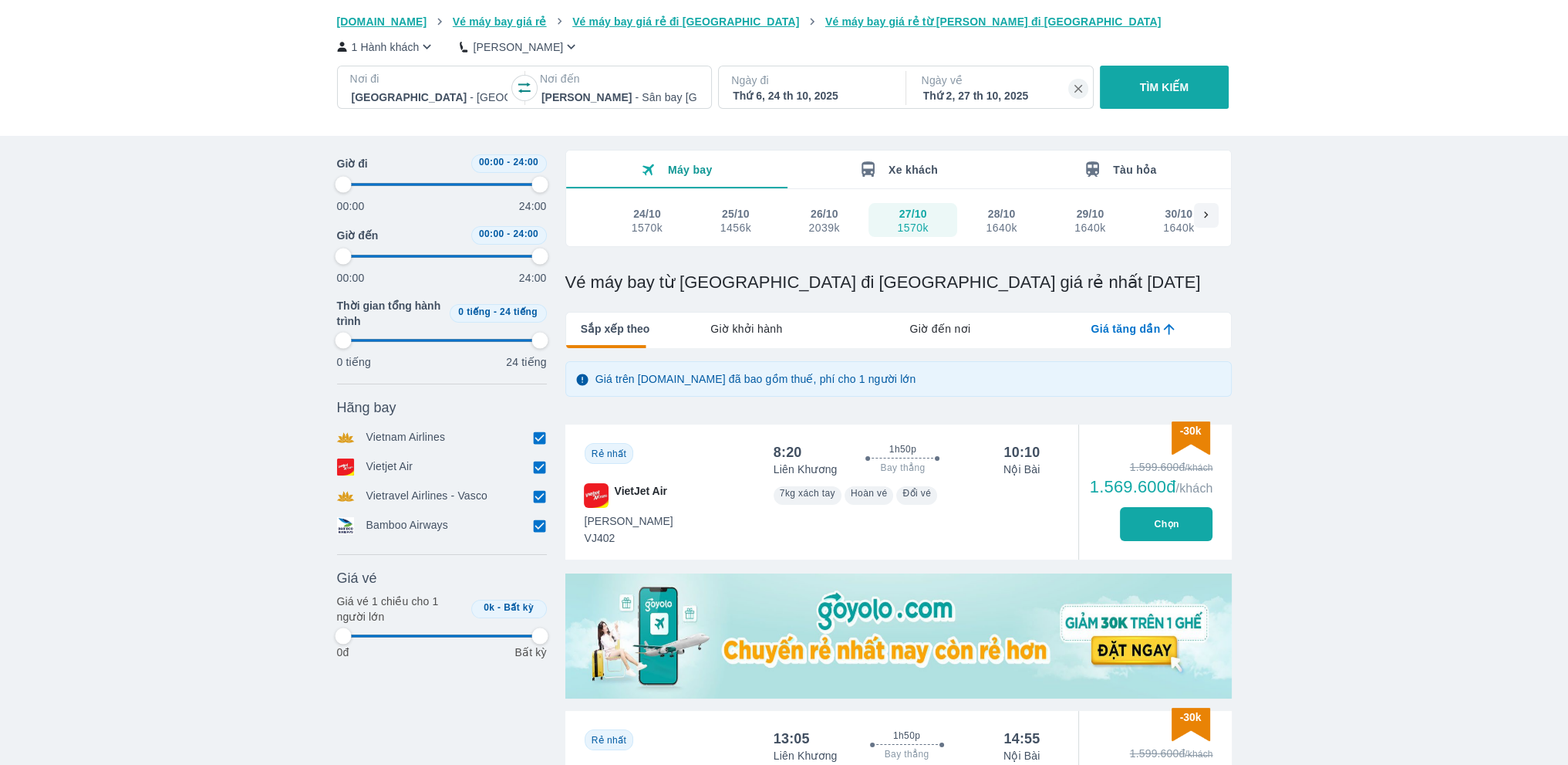
type input "97.9166666666667"
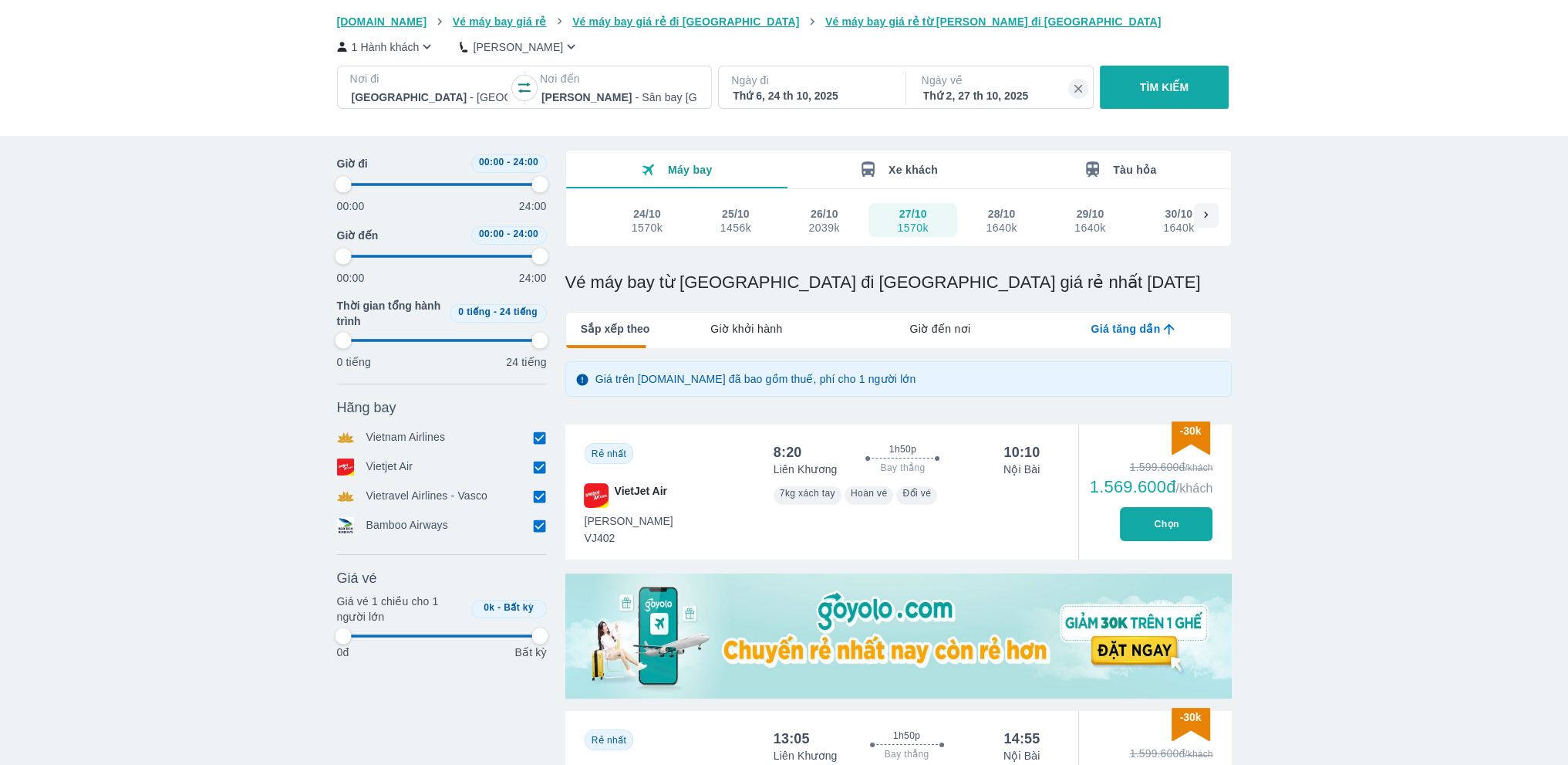
type input "97.9166666666667"
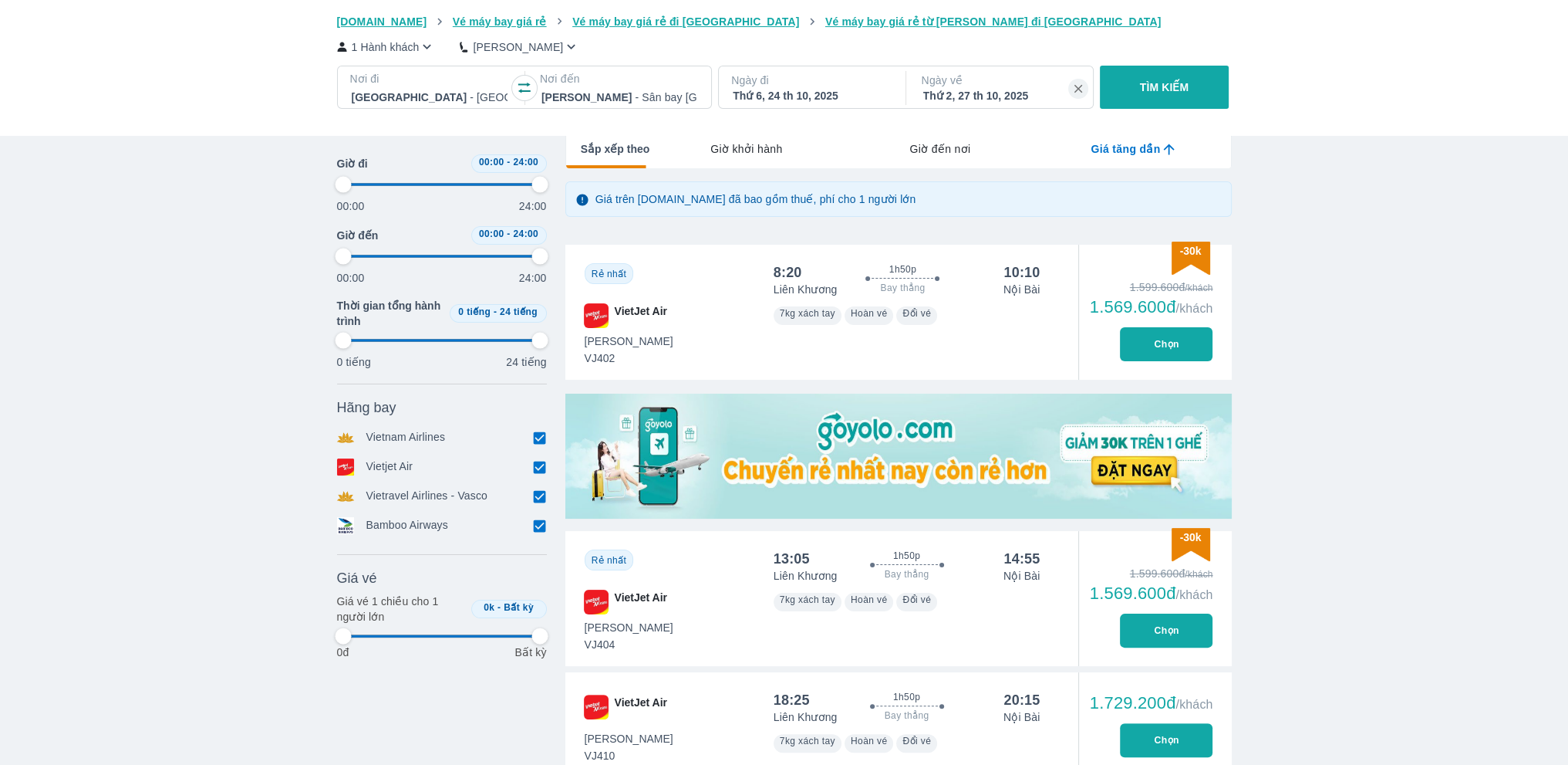
type input "97.9166666666667"
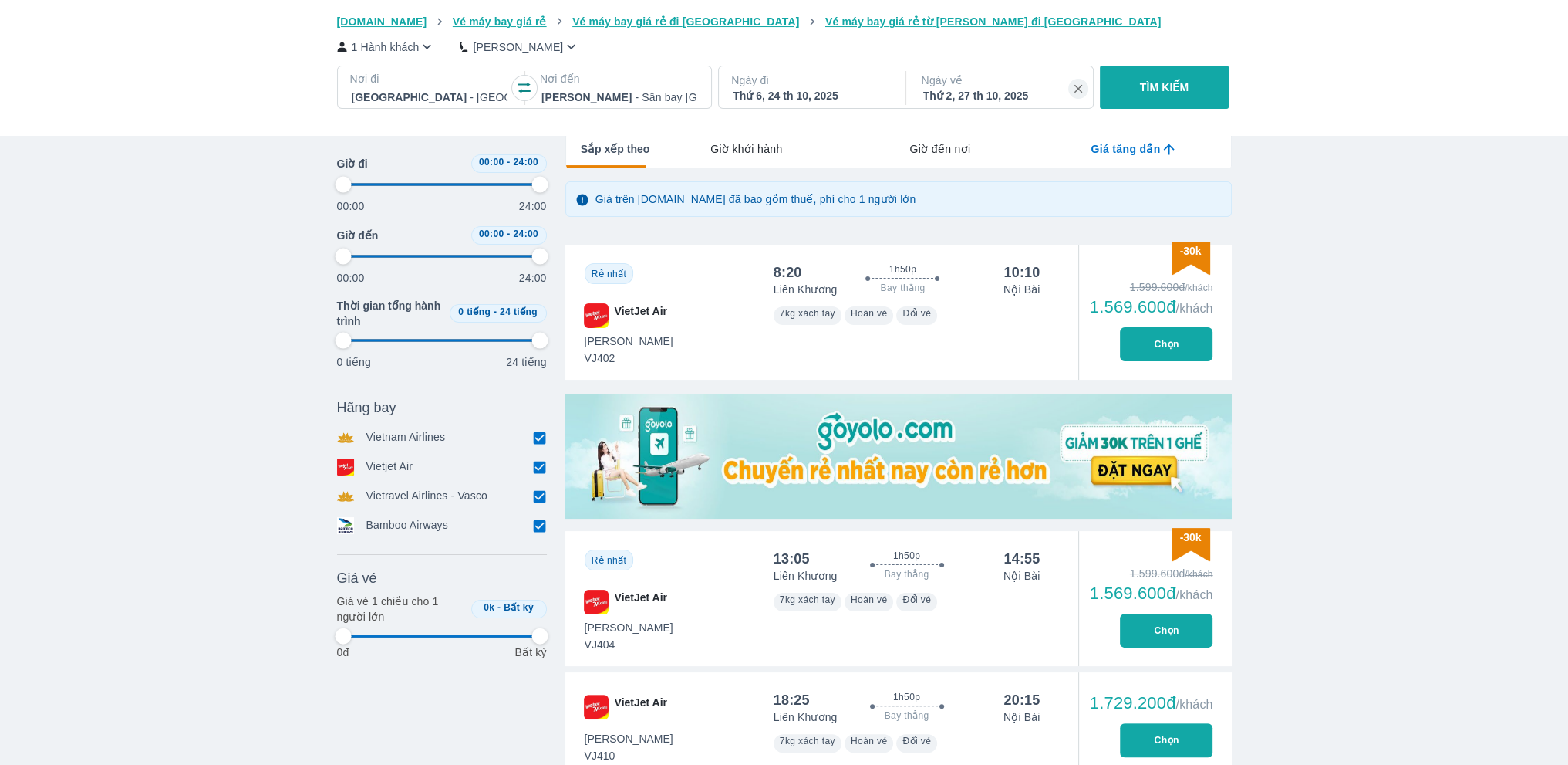
type input "97.9166666666667"
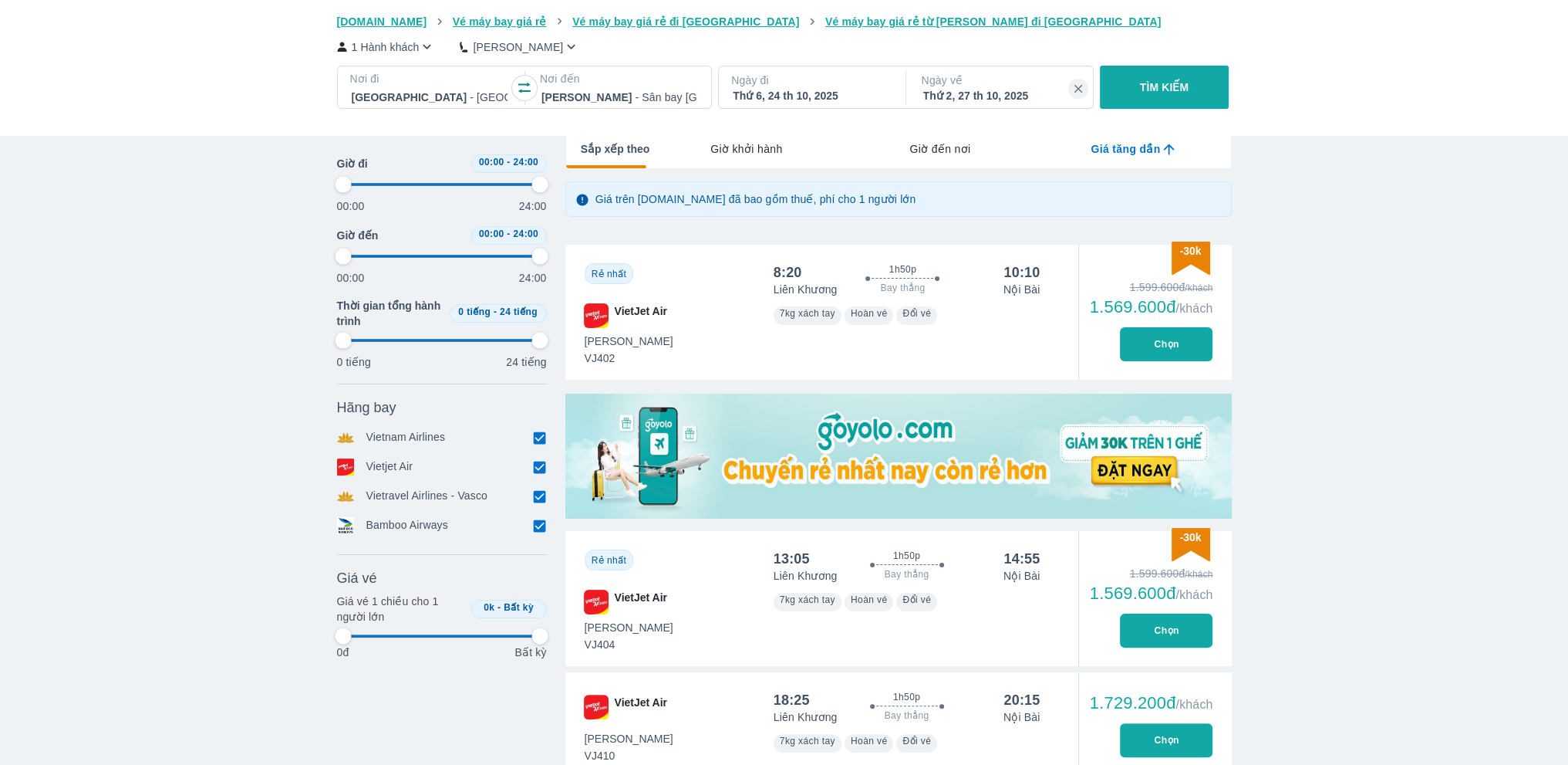
type input "97.9166666666667"
click at [1157, 636] on button "Chọn" at bounding box center [1167, 631] width 93 height 34
type input "97.9166666666667"
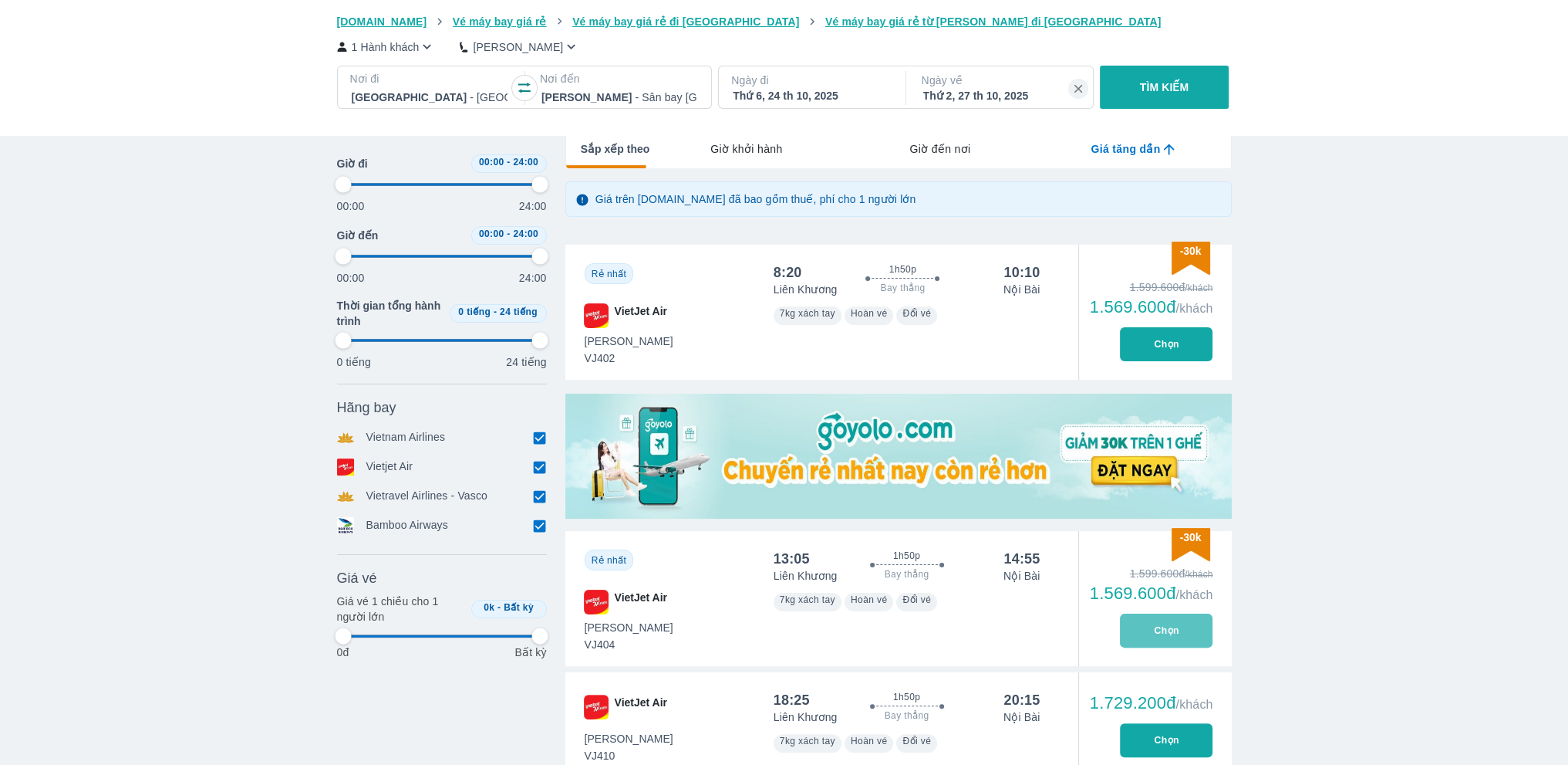
type input "97.9166666666667"
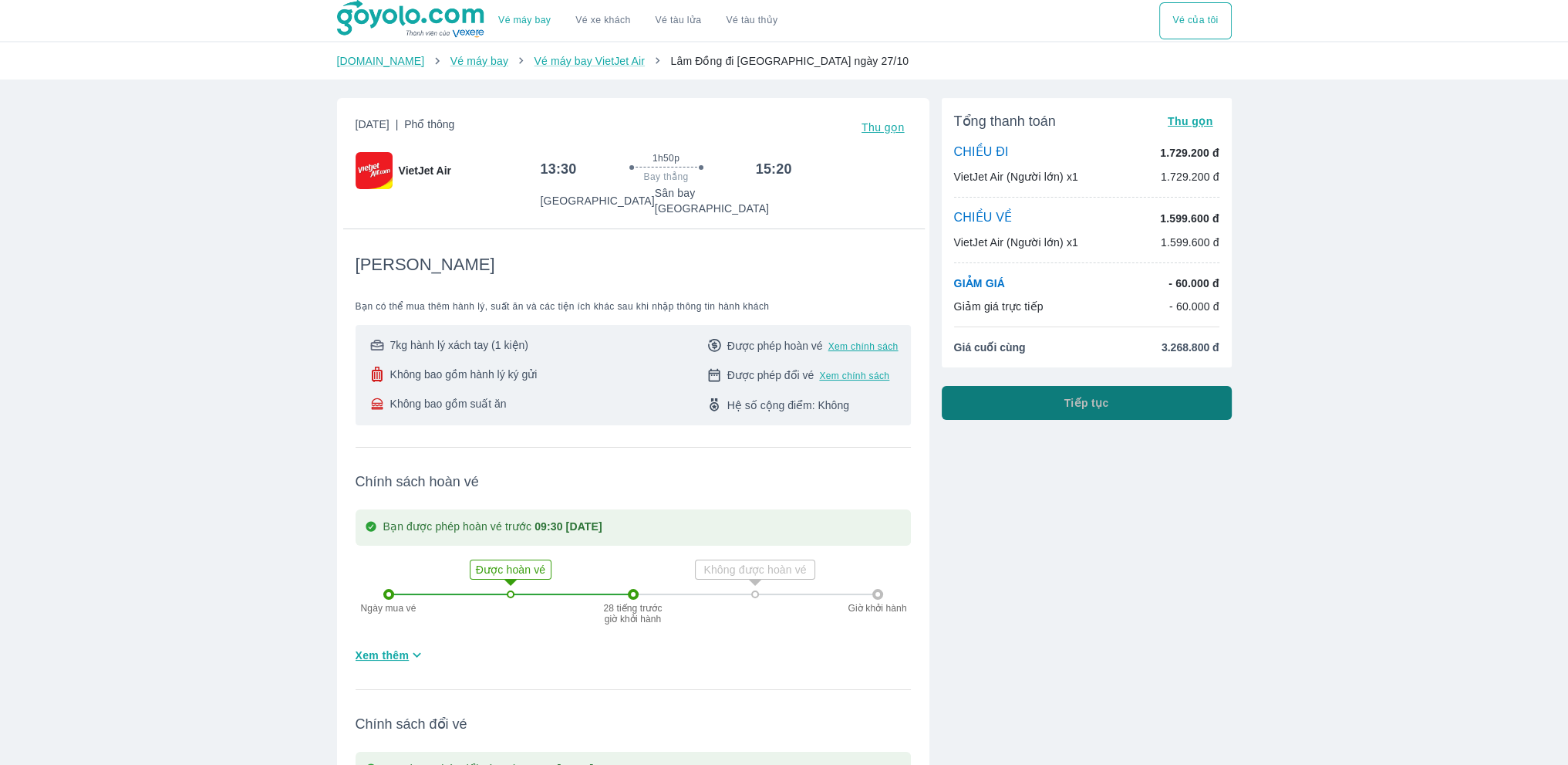
click at [1165, 404] on button "Tiếp tục" at bounding box center [1087, 403] width 290 height 34
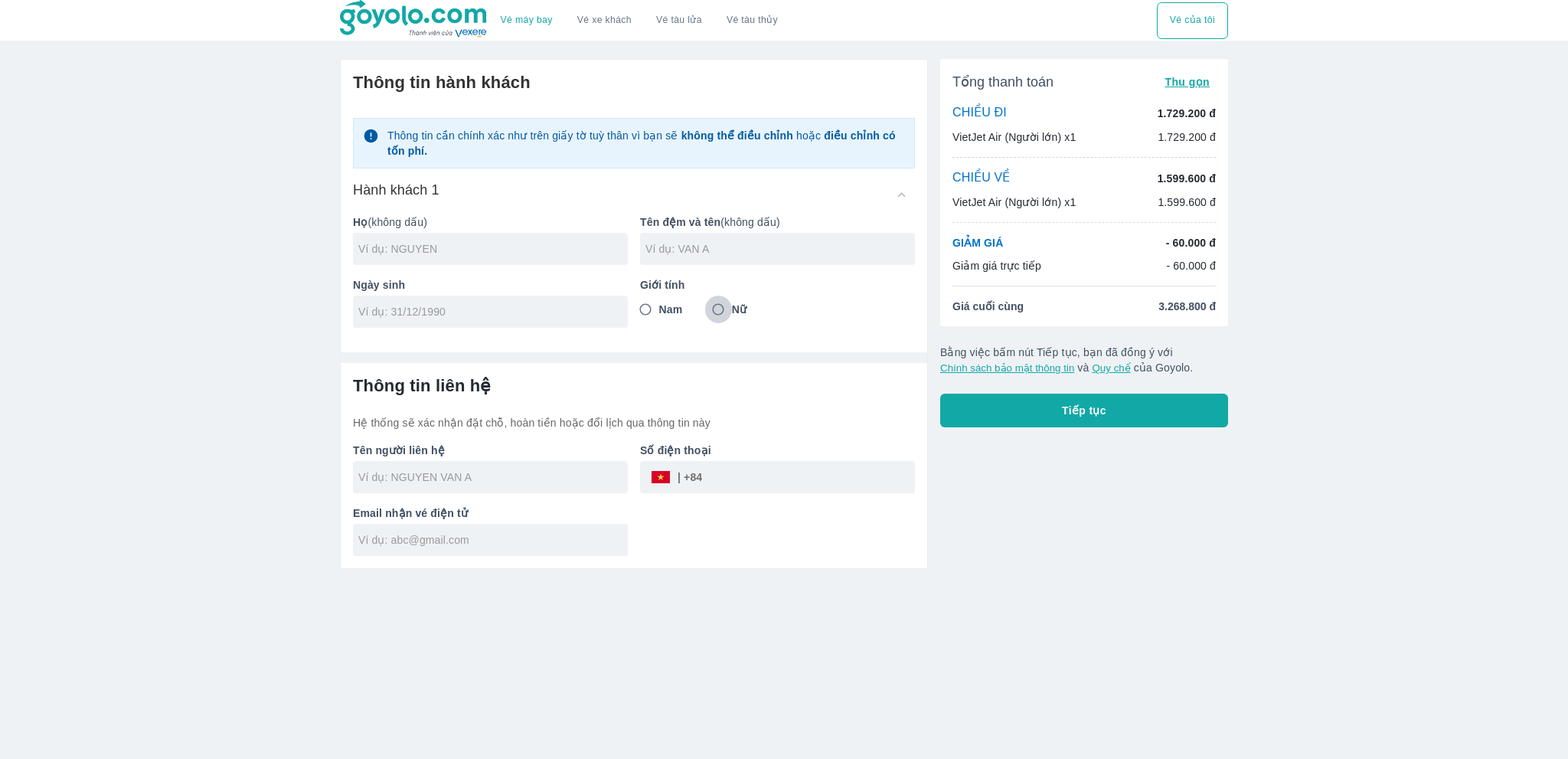
click at [719, 309] on input "Nữ" at bounding box center [719, 309] width 28 height 28
radio input "true"
click at [401, 244] on input "text" at bounding box center [493, 249] width 270 height 15
click at [1314, 245] on div "Vé máy bay Vé xe khách Vé tàu lửa Vé tàu thủy Vé của tôi Thông tin hành khách T…" at bounding box center [784, 379] width 1568 height 759
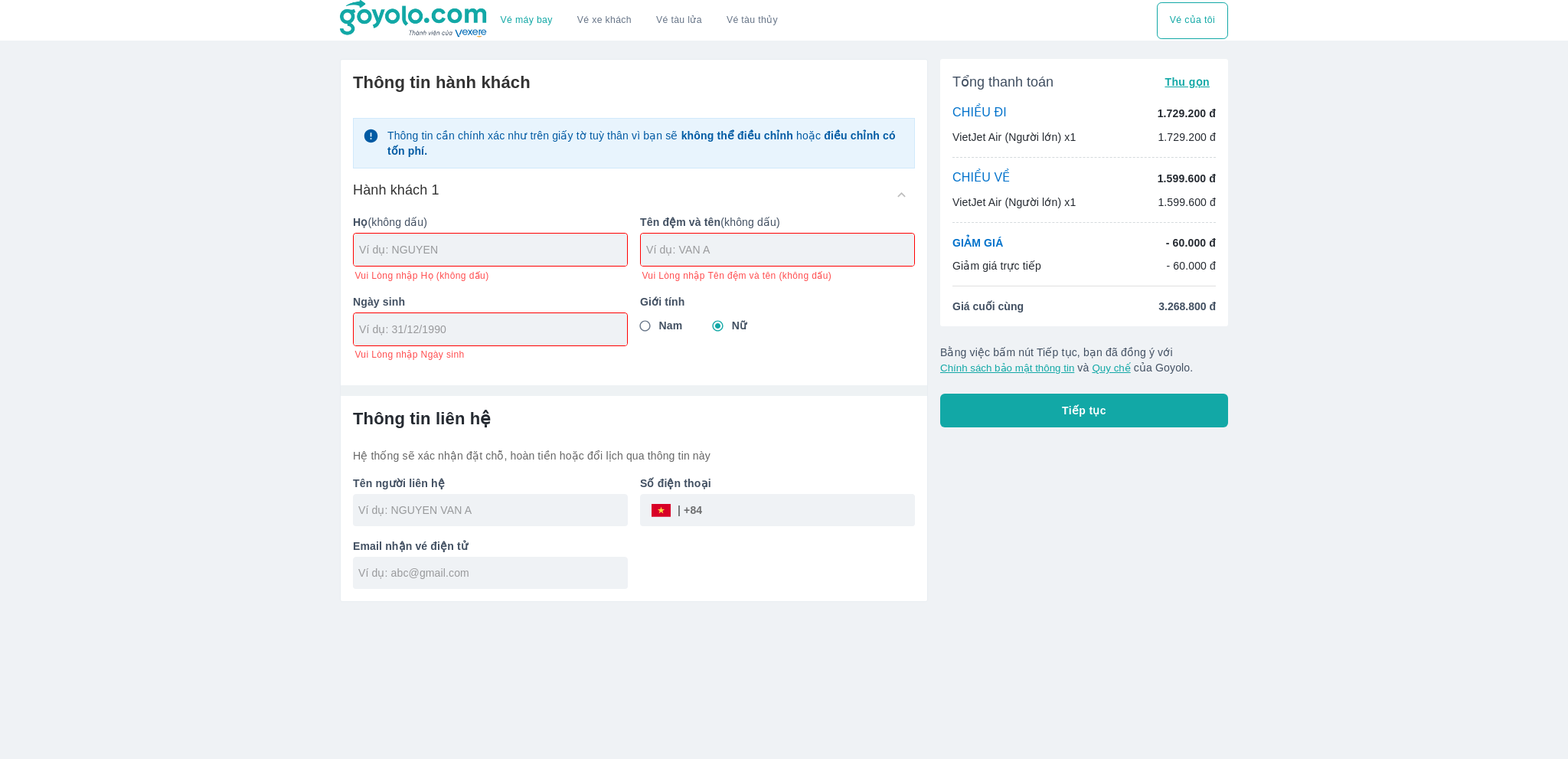
click at [486, 240] on div at bounding box center [490, 250] width 273 height 32
click at [466, 256] on input "text" at bounding box center [493, 250] width 268 height 15
click at [12, 346] on div "Vé máy bay Vé xe khách Vé tàu lửa Vé tàu thủy Vé của tôi Thông tin hành khách T…" at bounding box center [784, 379] width 1568 height 759
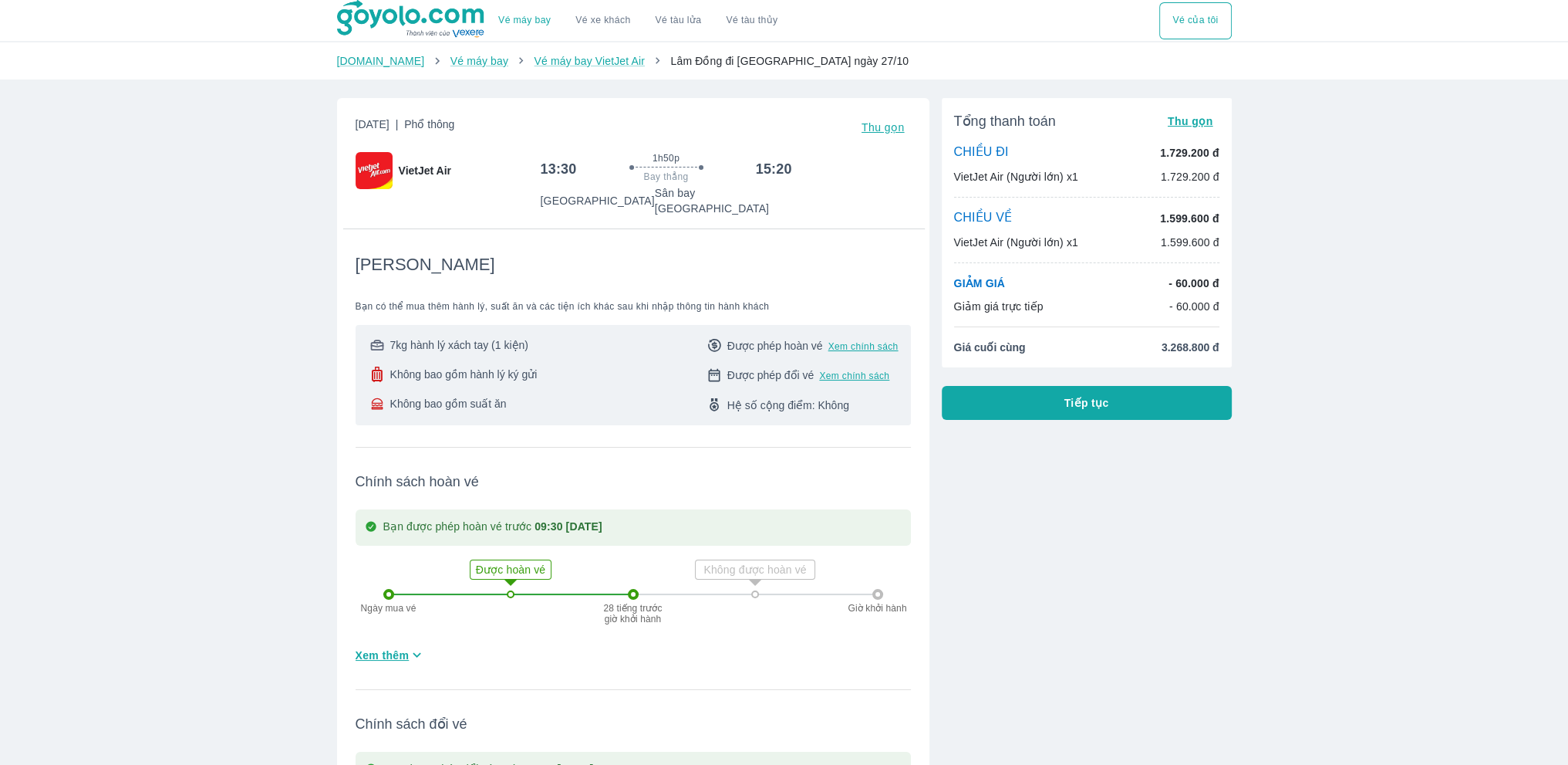
click at [986, 154] on p "CHIỀU ĐI" at bounding box center [982, 153] width 55 height 17
click at [1024, 393] on button "Tiếp tục" at bounding box center [1087, 403] width 290 height 34
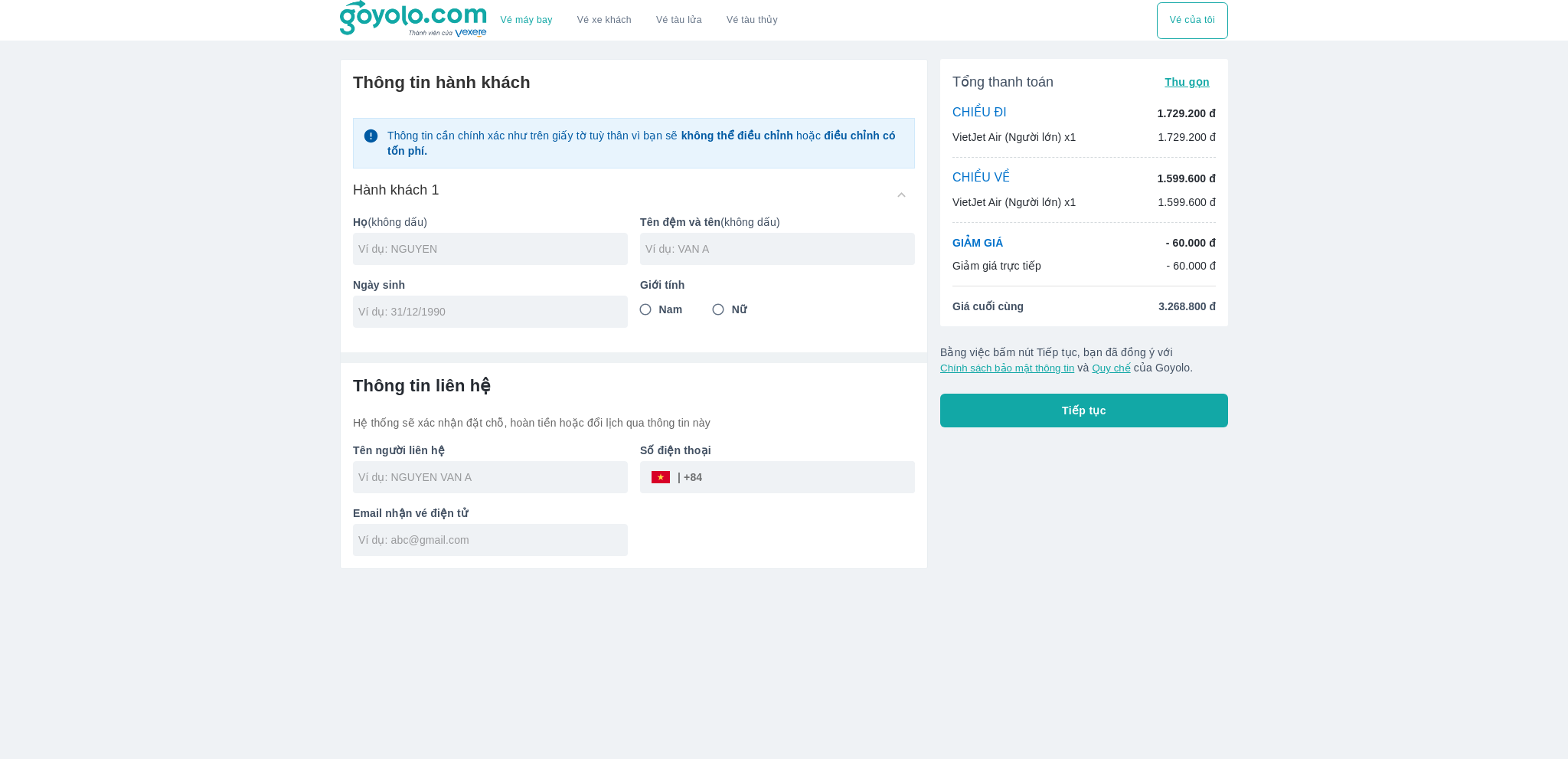
click at [968, 103] on div "Tổng thanh toán Thu gọn CHIỀU ĐI 1.729.200 đ VietJet Air (Người lớn) x1 1.729.2…" at bounding box center [1085, 192] width 288 height 267
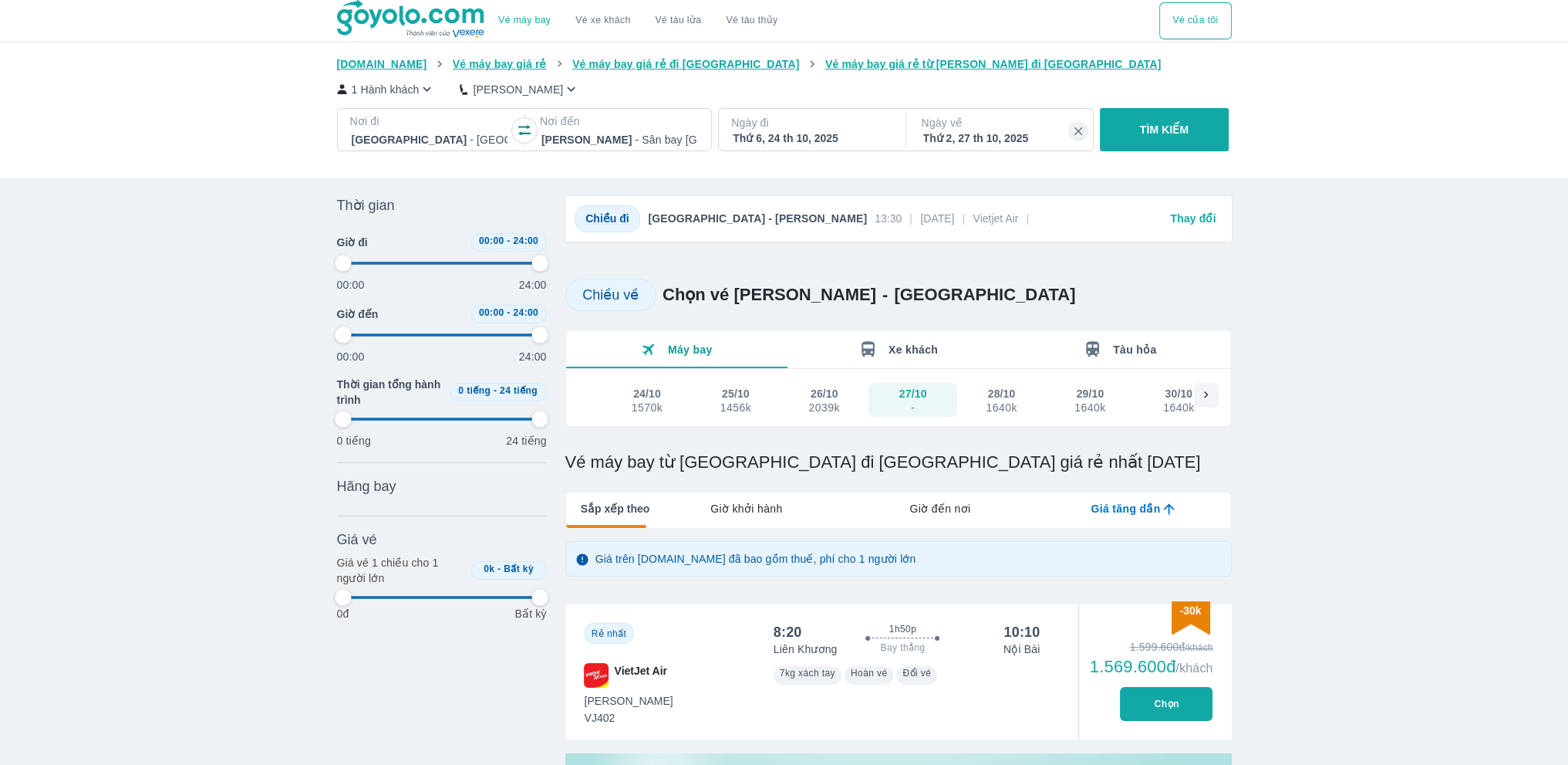
type input "97.9166666666667"
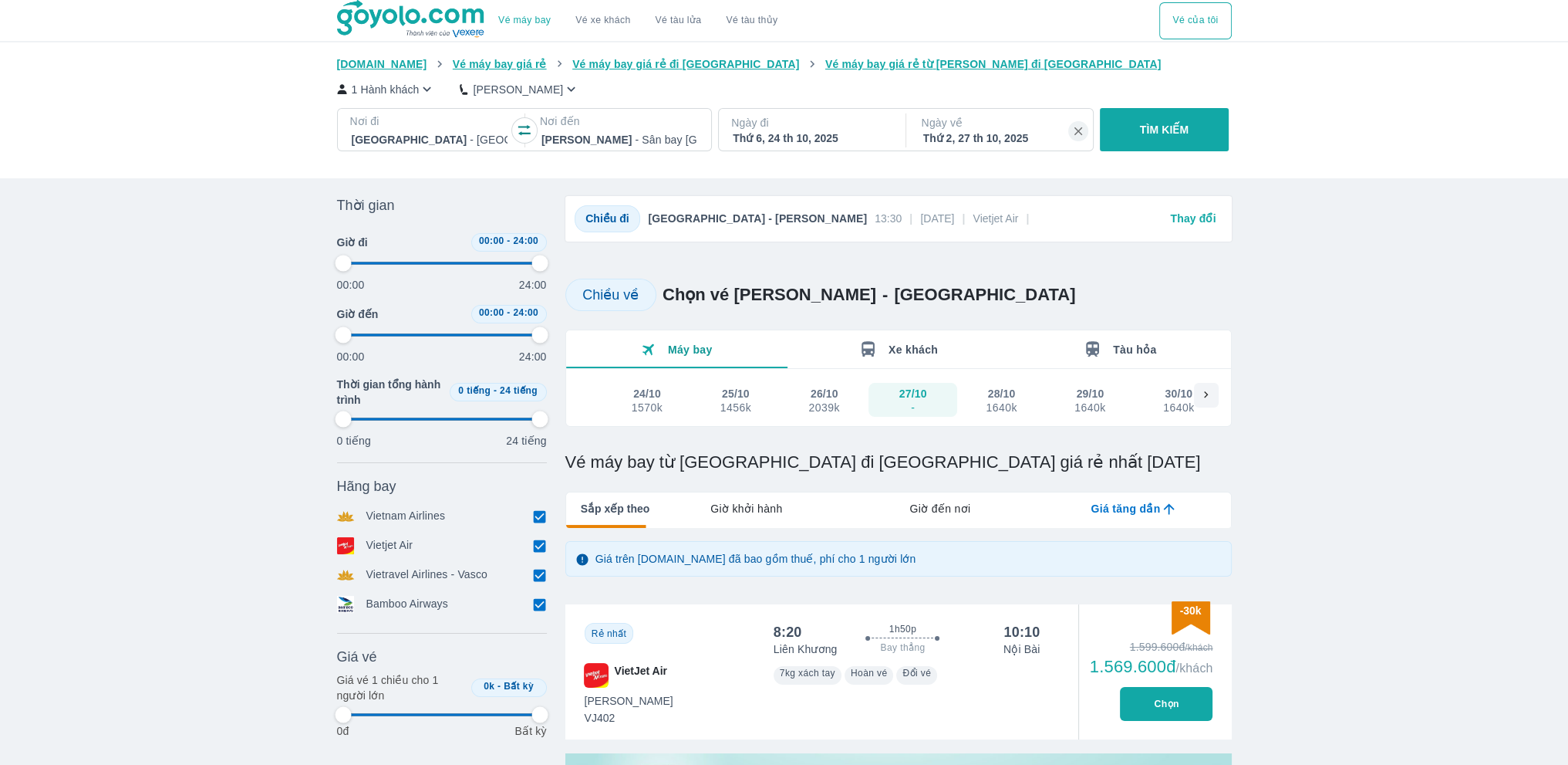
type input "97.9166666666667"
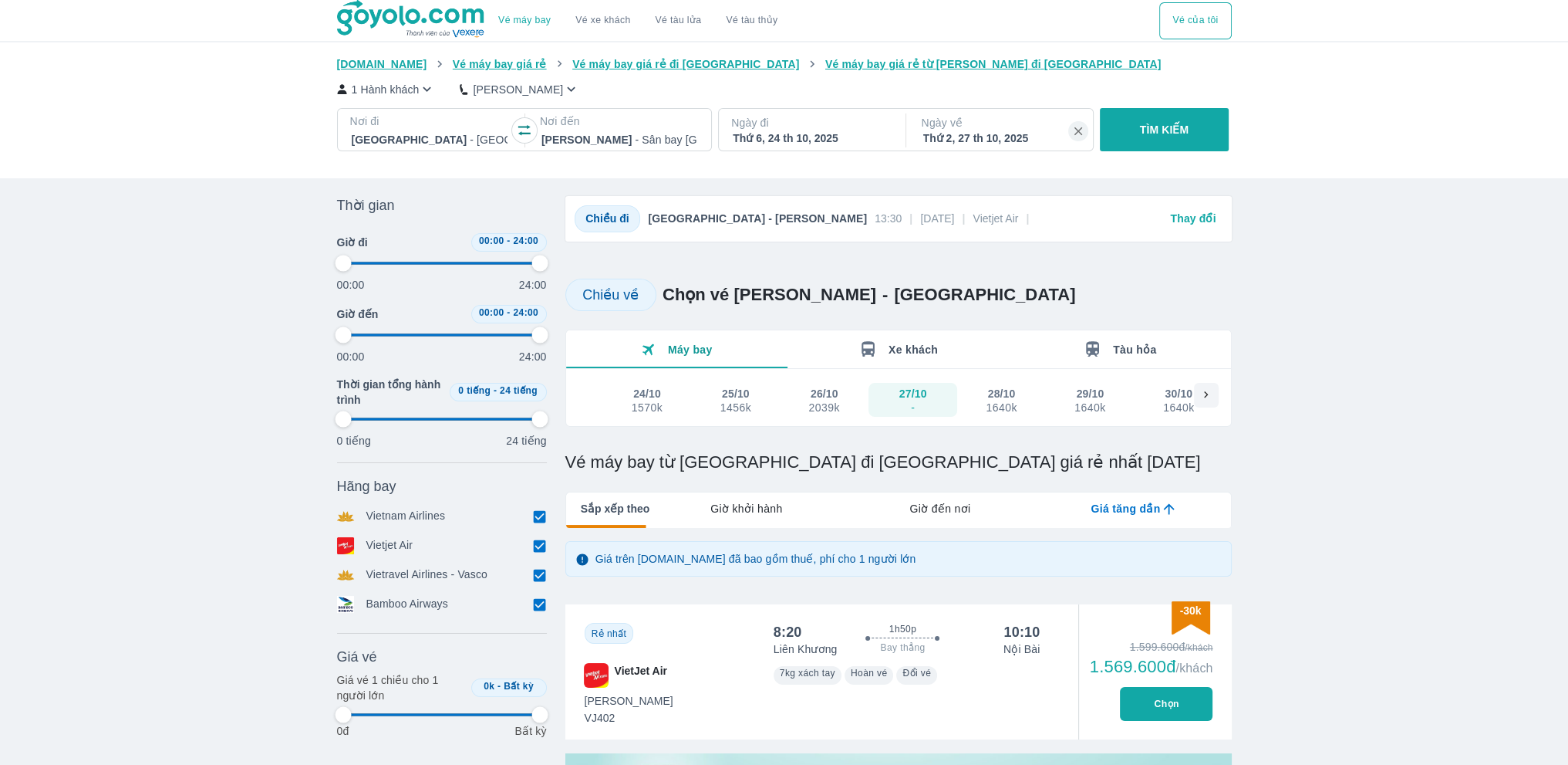
type input "97.9166666666667"
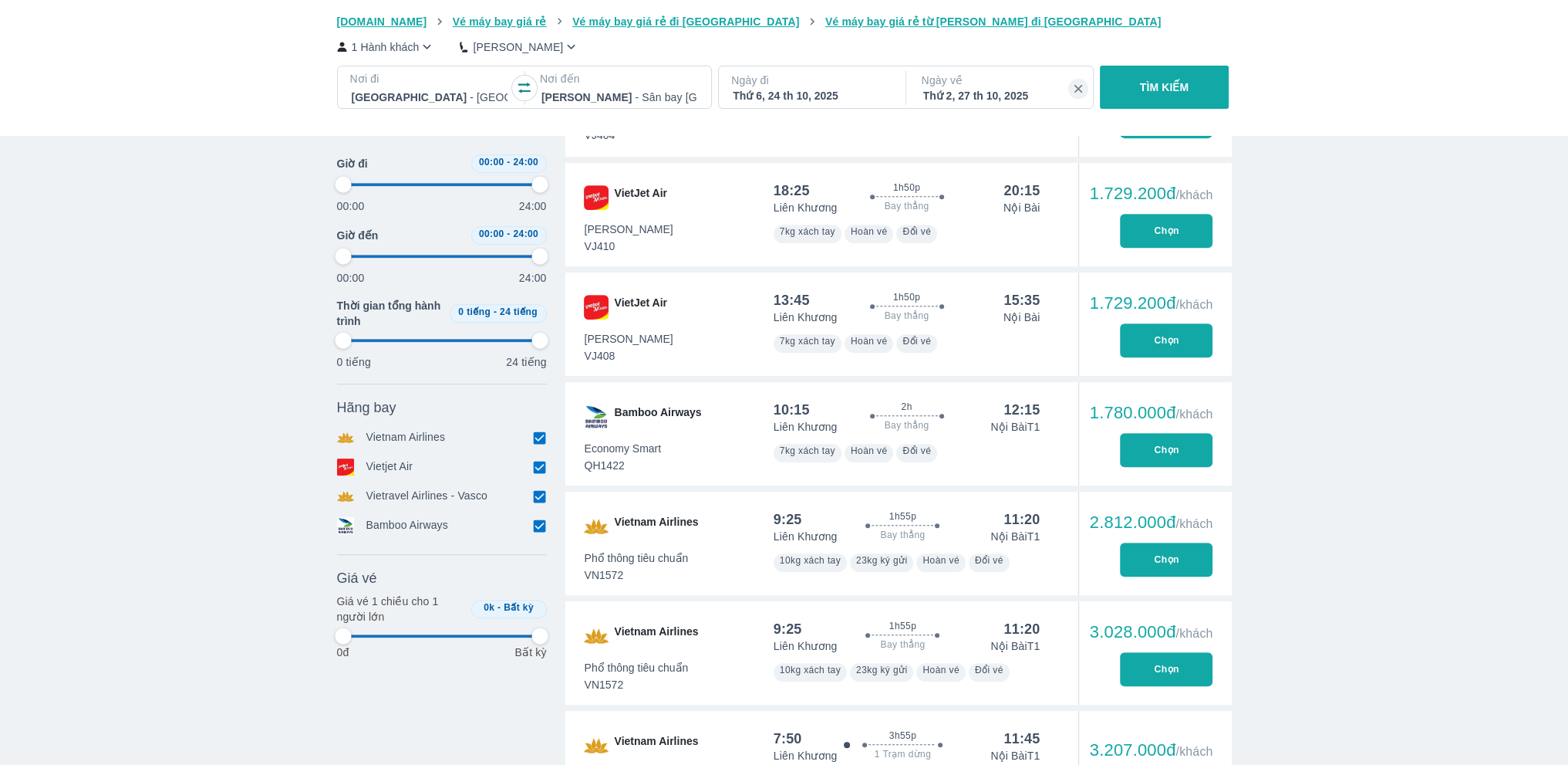
scroll to position [890, 0]
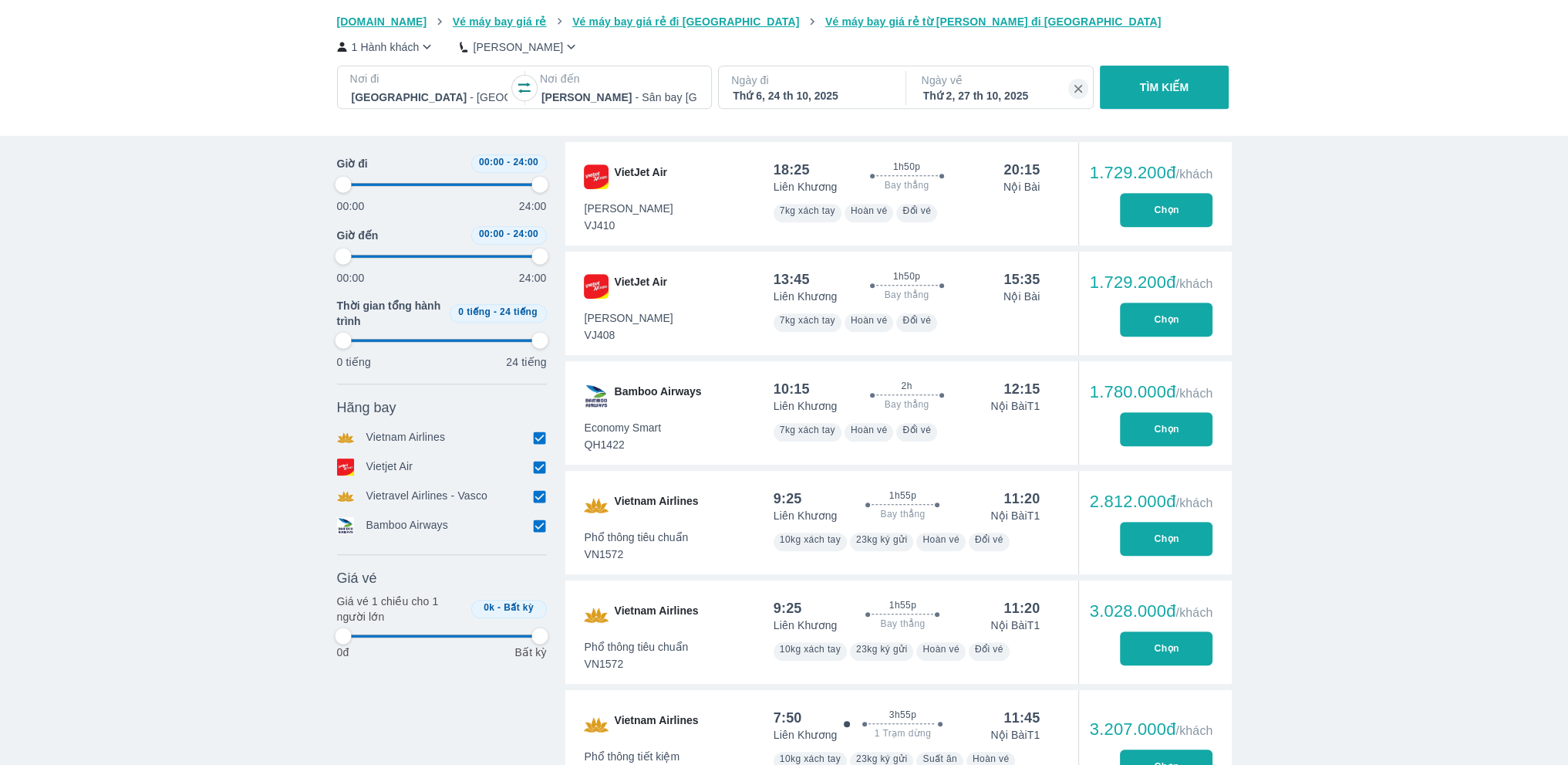
click at [821, 94] on div "Thứ 6, 24 th 10, 2025" at bounding box center [811, 96] width 156 height 15
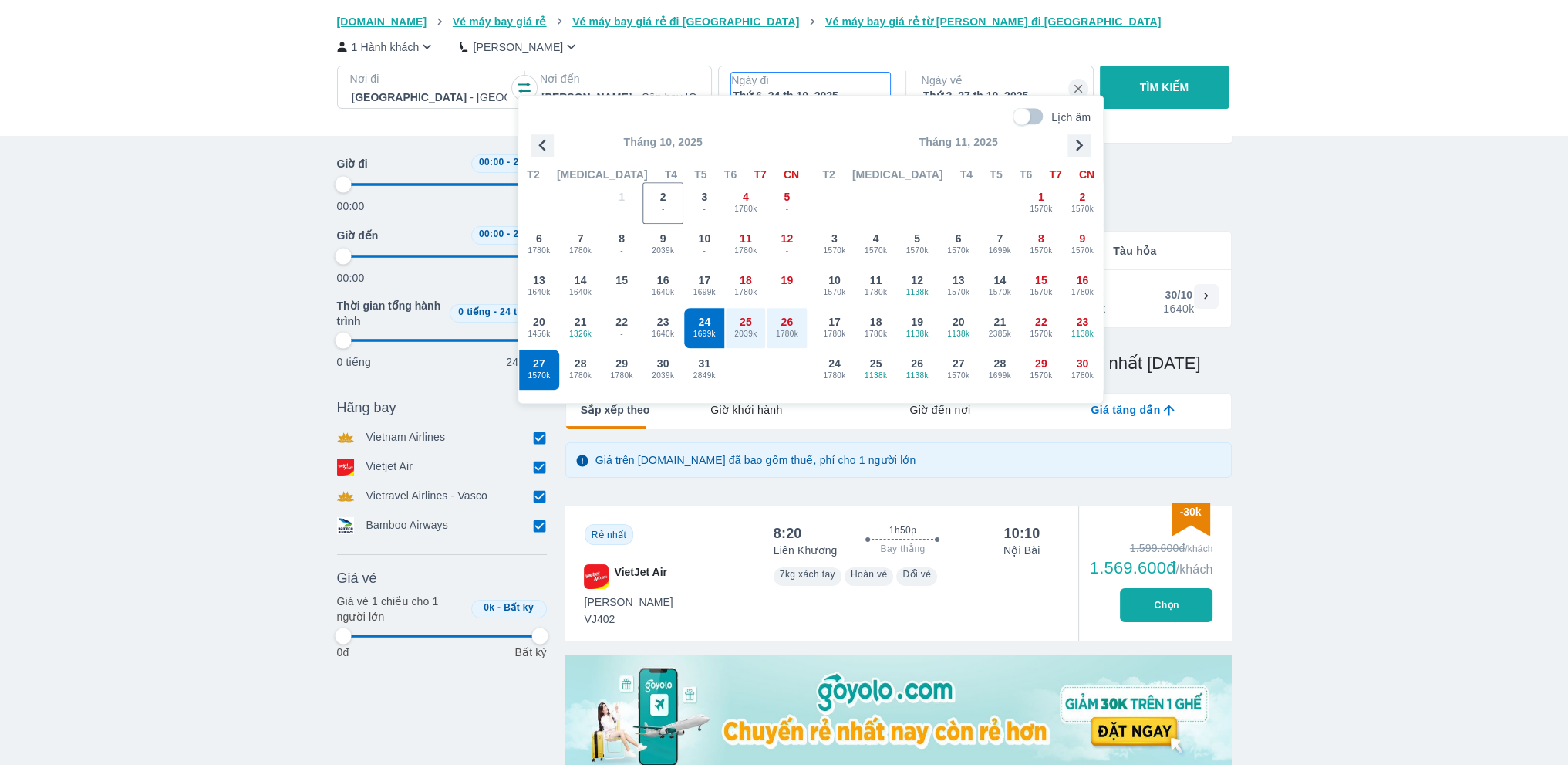
scroll to position [89, 0]
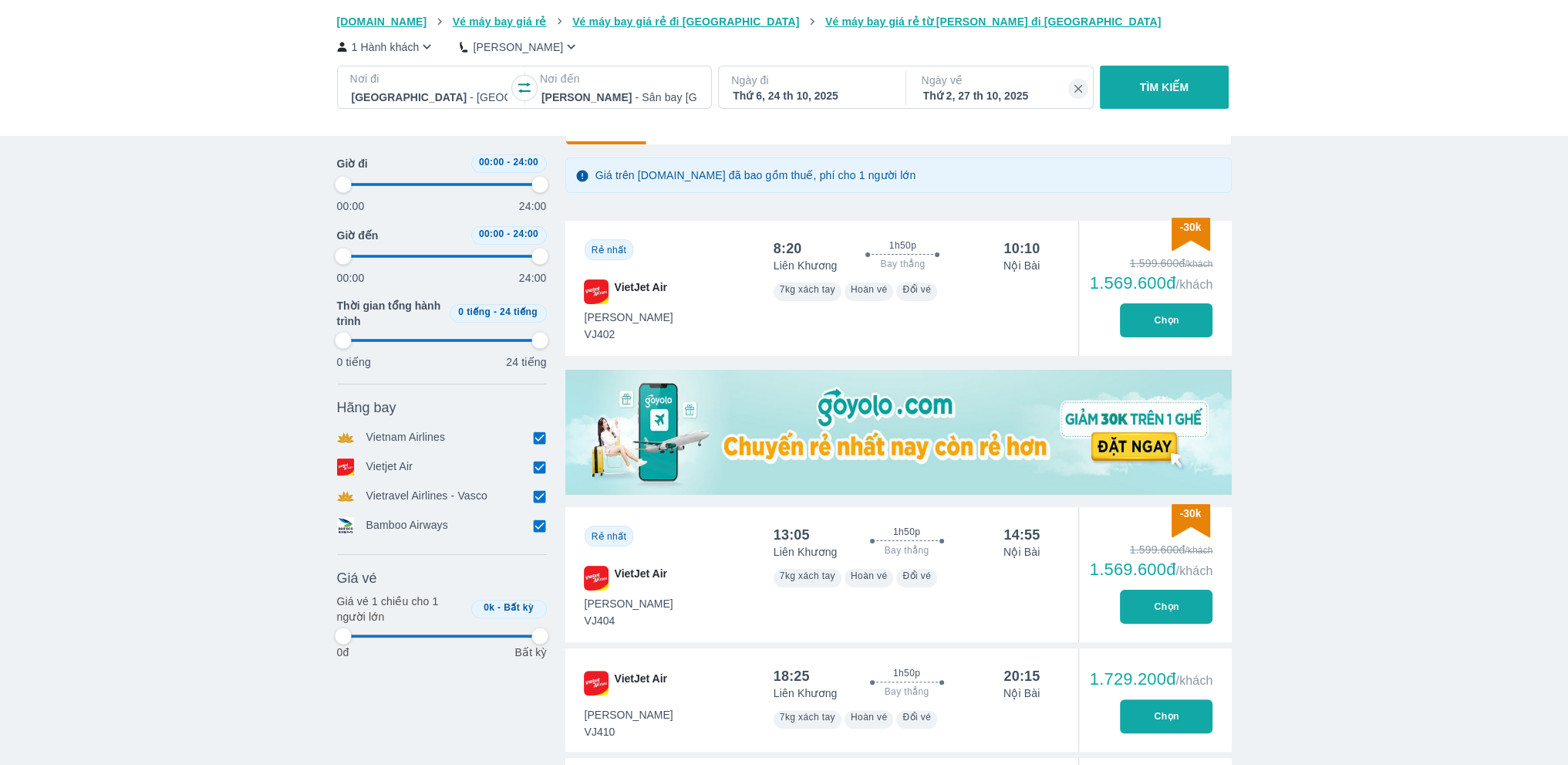
scroll to position [449, 0]
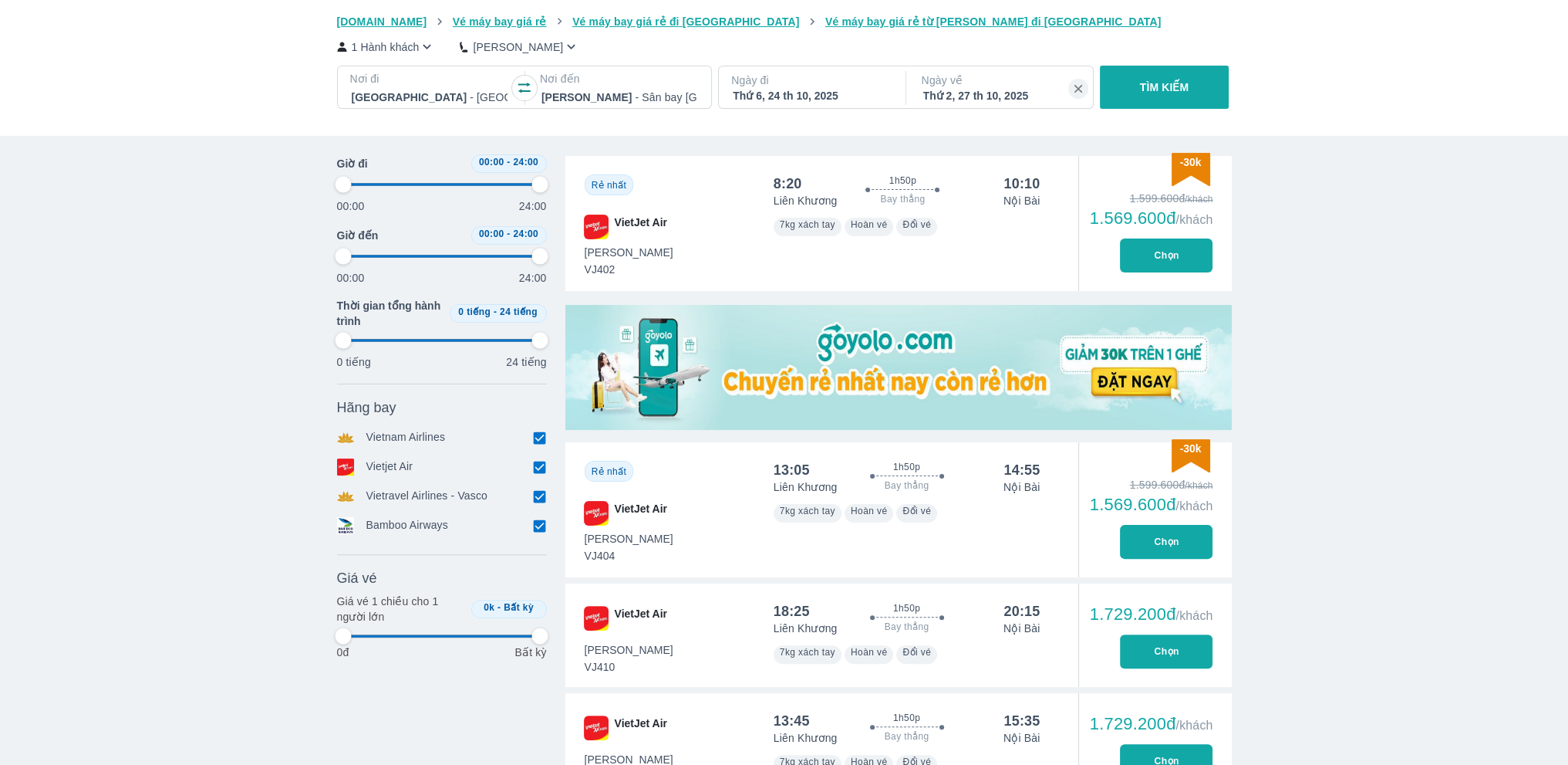
click at [1182, 544] on button "Chọn" at bounding box center [1167, 542] width 93 height 34
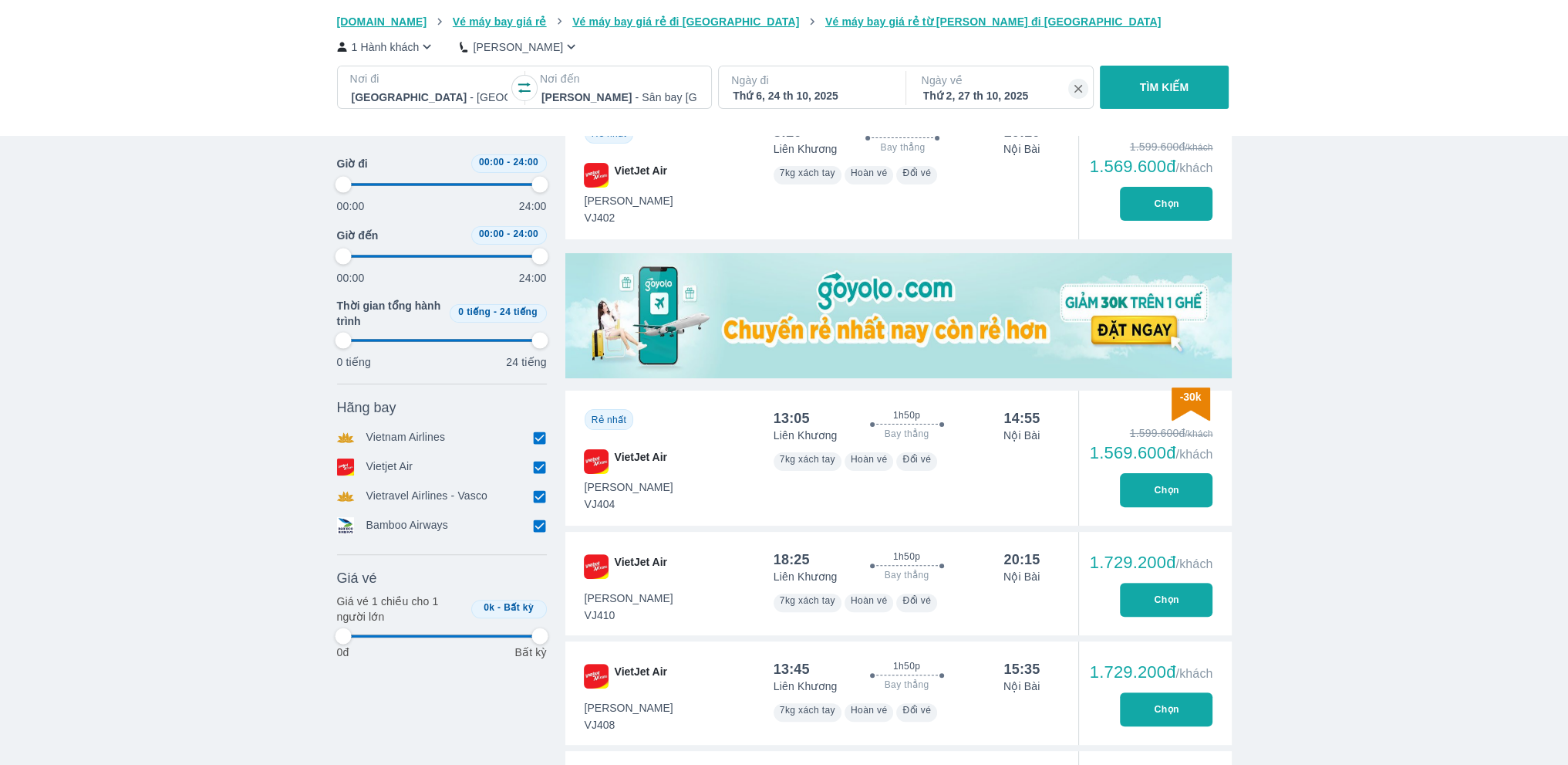
scroll to position [350, 0]
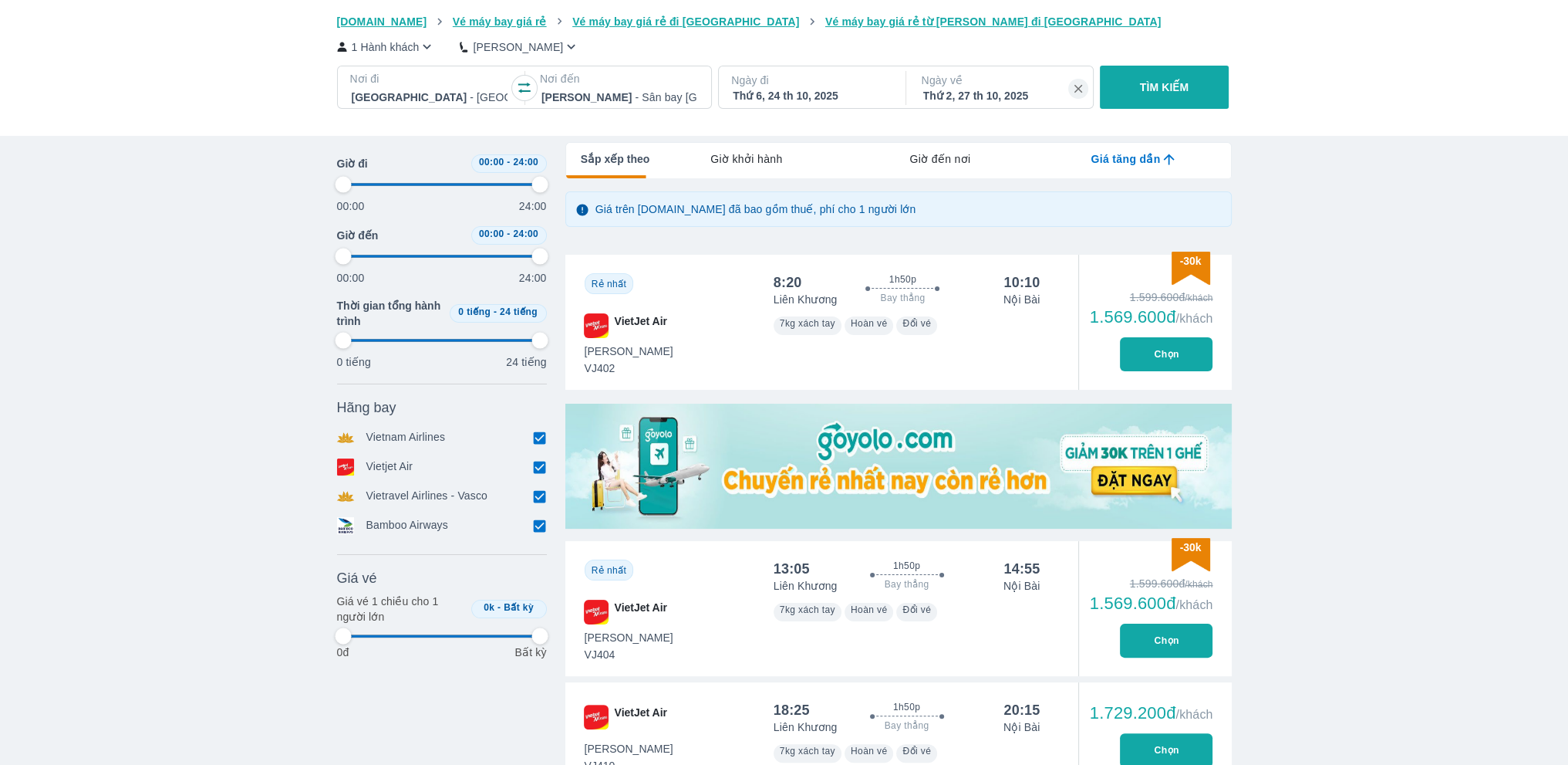
drag, startPoint x: 1164, startPoint y: 347, endPoint x: 1124, endPoint y: 348, distance: 40.0
click at [1161, 347] on button "Chọn" at bounding box center [1167, 354] width 93 height 34
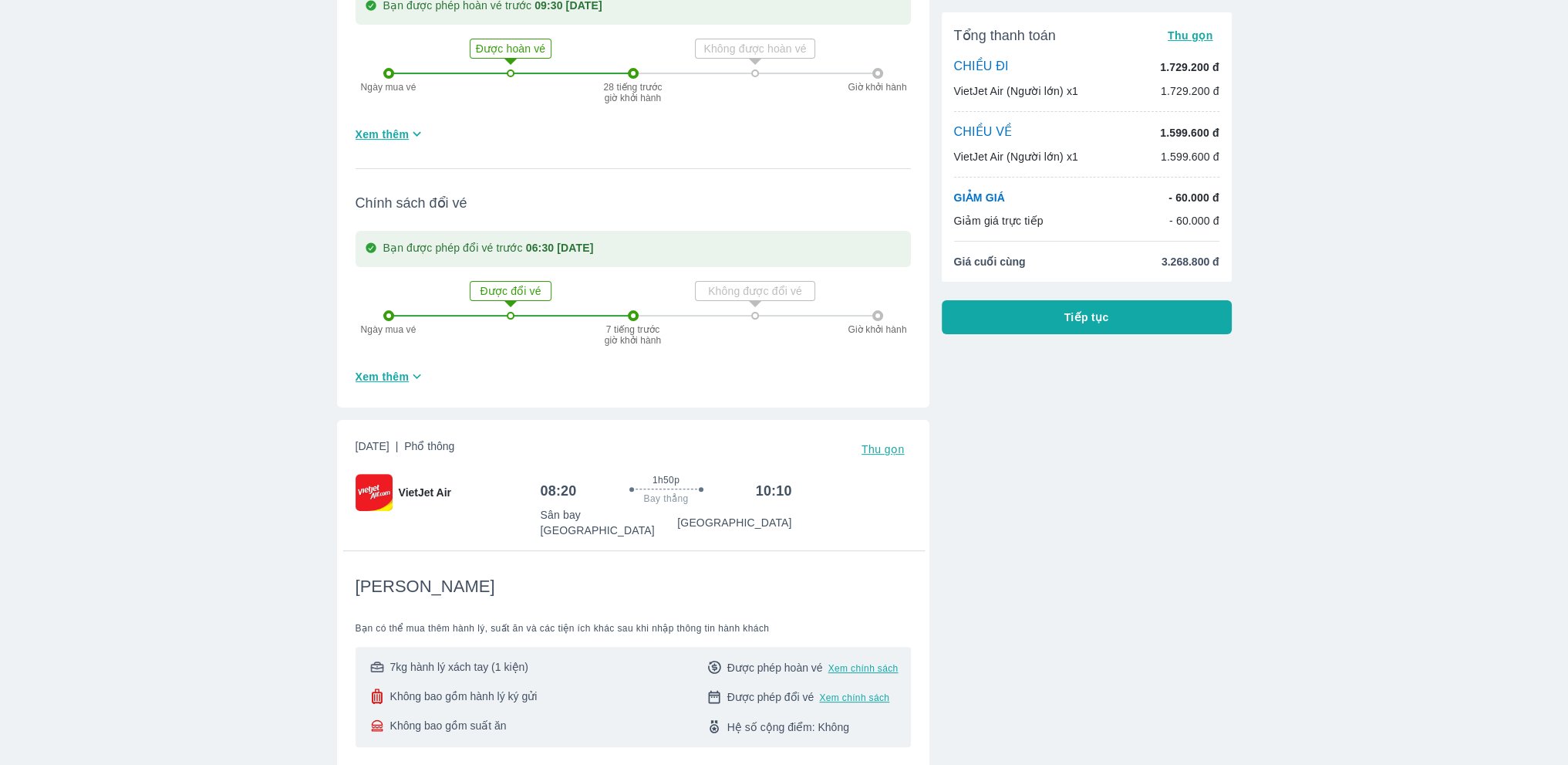
scroll to position [540, 0]
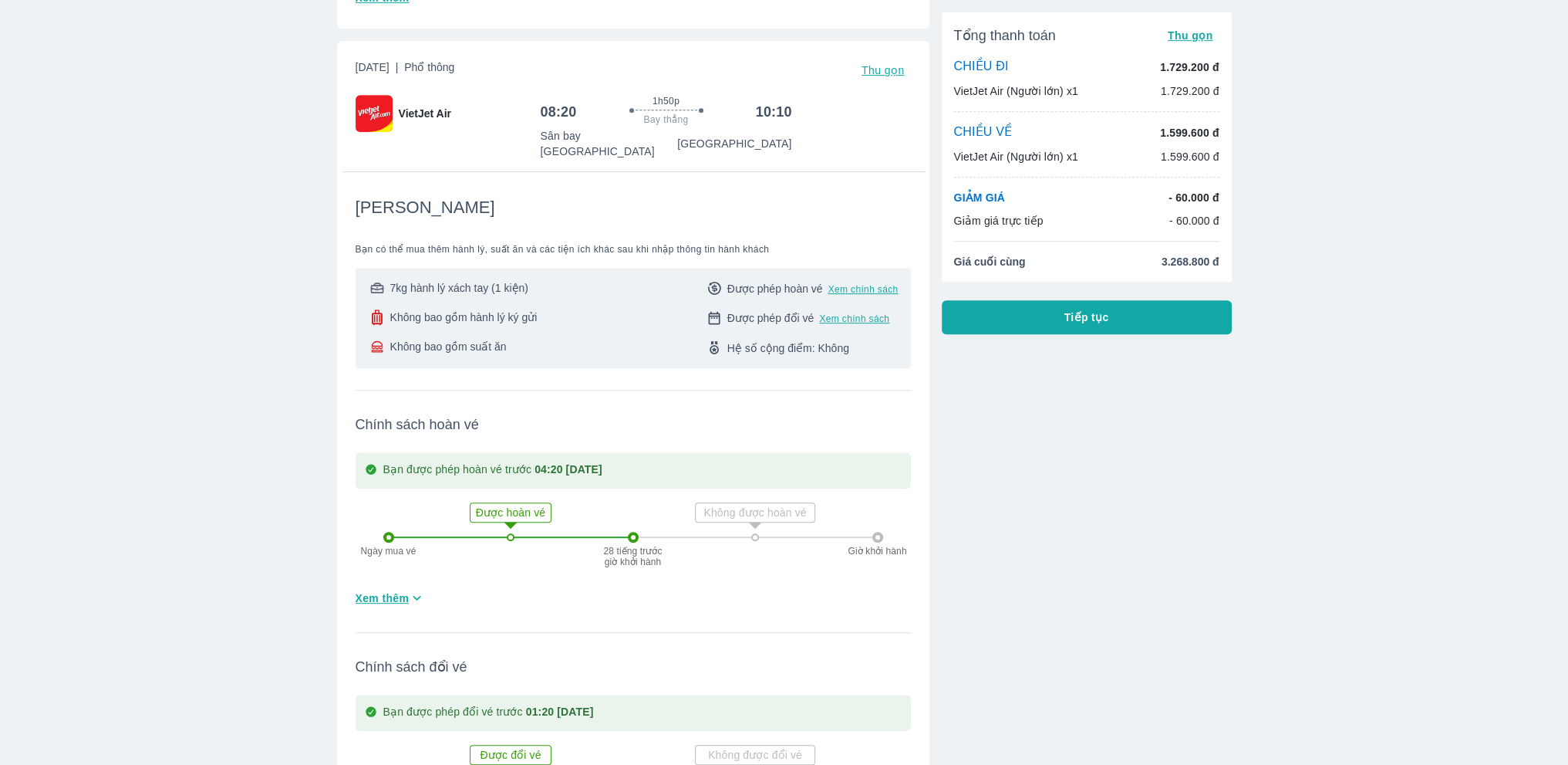
click at [414, 106] on span "VietJet Air" at bounding box center [425, 113] width 52 height 15
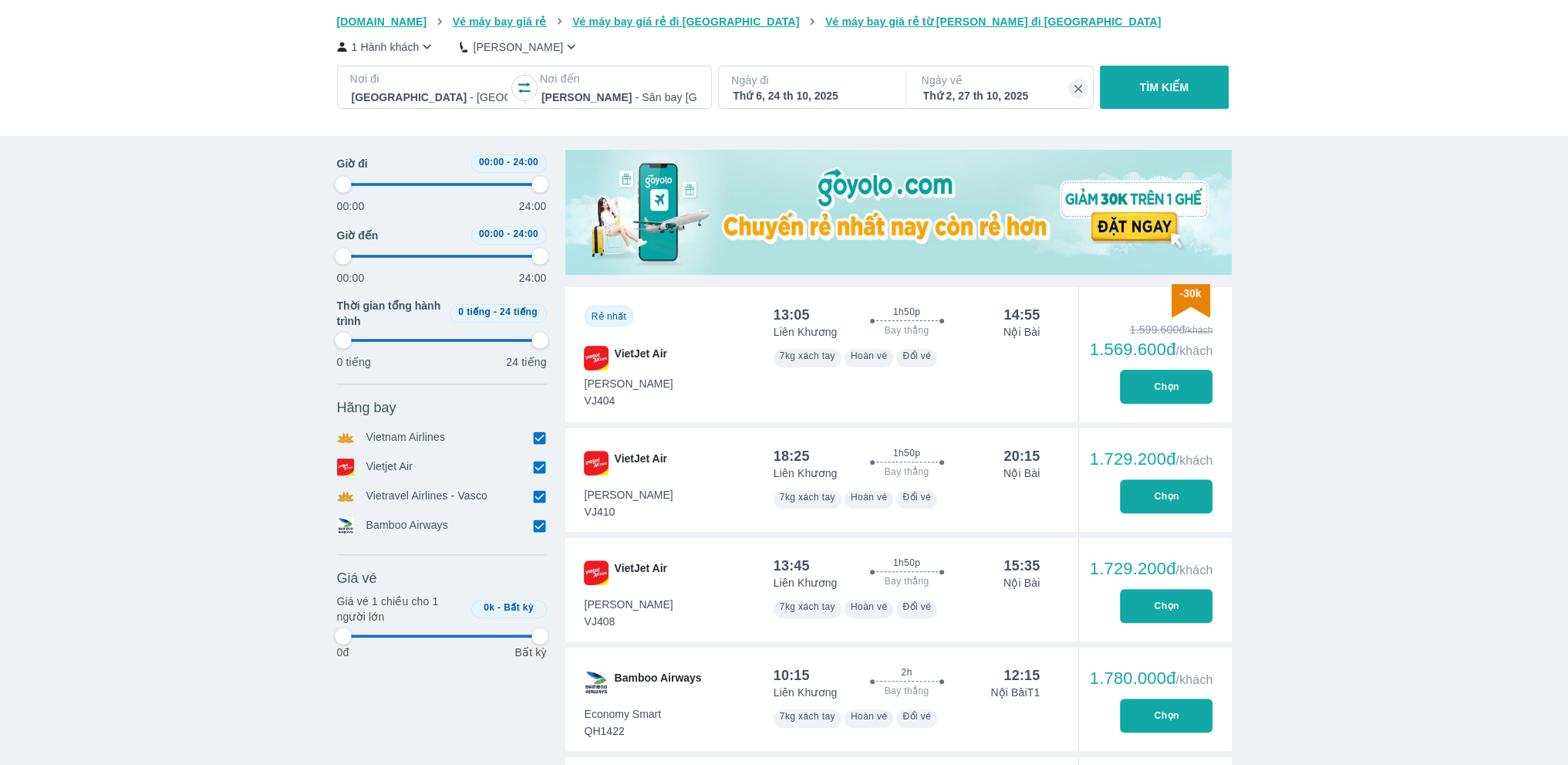
scroll to position [604, 0]
click at [1148, 387] on button "Chọn" at bounding box center [1167, 386] width 93 height 34
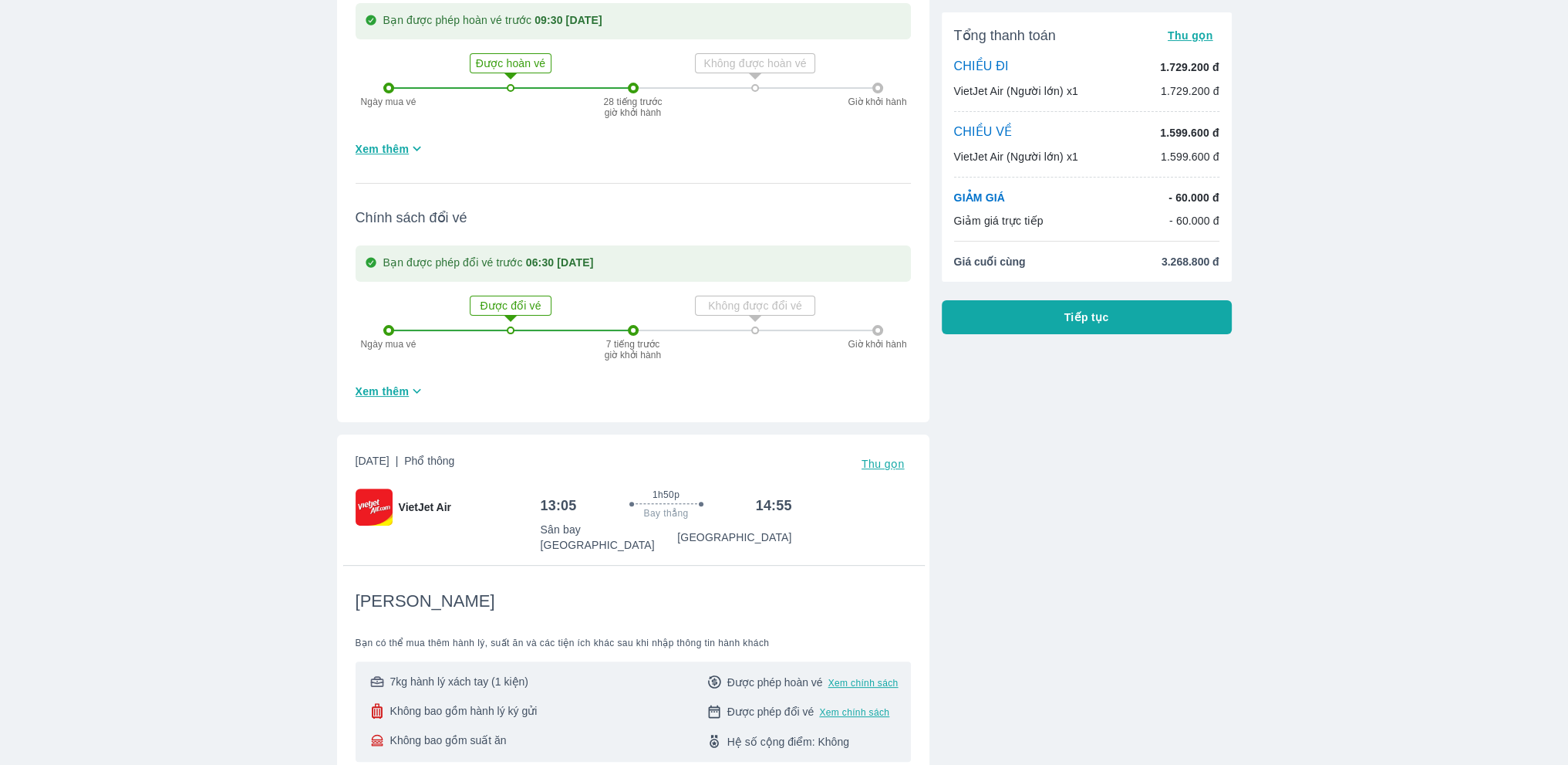
scroll to position [540, 0]
